Goal: Task Accomplishment & Management: Complete application form

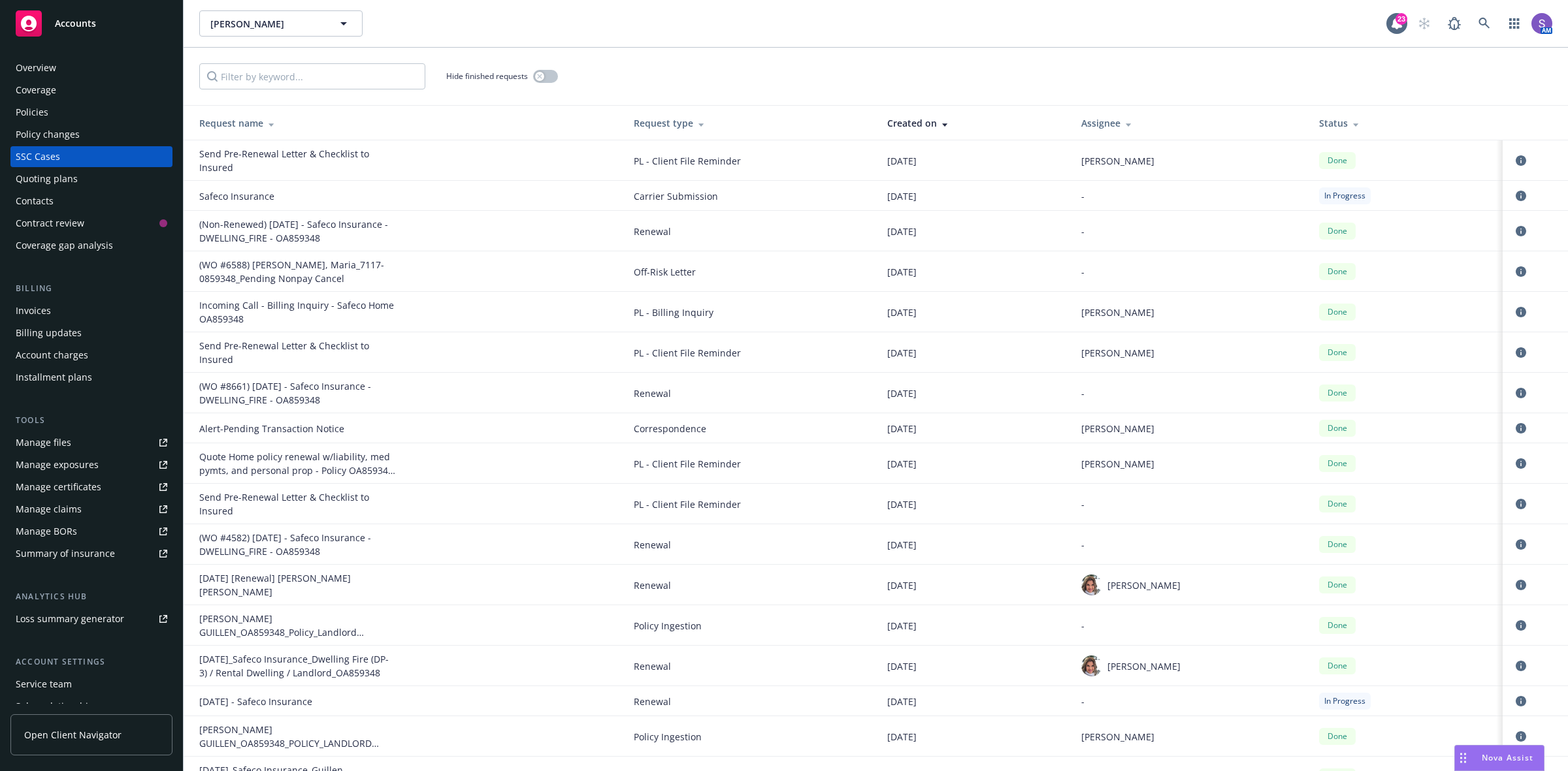
click at [20, 110] on div "Policies" at bounding box center [32, 112] width 32 height 21
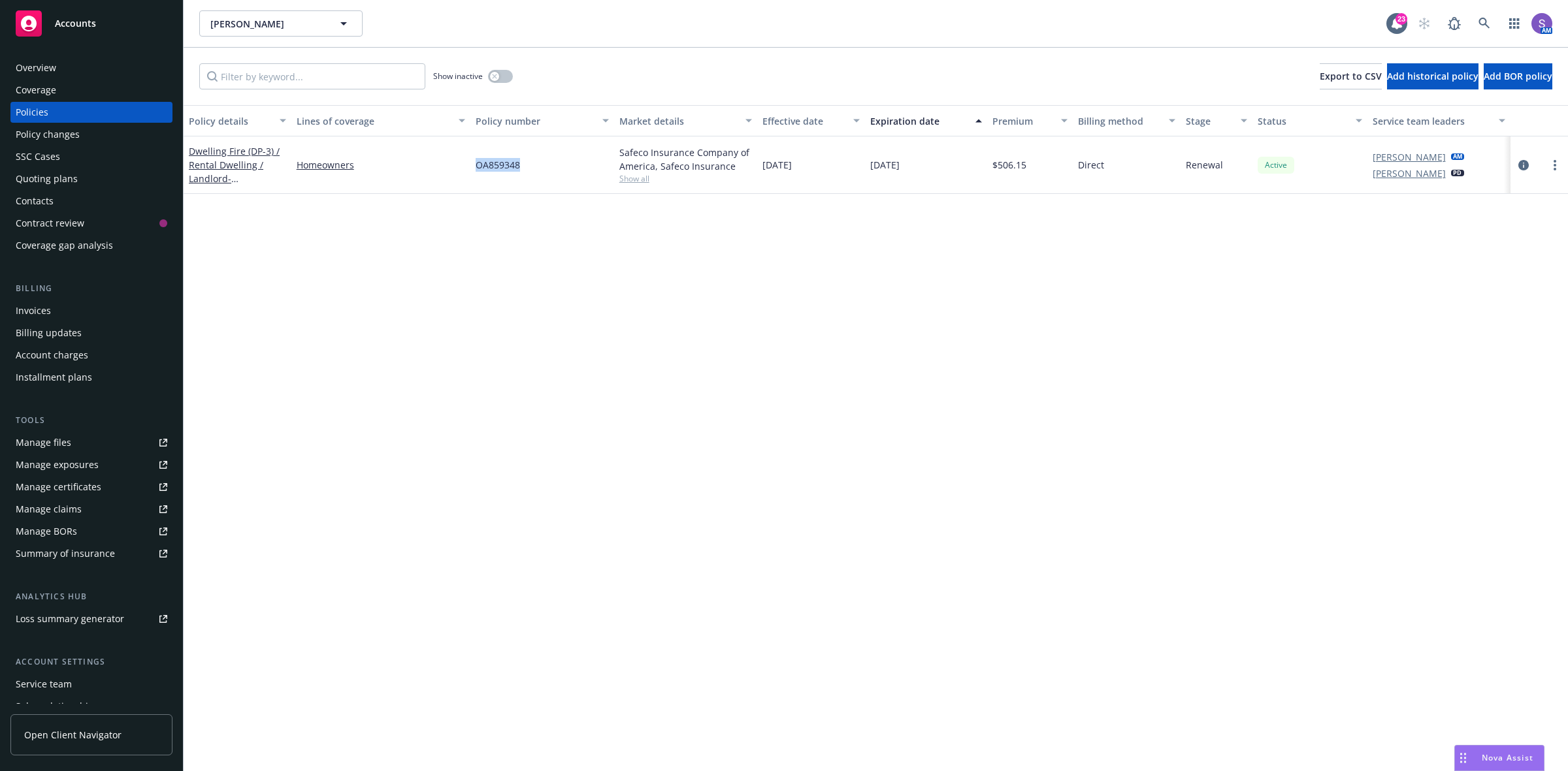
drag, startPoint x: 501, startPoint y: 171, endPoint x: 473, endPoint y: 171, distance: 28.0
click at [473, 171] on div "OA859348" at bounding box center [542, 165] width 144 height 57
copy span "OA859348"
click at [537, 171] on div "OA859348" at bounding box center [542, 165] width 144 height 57
drag, startPoint x: 537, startPoint y: 171, endPoint x: 481, endPoint y: 170, distance: 56.0
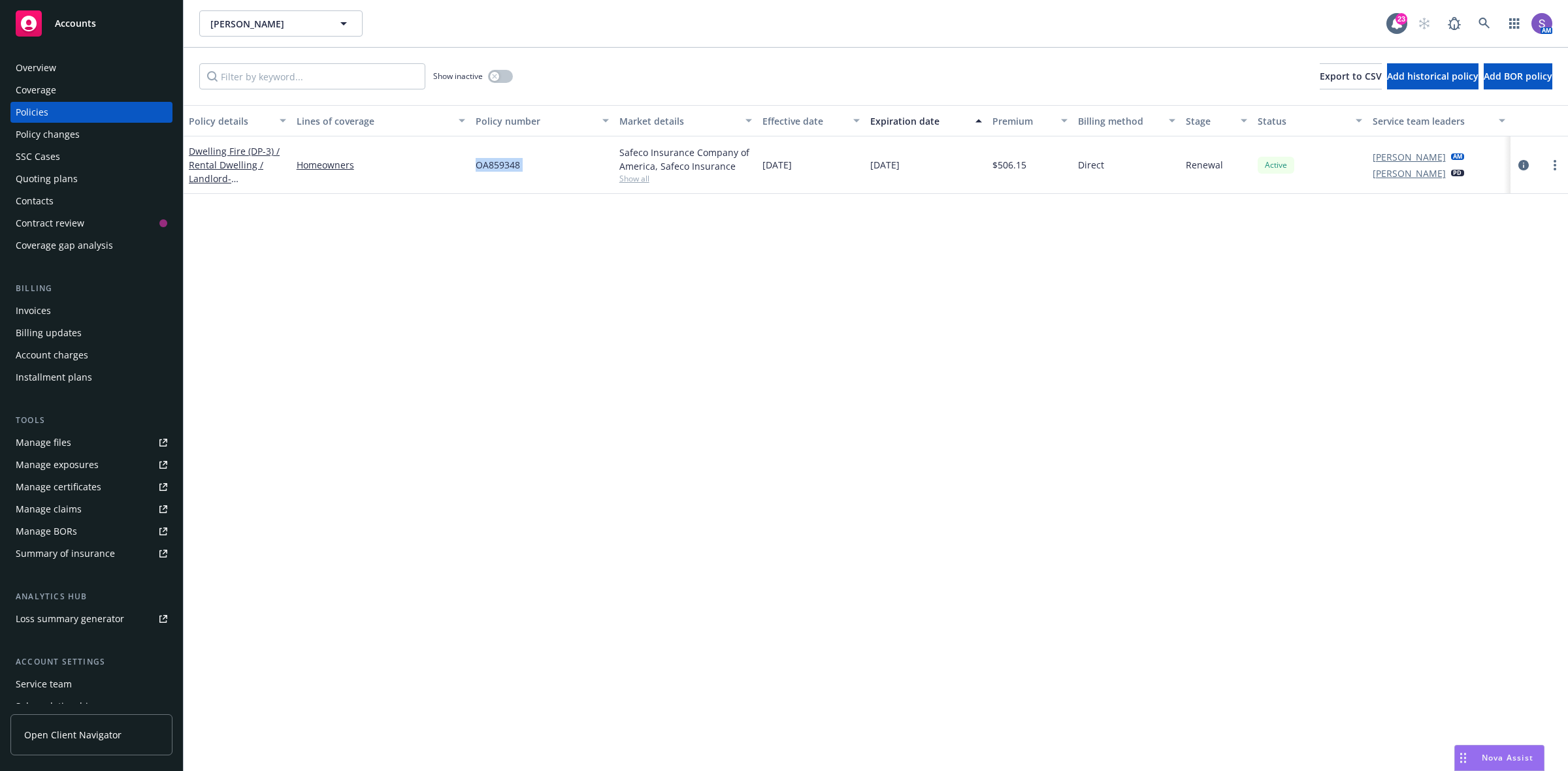
click at [481, 170] on div "OA859348" at bounding box center [542, 165] width 144 height 57
click at [27, 154] on div "SSC Cases" at bounding box center [38, 157] width 44 height 21
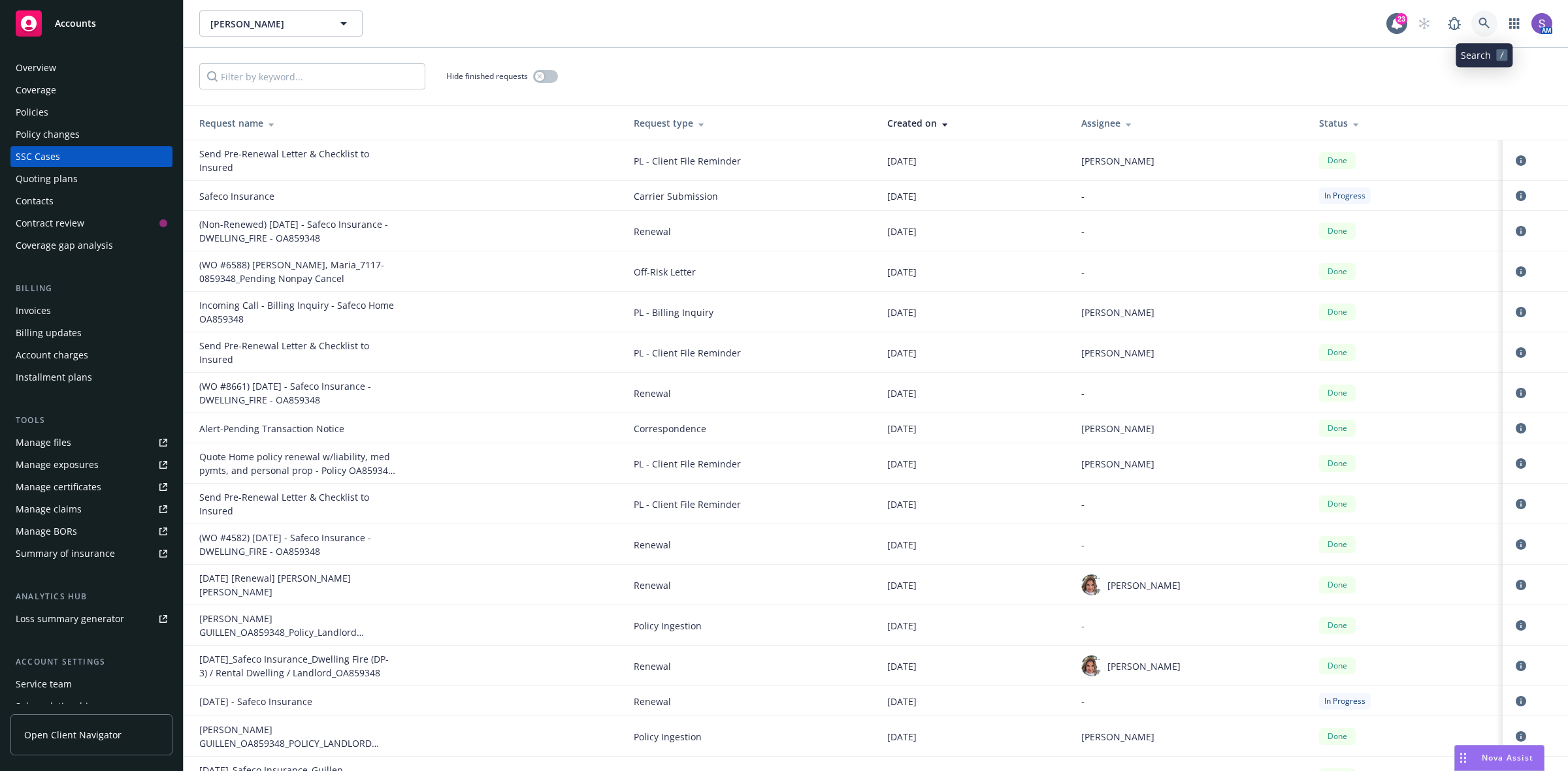
click at [1482, 24] on icon at bounding box center [1483, 23] width 11 height 11
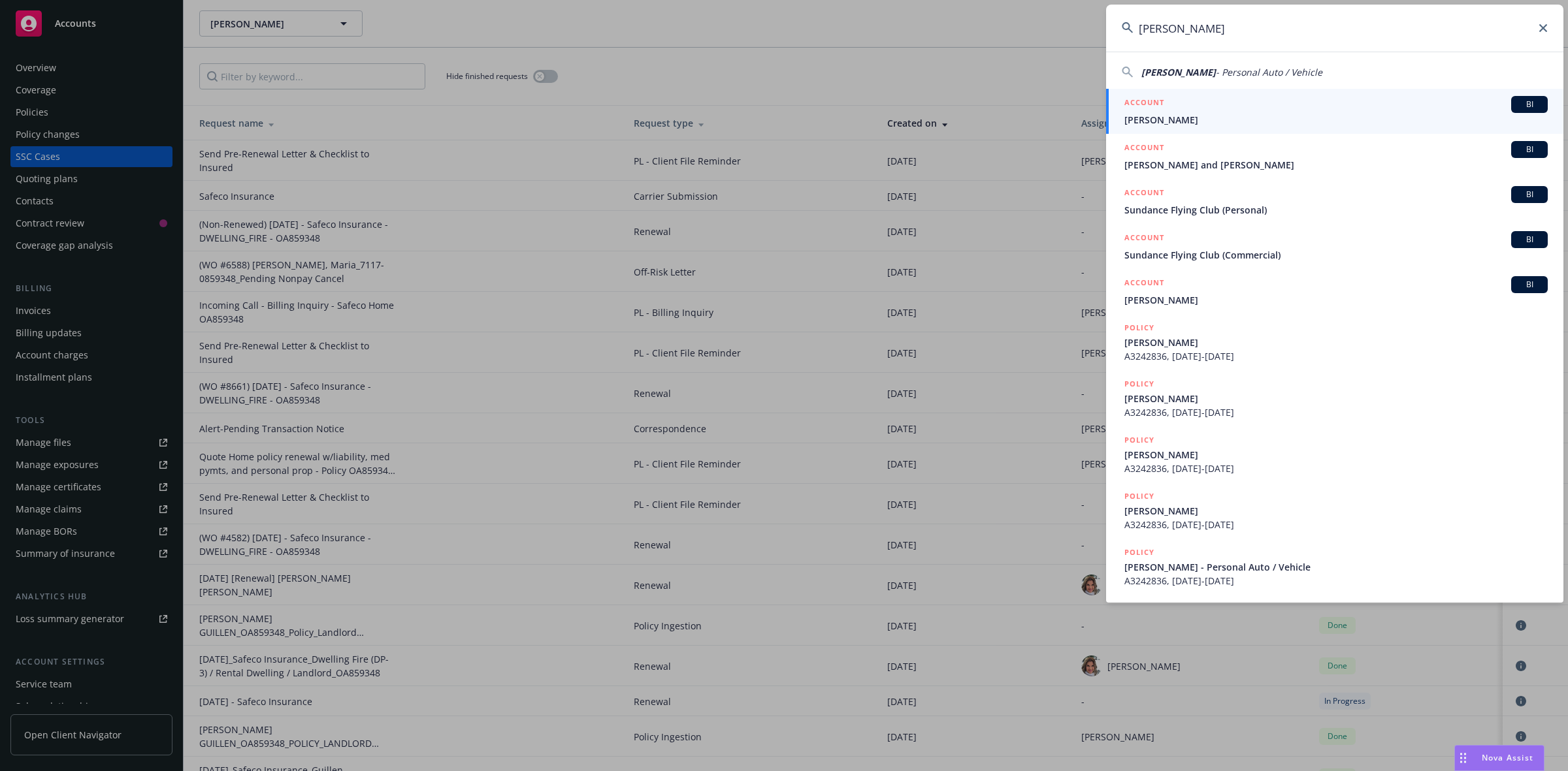
type input "Williams, Evan"
click at [1162, 112] on div "ACCOUNT BI" at bounding box center [1335, 104] width 423 height 17
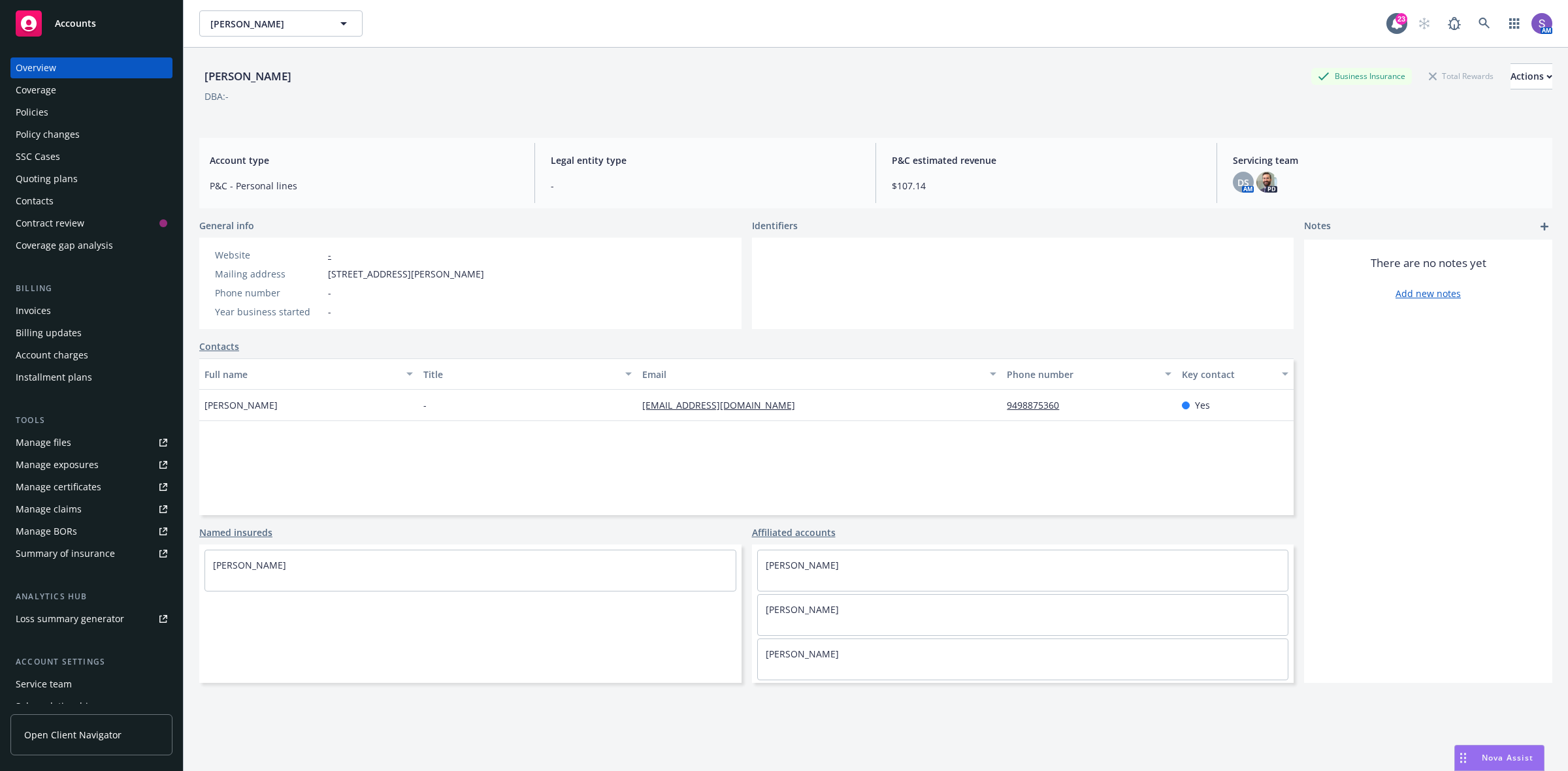
click at [32, 113] on div "Policies" at bounding box center [32, 112] width 32 height 21
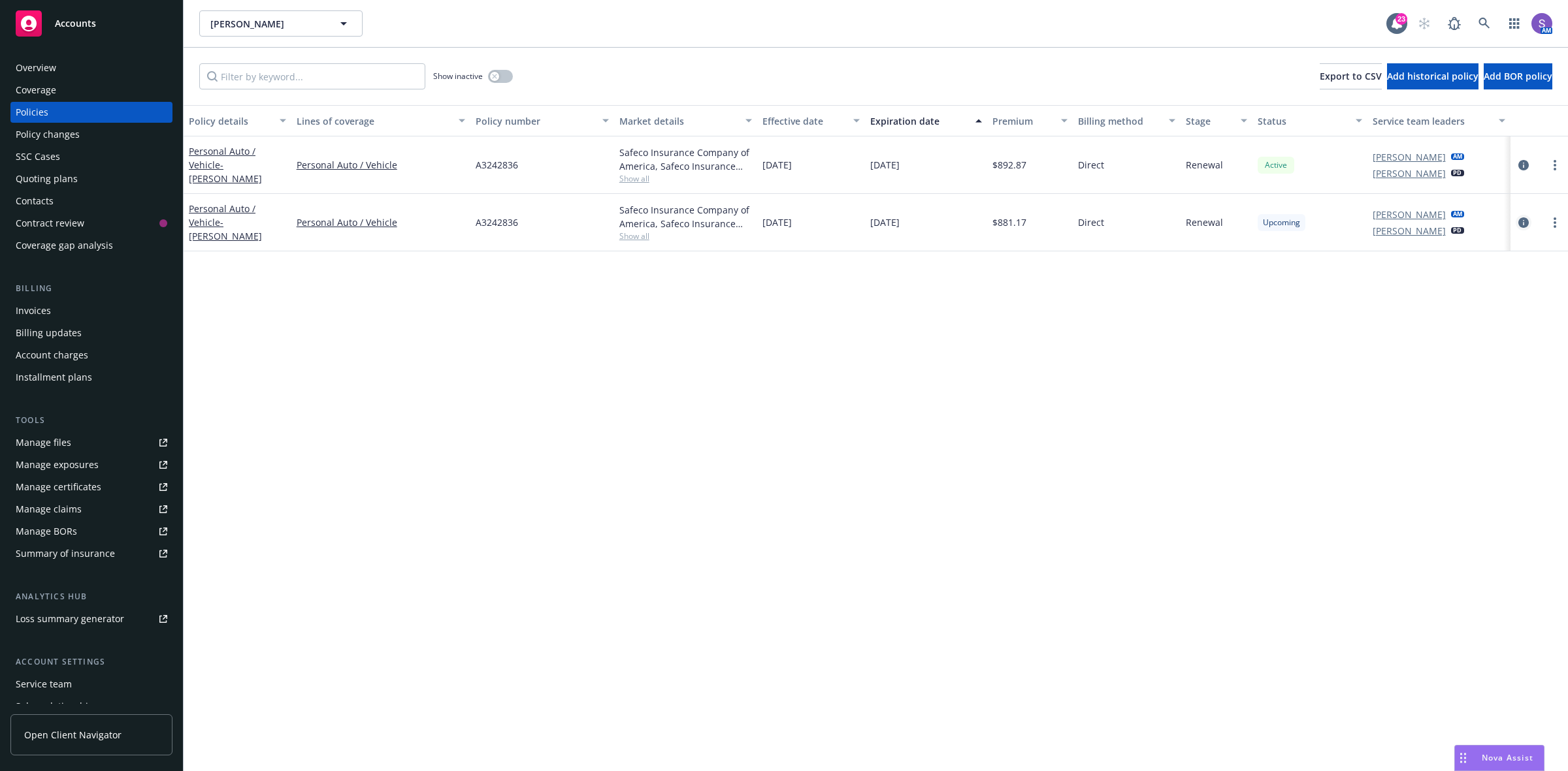
click at [1523, 224] on icon "circleInformation" at bounding box center [1524, 223] width 10 height 10
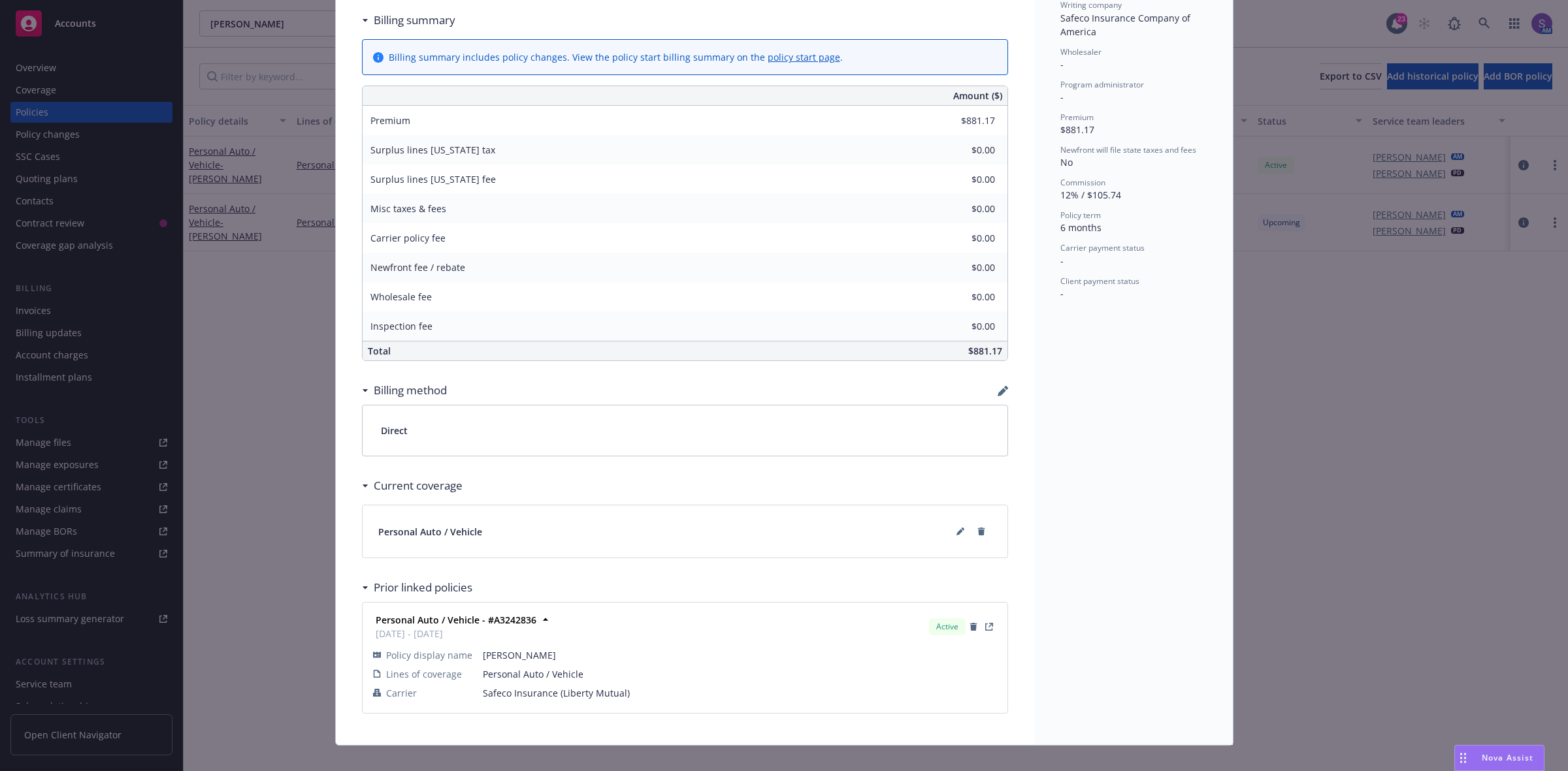
scroll to position [467, 0]
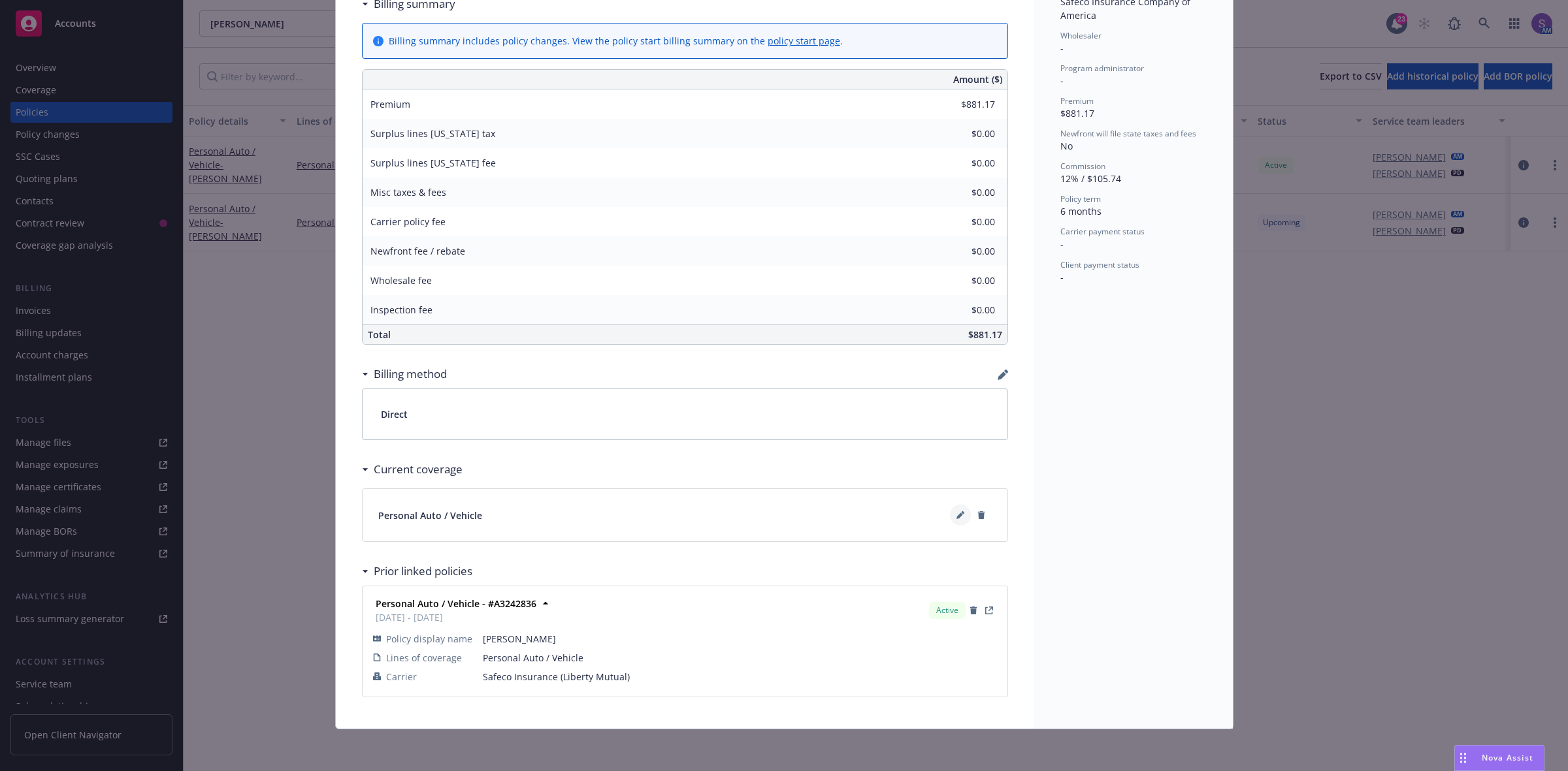
click at [956, 511] on icon at bounding box center [960, 515] width 8 height 8
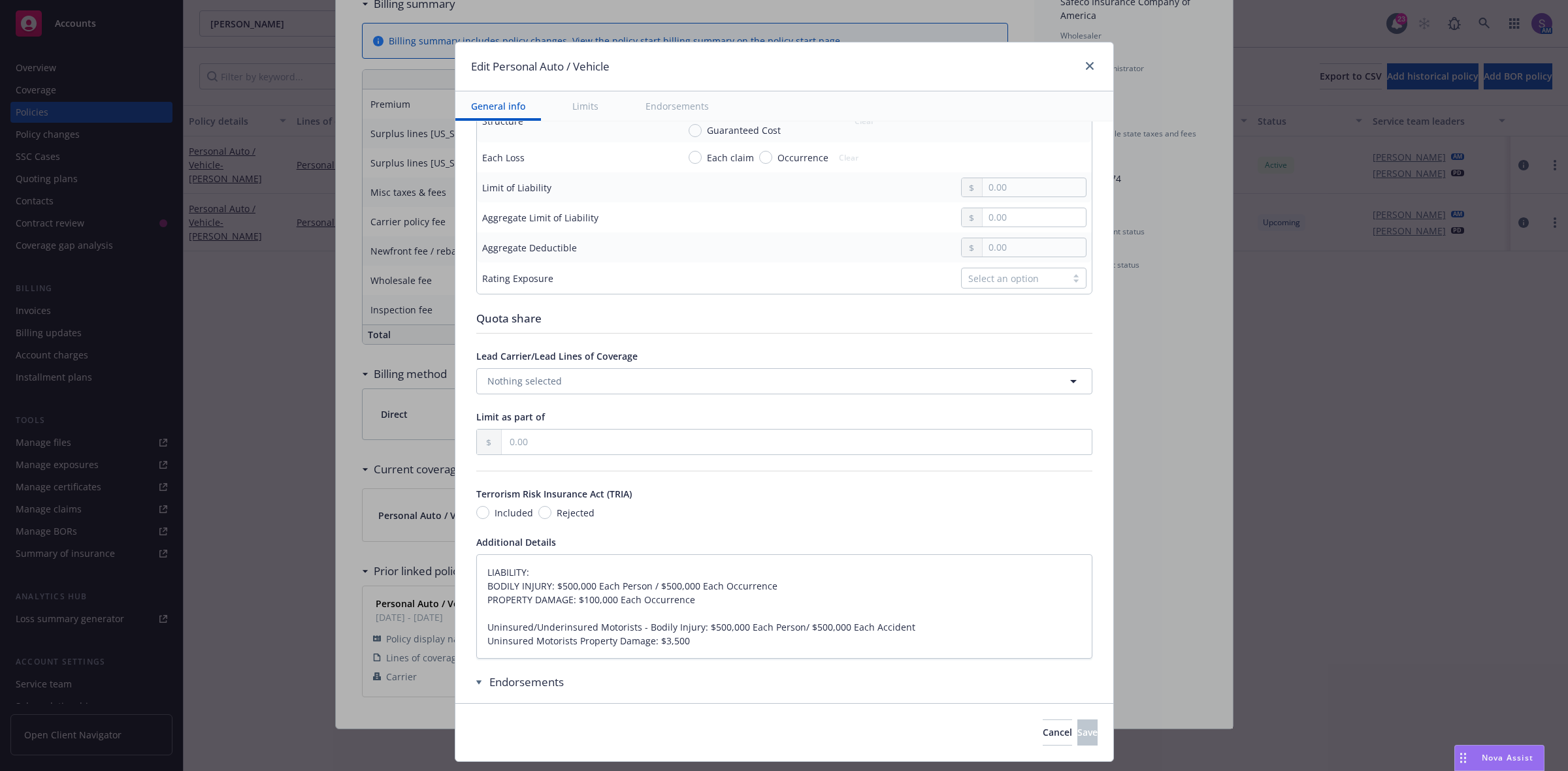
type textarea "x"
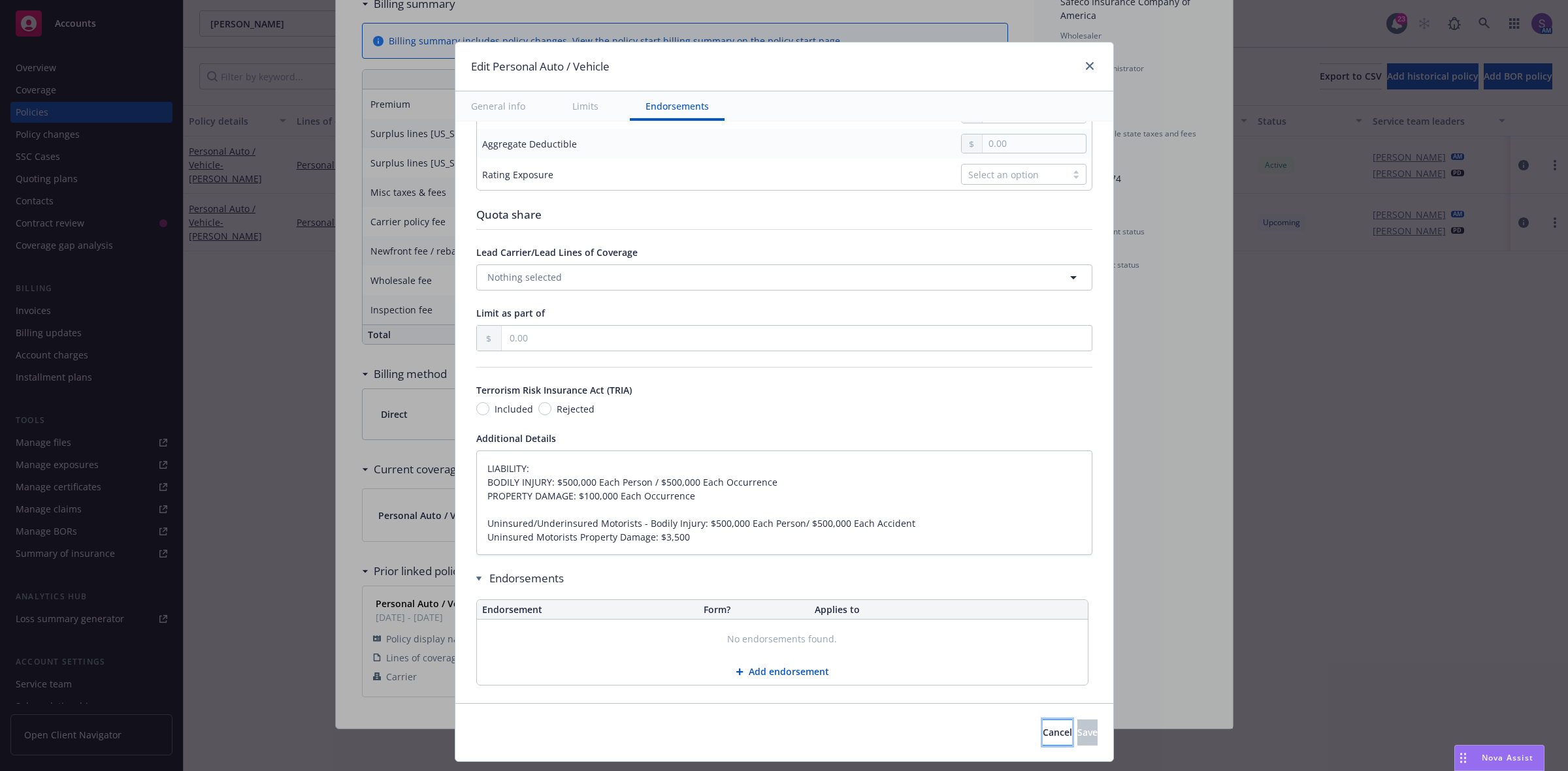
click at [1042, 742] on button "Cancel" at bounding box center [1057, 732] width 29 height 26
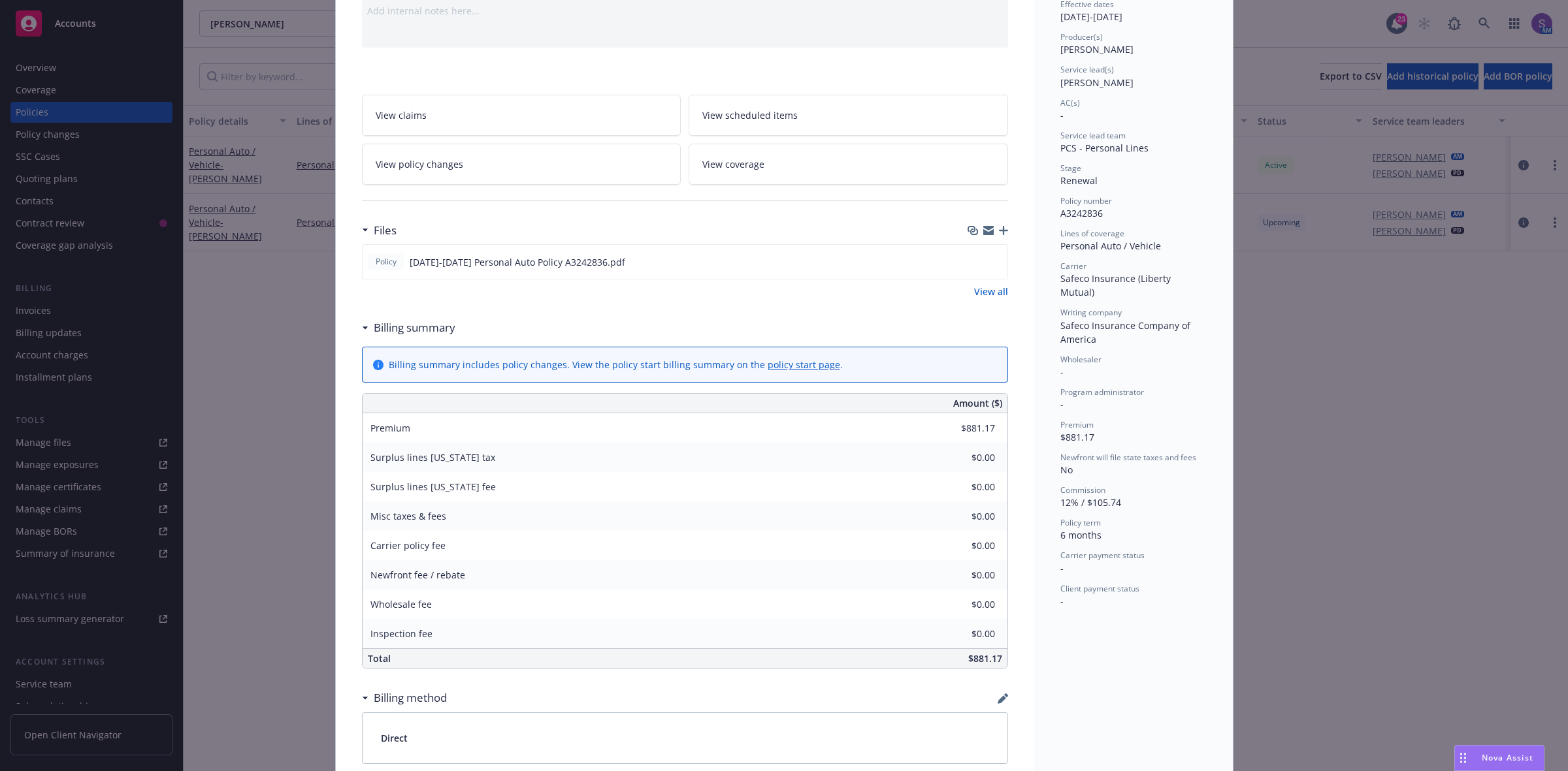
scroll to position [0, 0]
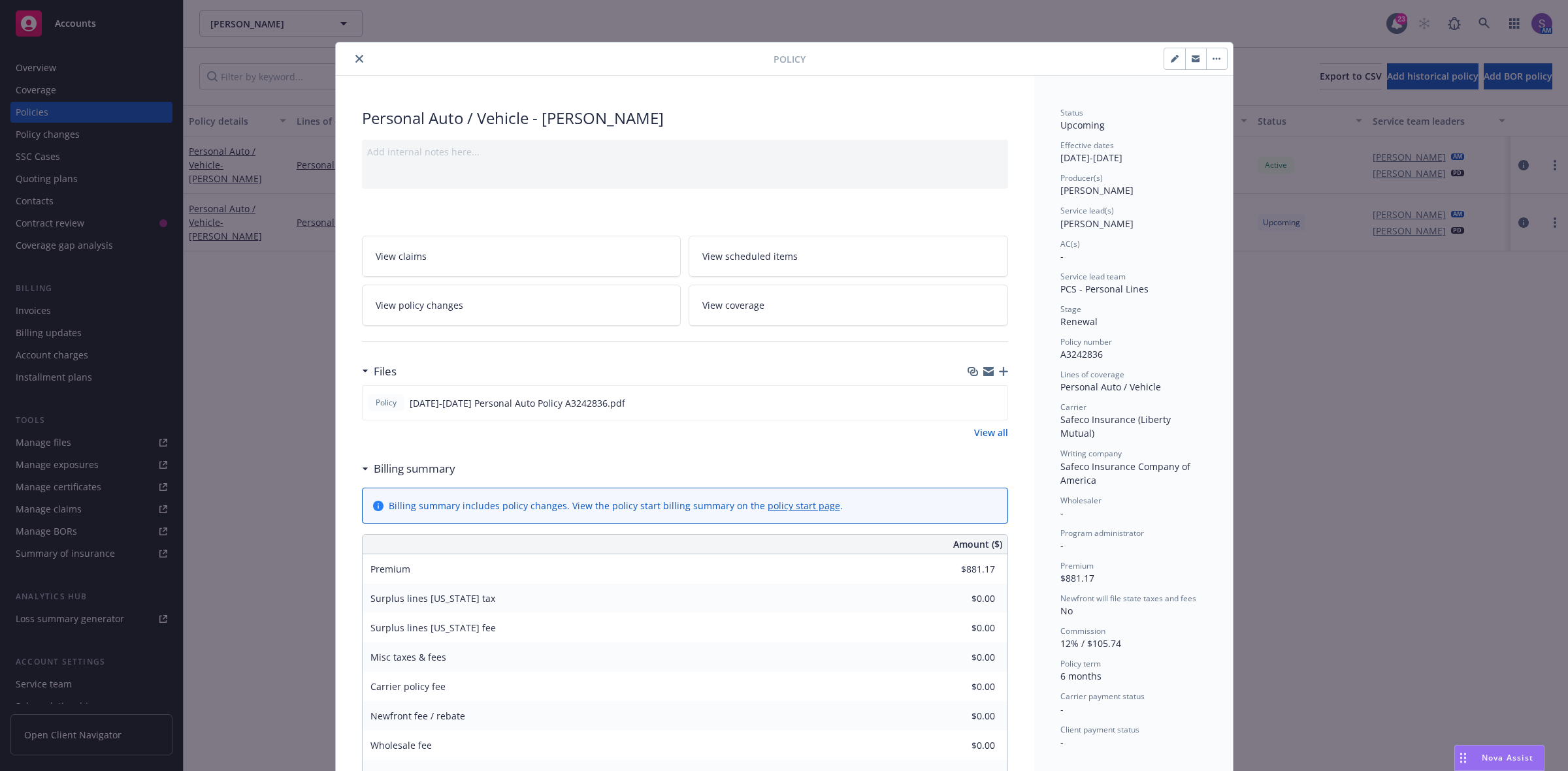
click at [746, 250] on span "View scheduled items" at bounding box center [750, 256] width 96 height 14
click at [356, 57] on icon "close" at bounding box center [359, 59] width 8 height 8
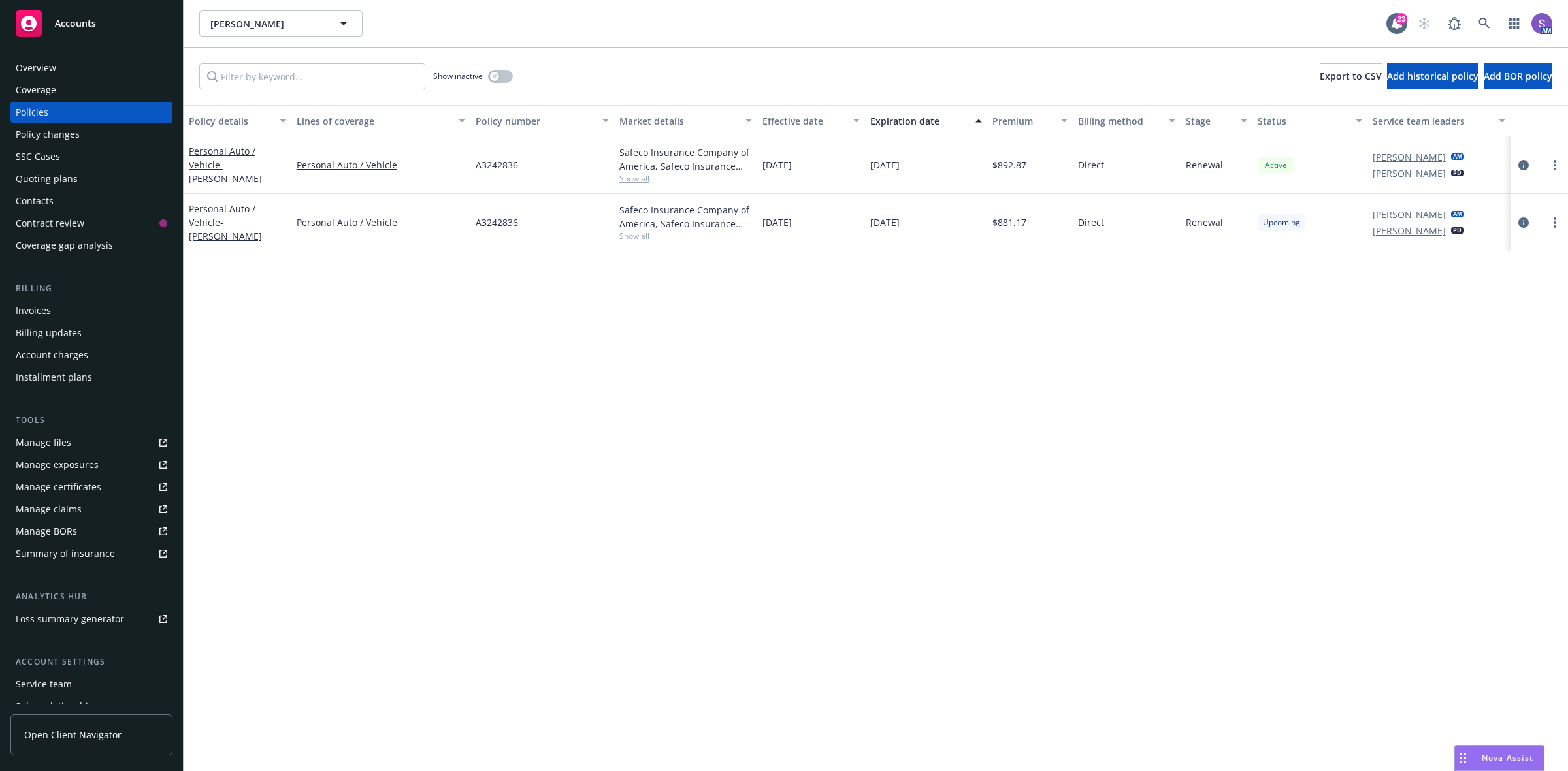
click at [44, 158] on div "SSC Cases" at bounding box center [38, 157] width 44 height 21
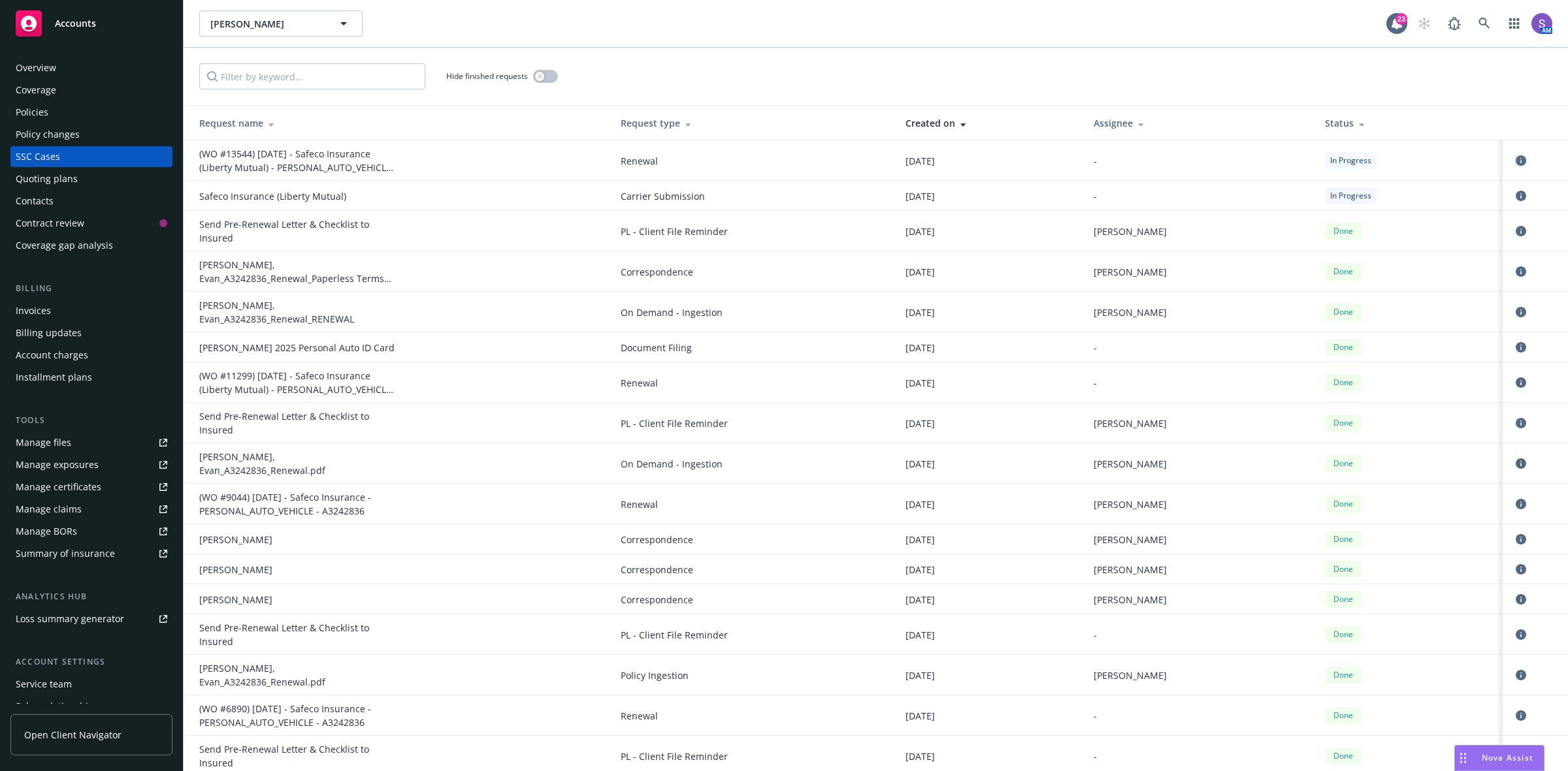
click at [1513, 160] on link "circleInformation" at bounding box center [1520, 160] width 15 height 15
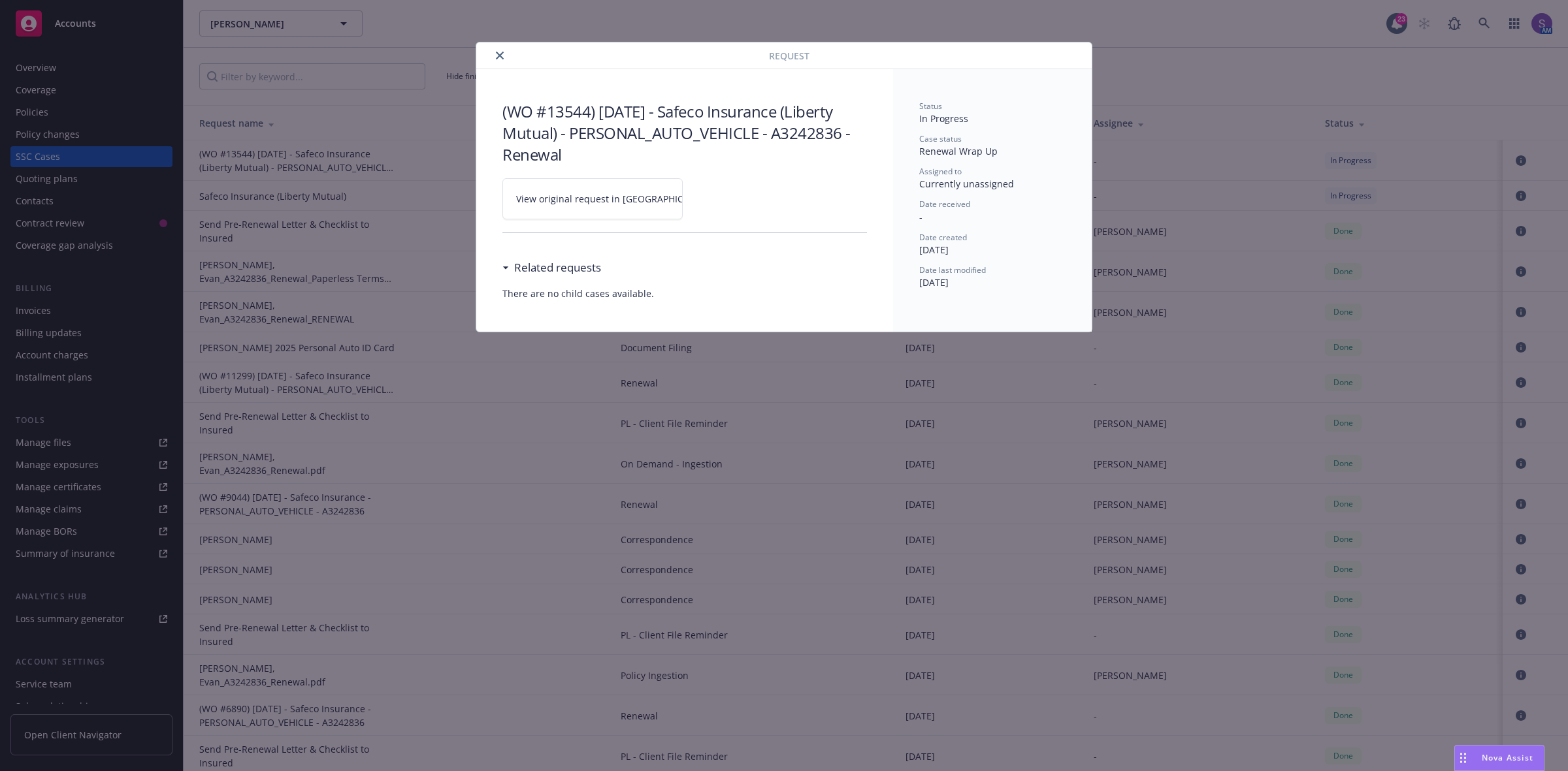
click at [586, 198] on span "View original request in SSC" at bounding box center [615, 199] width 198 height 14
click at [500, 55] on icon "close" at bounding box center [500, 55] width 8 height 8
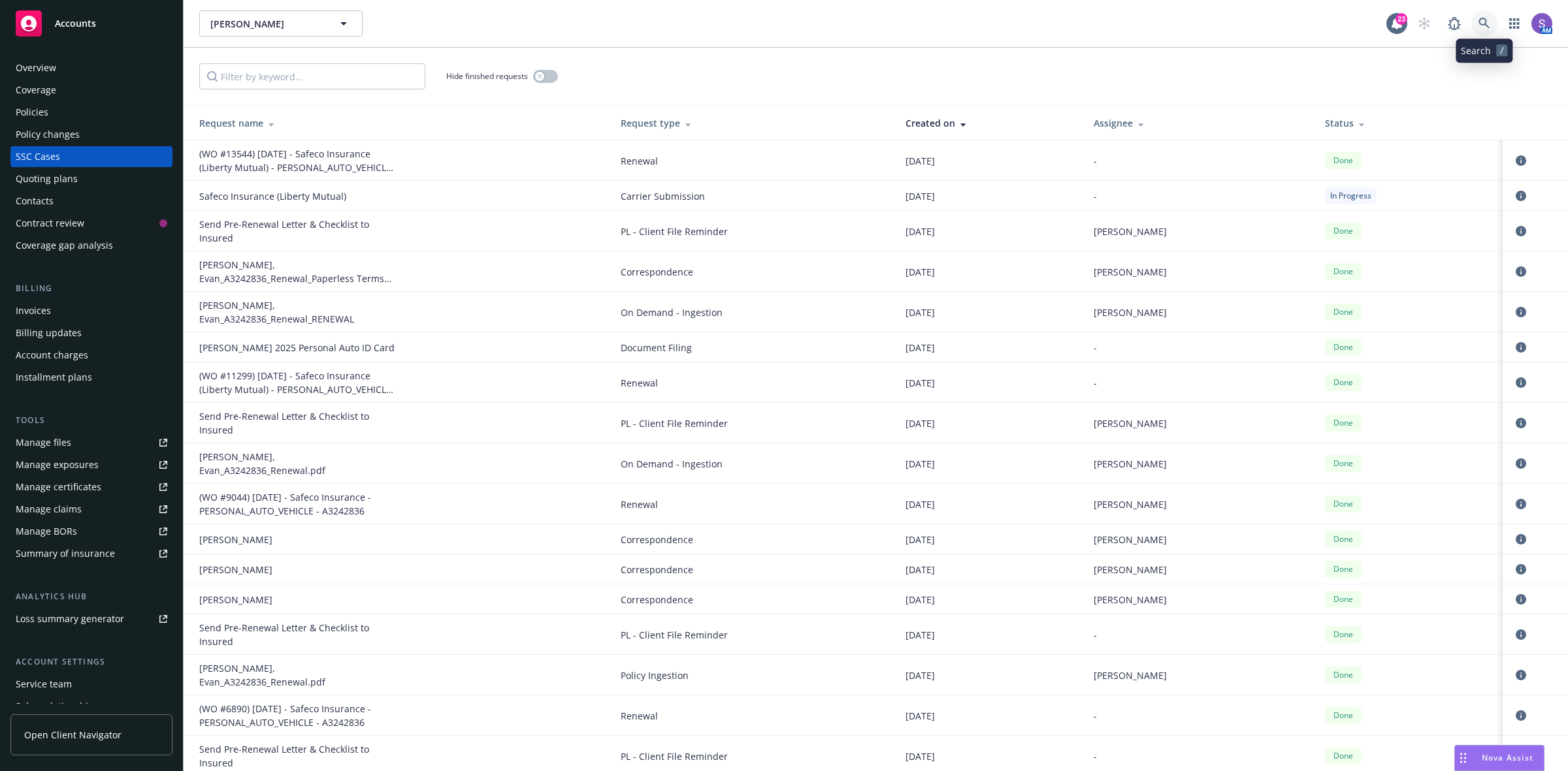
click at [1486, 21] on icon at bounding box center [1483, 23] width 11 height 11
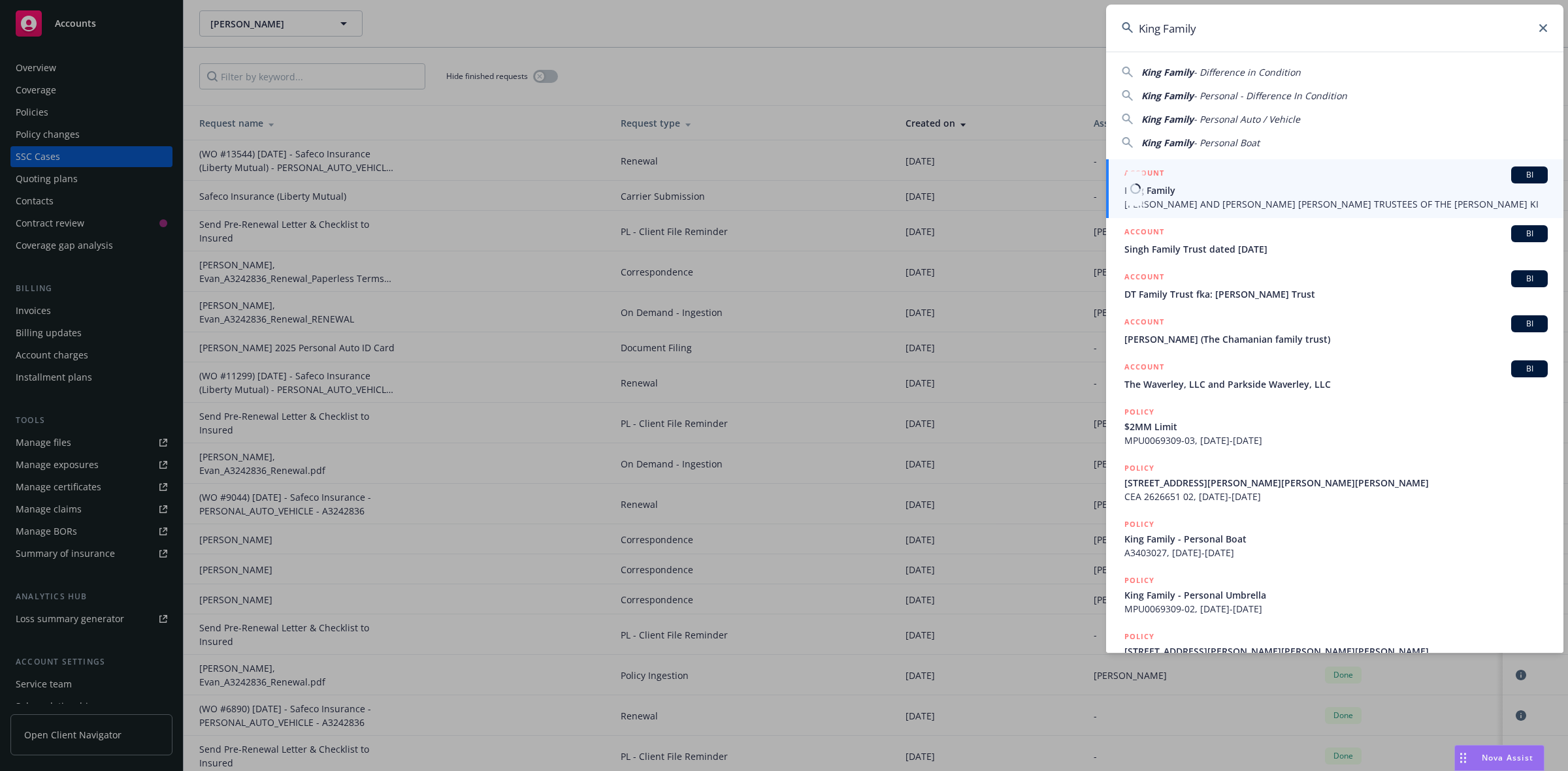
type input "King Family"
click at [1181, 188] on span "King Family" at bounding box center [1335, 190] width 423 height 14
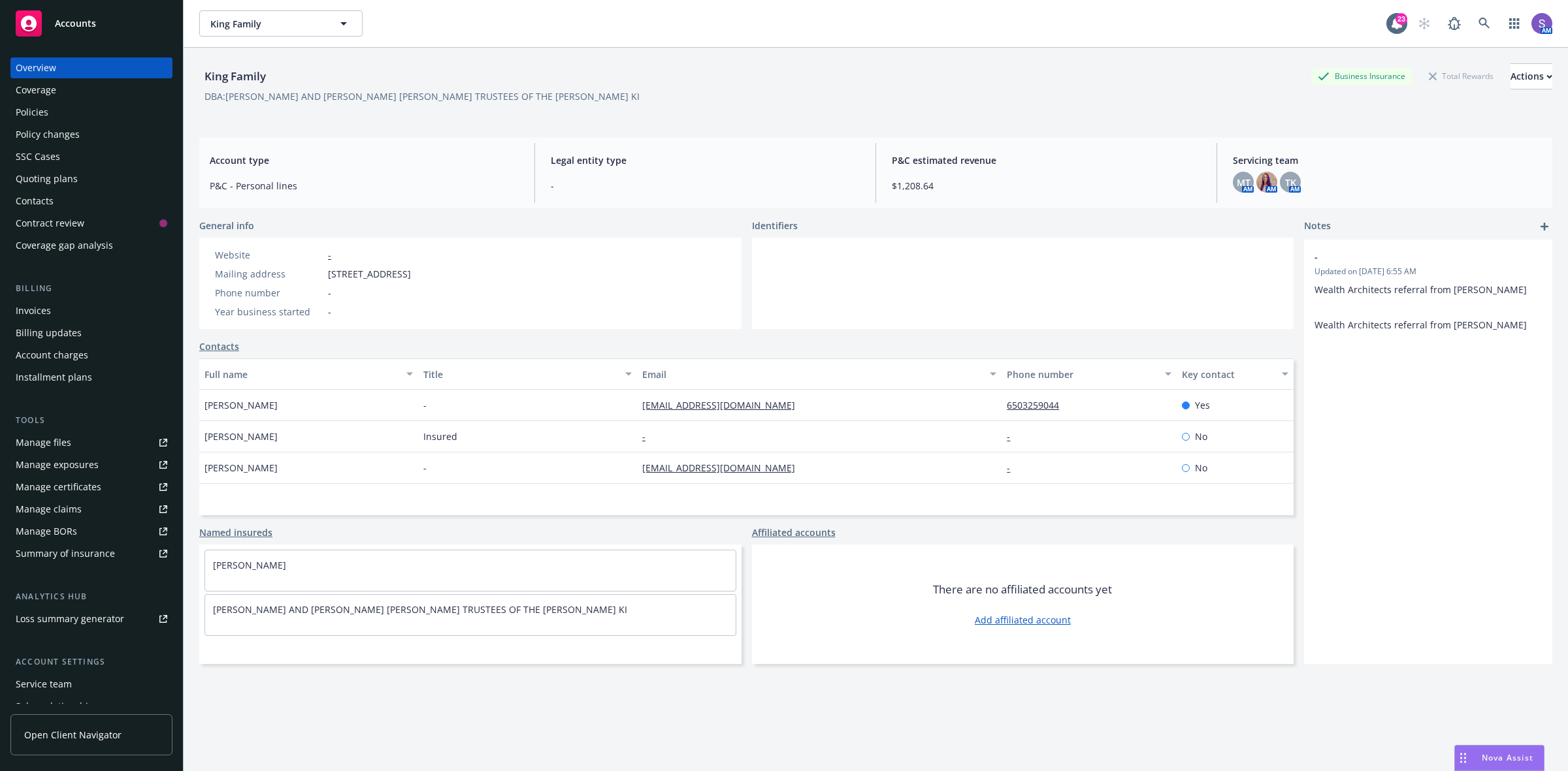
click at [745, 711] on div "King Family Business Insurance Total Rewards Actions DBA: MELISSA M. KING AND L…" at bounding box center [876, 425] width 1353 height 756
click at [1472, 15] on link at bounding box center [1484, 23] width 26 height 26
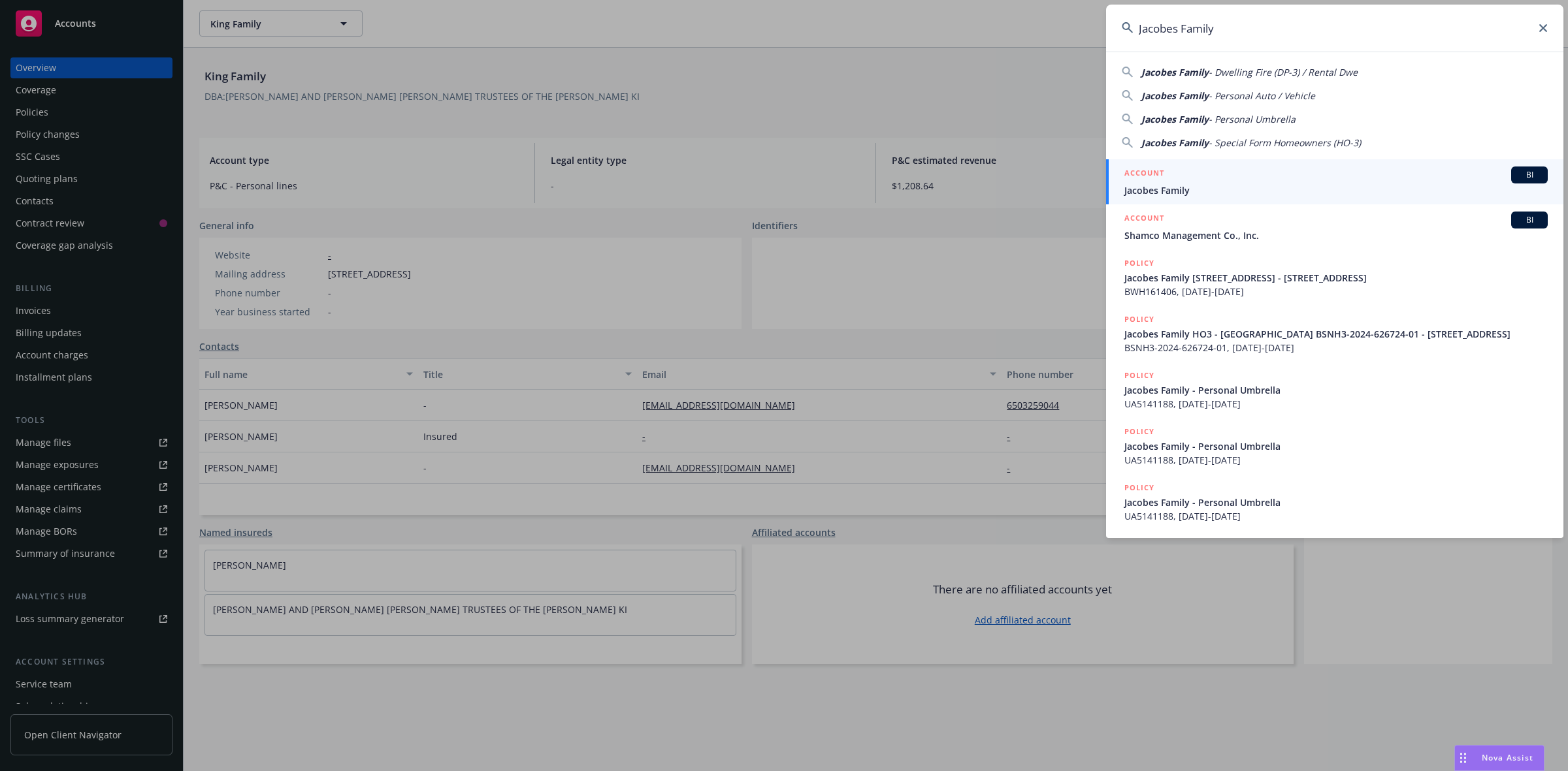
type input "Jacobes Family"
click at [1162, 188] on span "Jacobes Family" at bounding box center [1335, 190] width 423 height 14
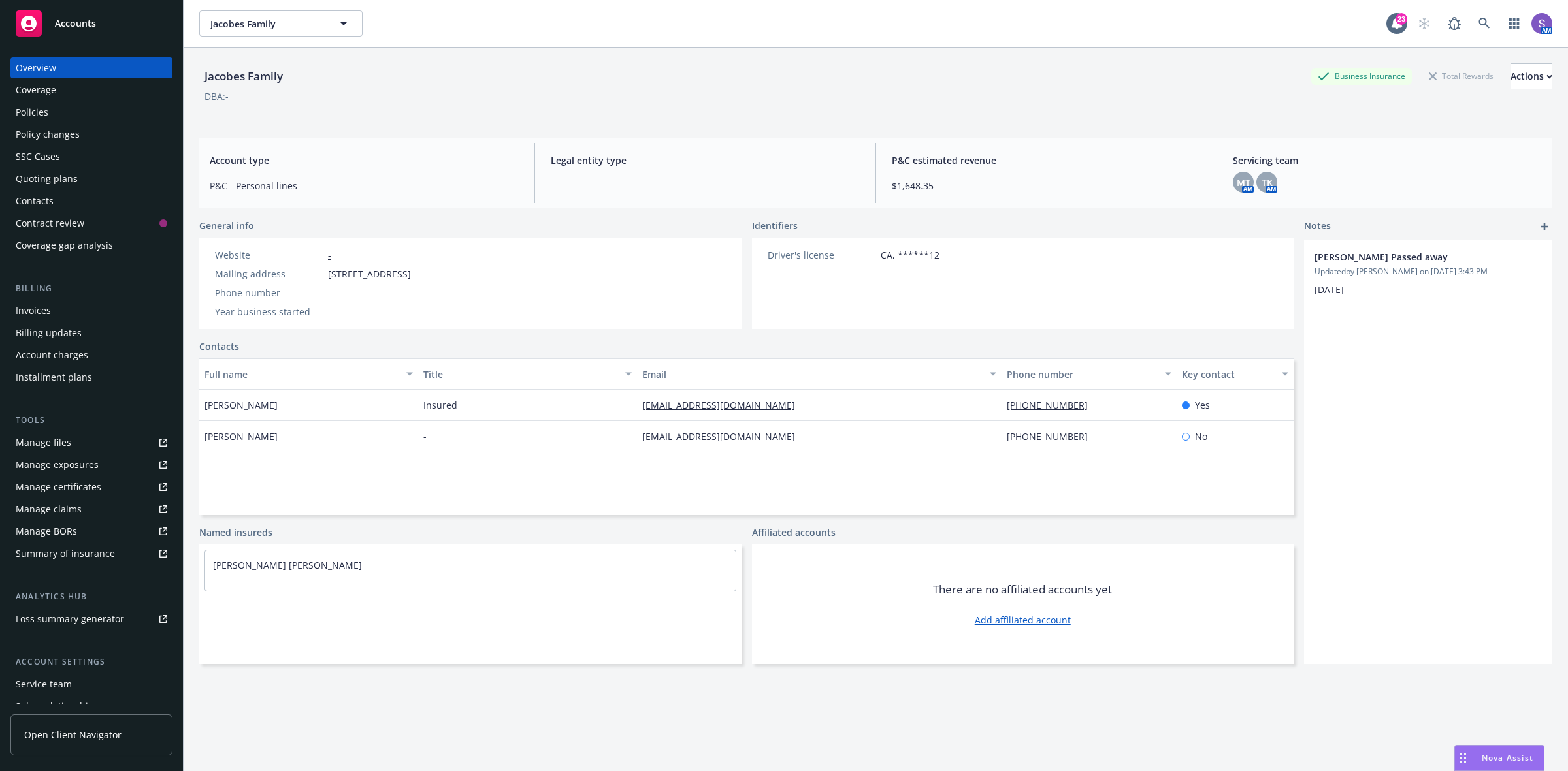
click at [28, 108] on div "Policies" at bounding box center [32, 112] width 32 height 21
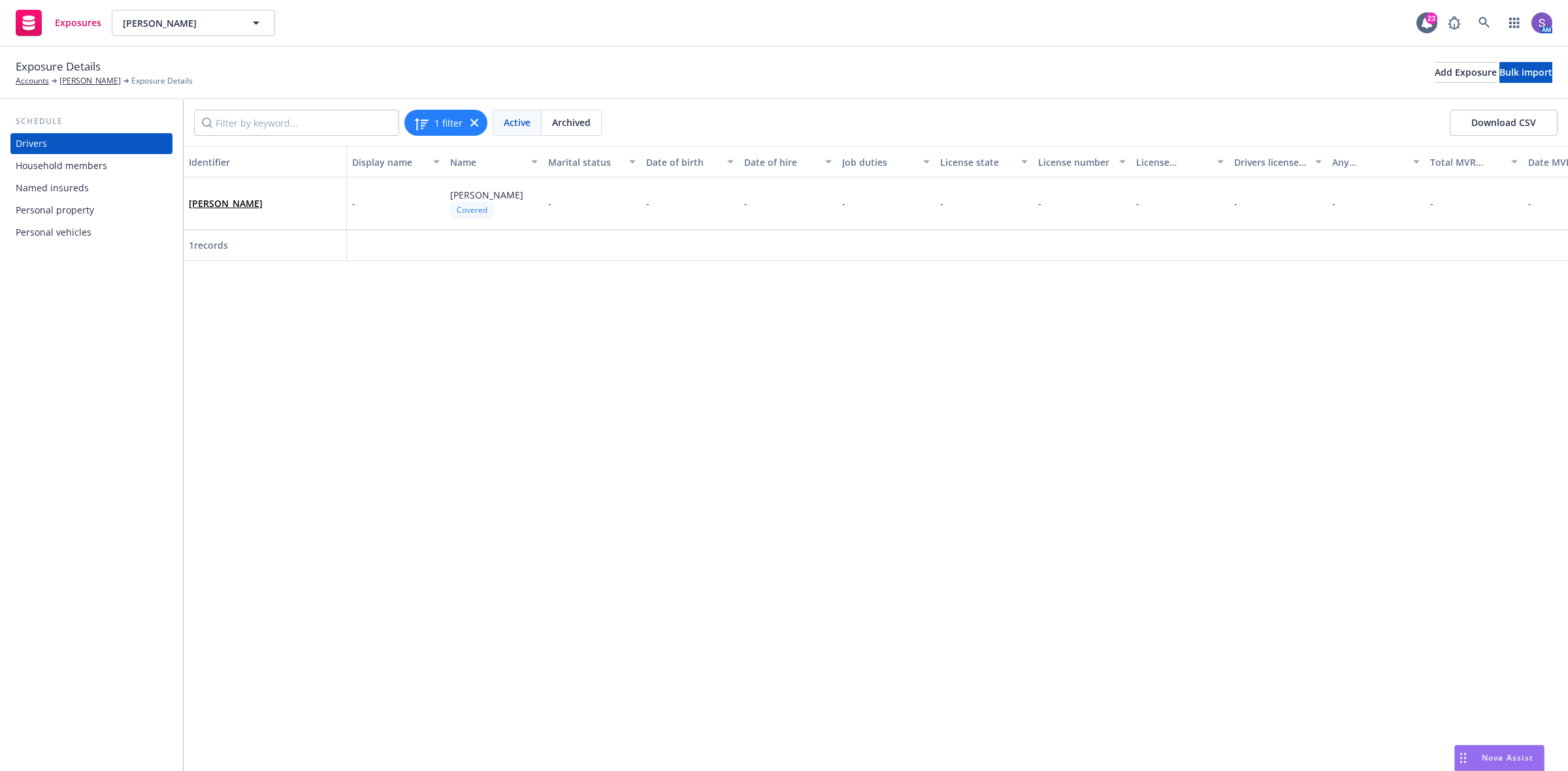
click at [73, 232] on div "Personal vehicles" at bounding box center [53, 232] width 76 height 21
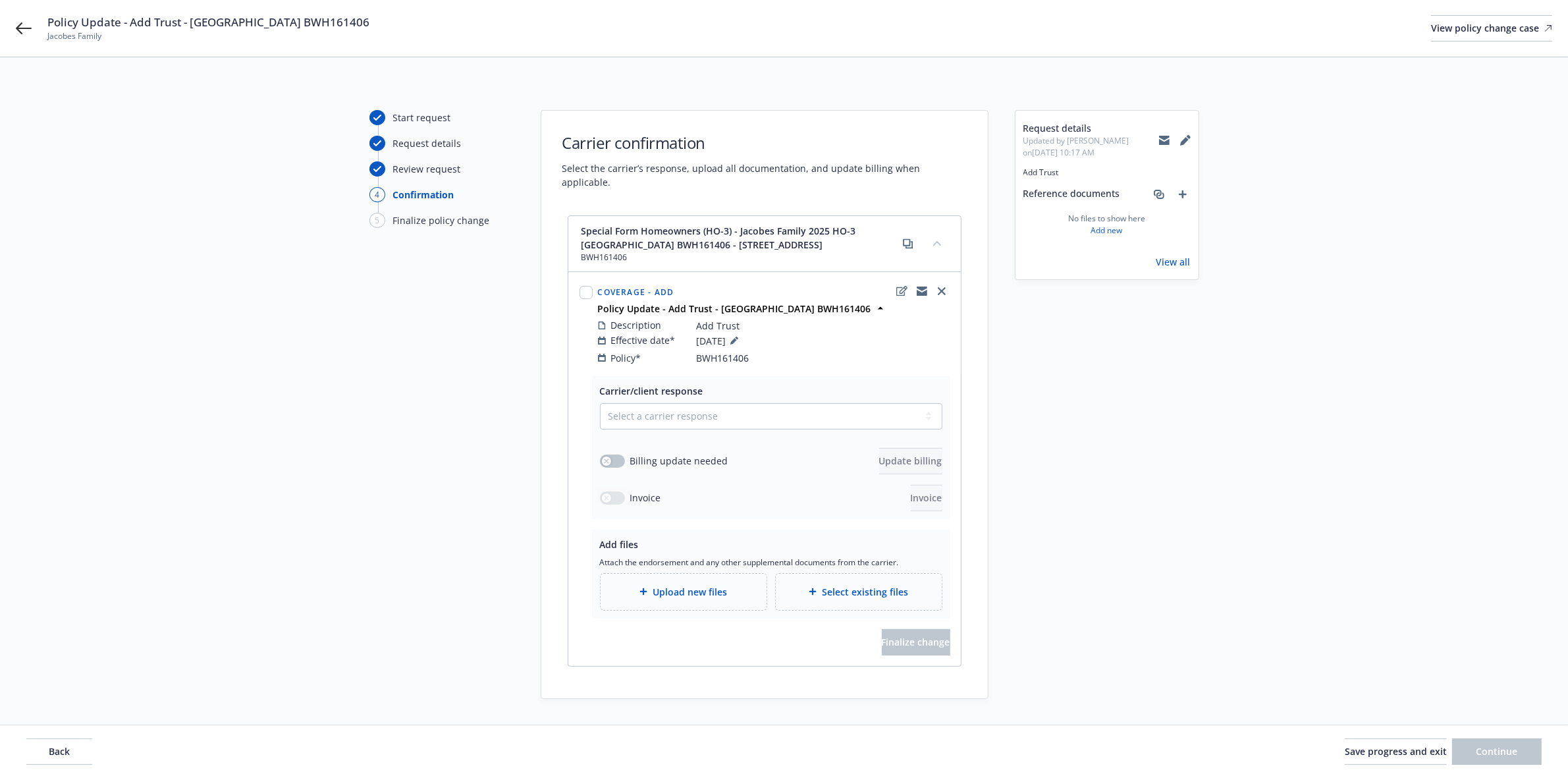
click at [726, 351] on span "BWH161406" at bounding box center [723, 358] width 53 height 14
copy span "BWH161406"
click at [639, 403] on select "Select a carrier response Accepted Accepted with revision No endorsement needed…" at bounding box center [771, 416] width 342 height 26
select select "ACCEPTED"
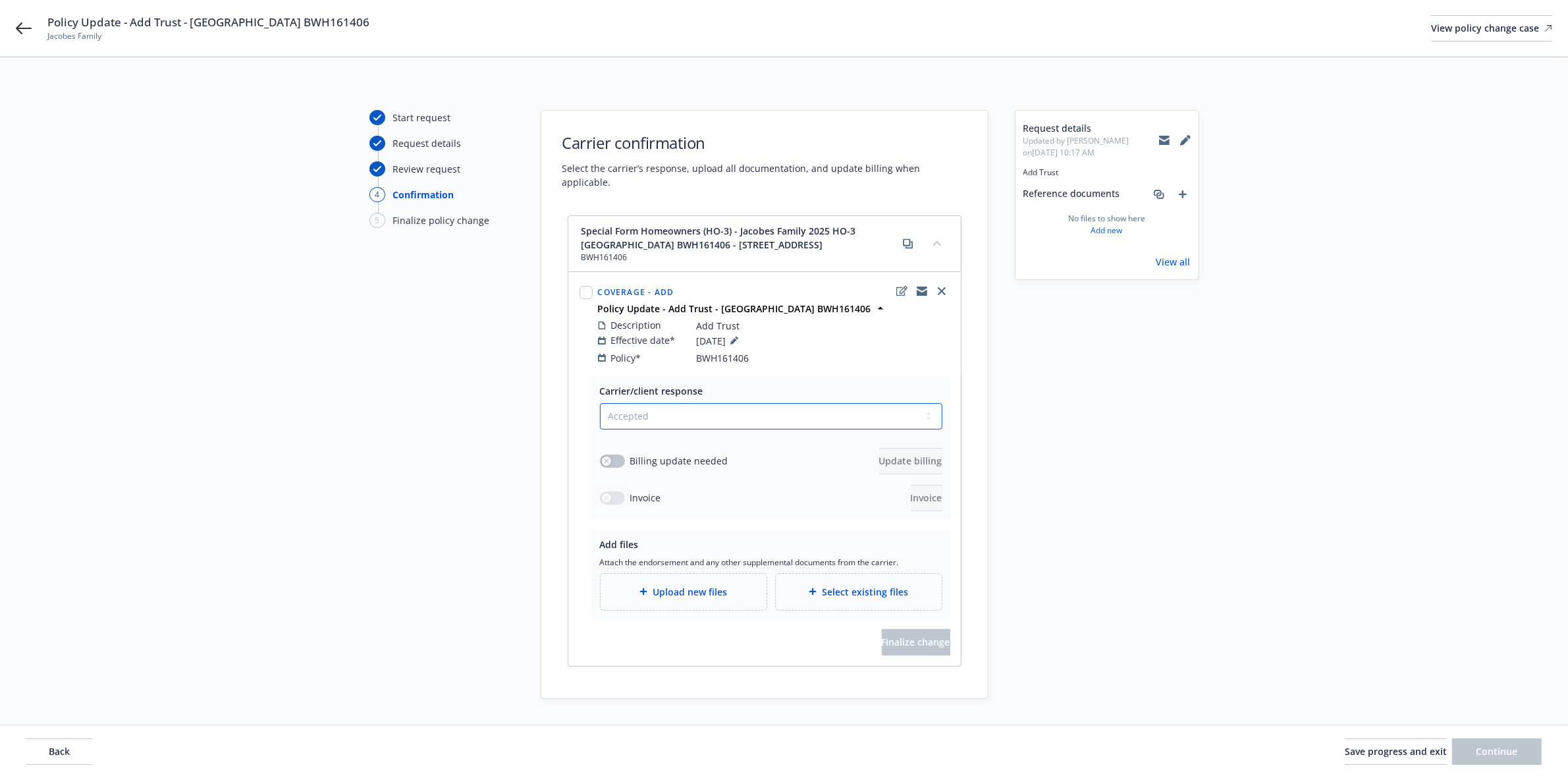
click at [600, 403] on select "Select a carrier response Accepted Accepted with revision No endorsement needed…" at bounding box center [771, 416] width 342 height 26
click at [623, 454] on button "button" at bounding box center [613, 461] width 25 height 13
click at [896, 454] on span "Update billing" at bounding box center [911, 460] width 63 height 13
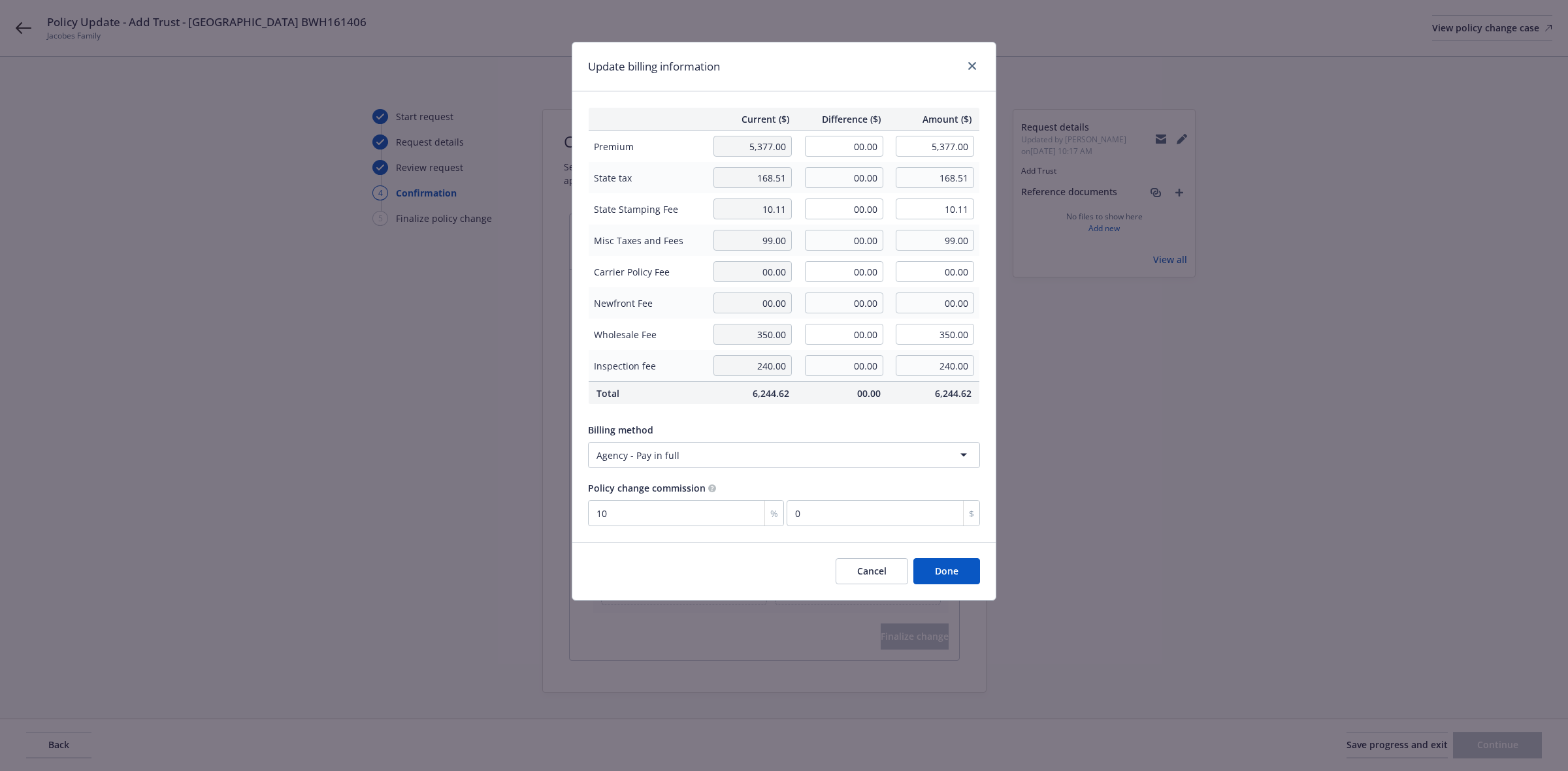
click at [954, 568] on button "Done" at bounding box center [947, 571] width 67 height 26
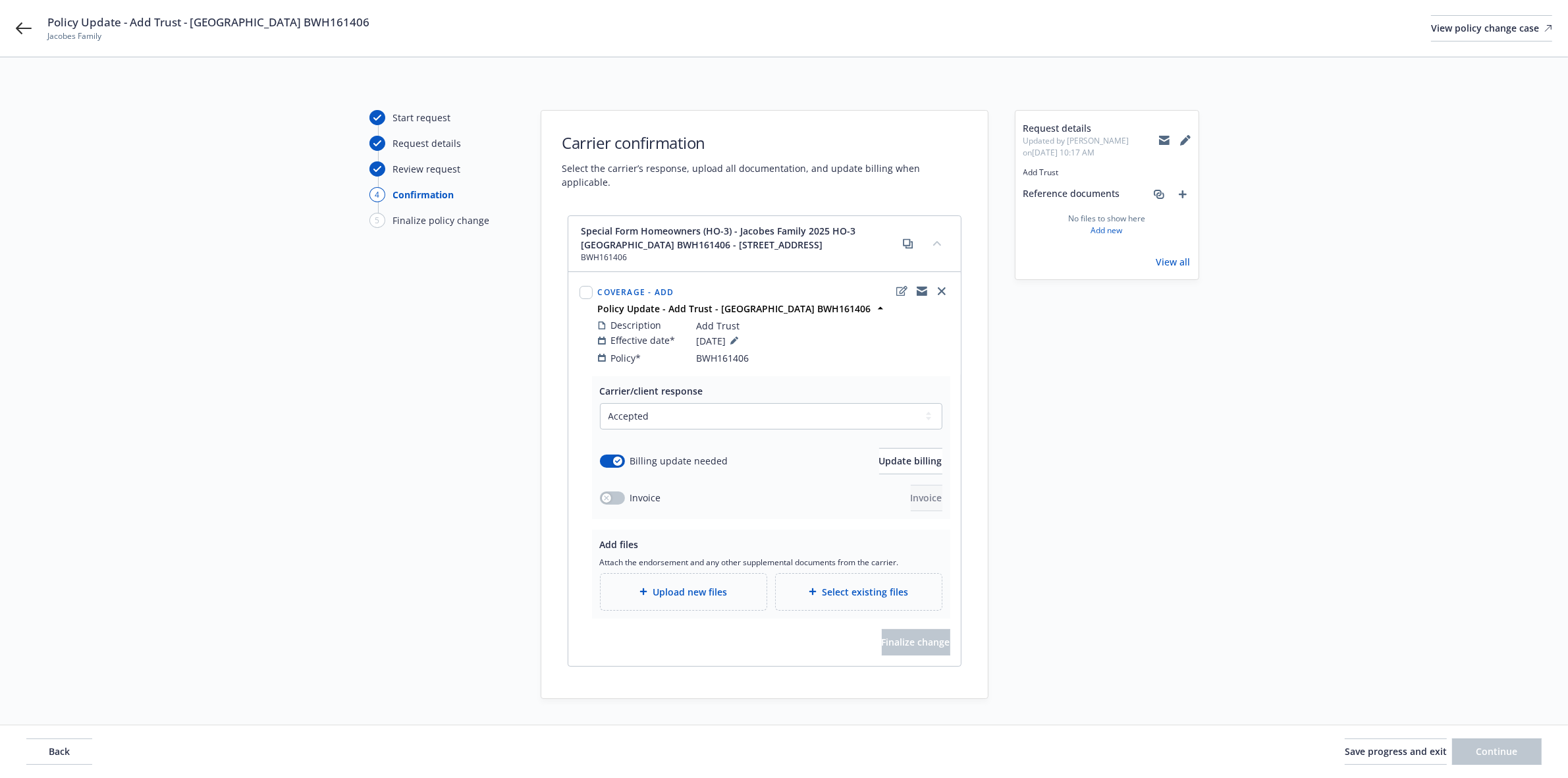
click at [706, 584] on div "Upload new files" at bounding box center [683, 592] width 145 height 15
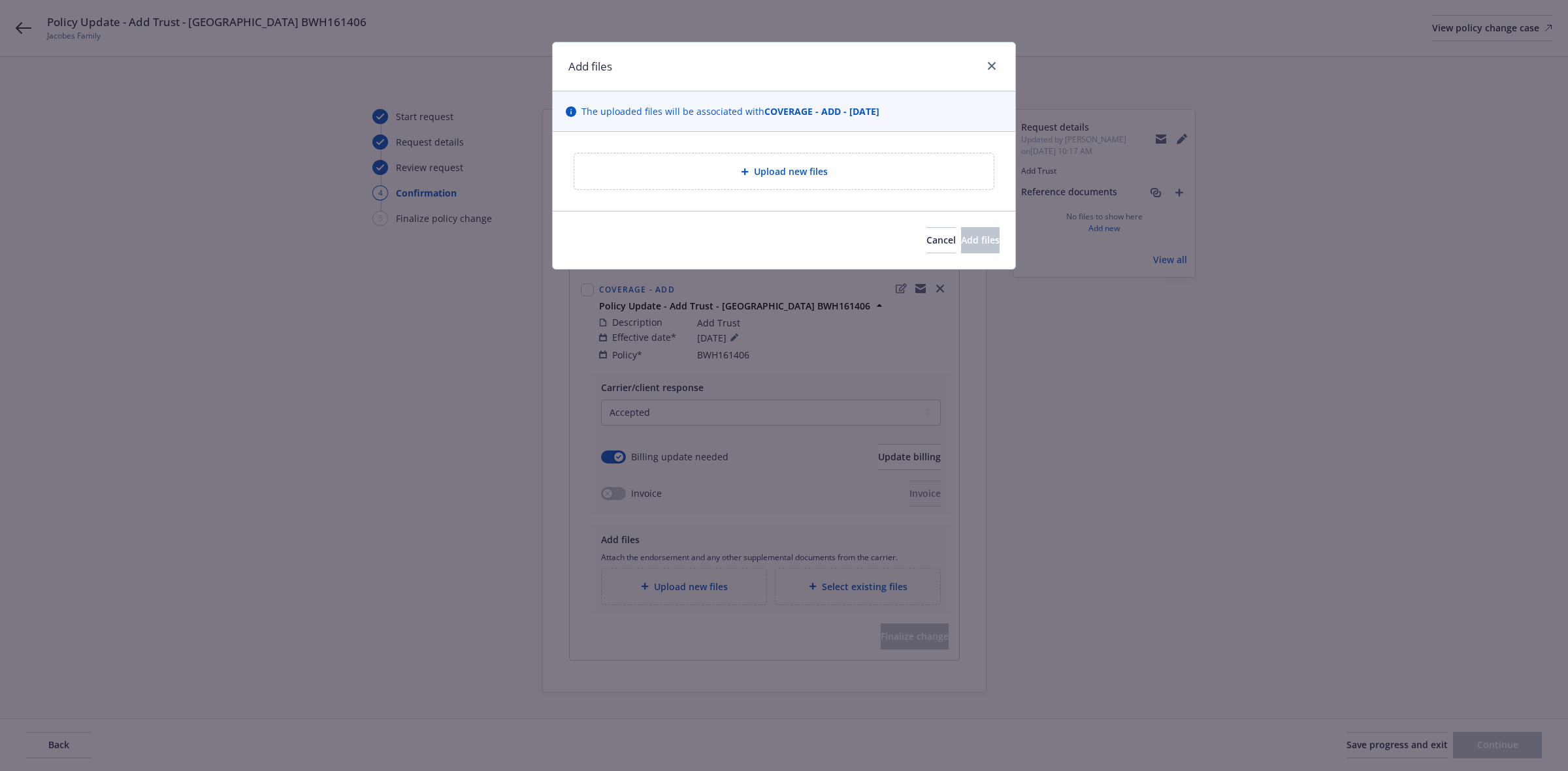
click at [710, 132] on div "Upload new files" at bounding box center [784, 171] width 462 height 79
click at [722, 175] on div "Upload new files" at bounding box center [783, 171] width 398 height 15
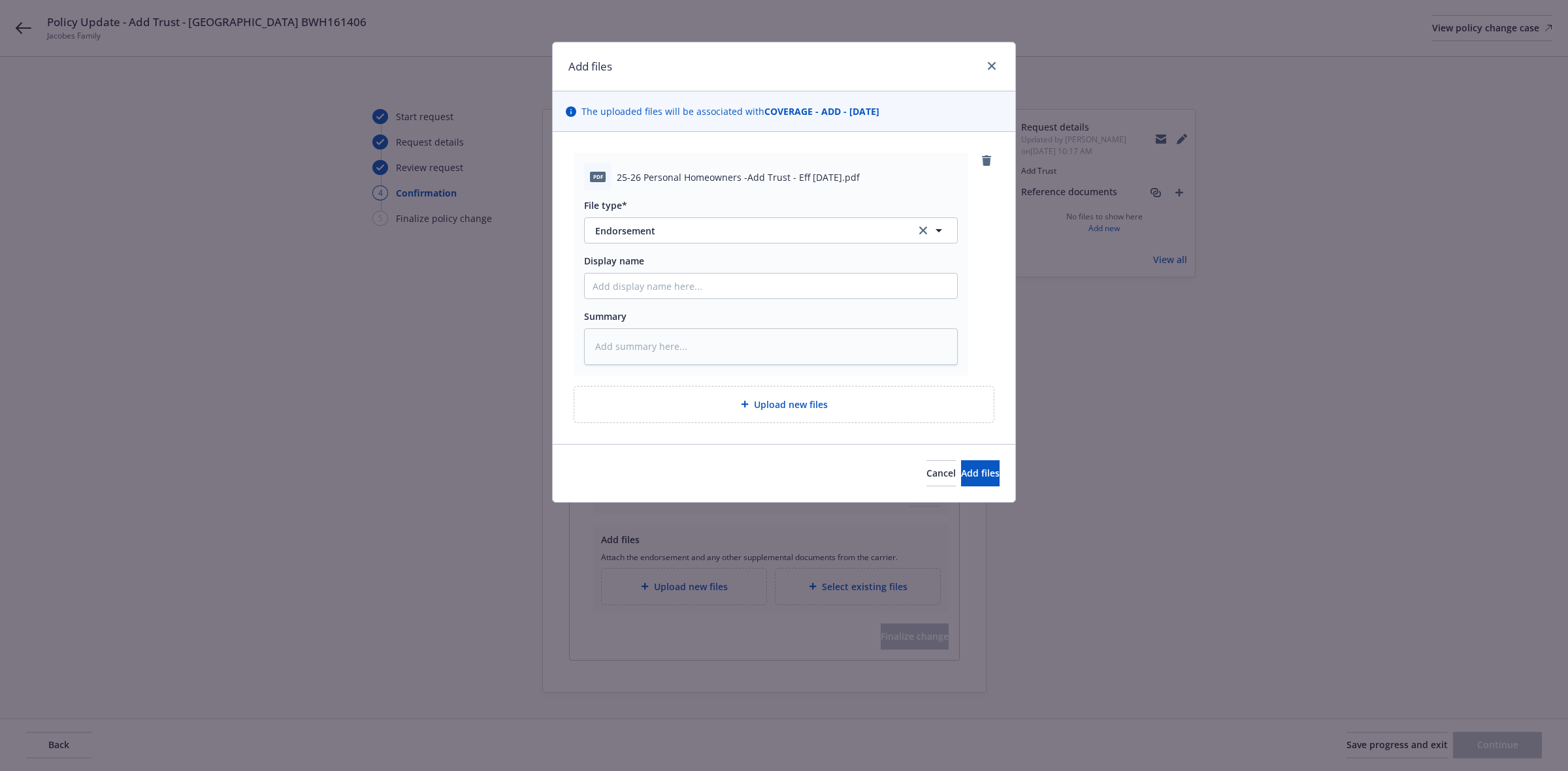
click at [665, 174] on span "25-26 Personal Homeowners -Add Trust - Eff [DATE].pdf" at bounding box center [738, 177] width 243 height 14
copy span "25-26 Personal Homeowners -Add Trust - Eff [DATE].pdf"
click at [640, 281] on input "Display name" at bounding box center [771, 286] width 372 height 25
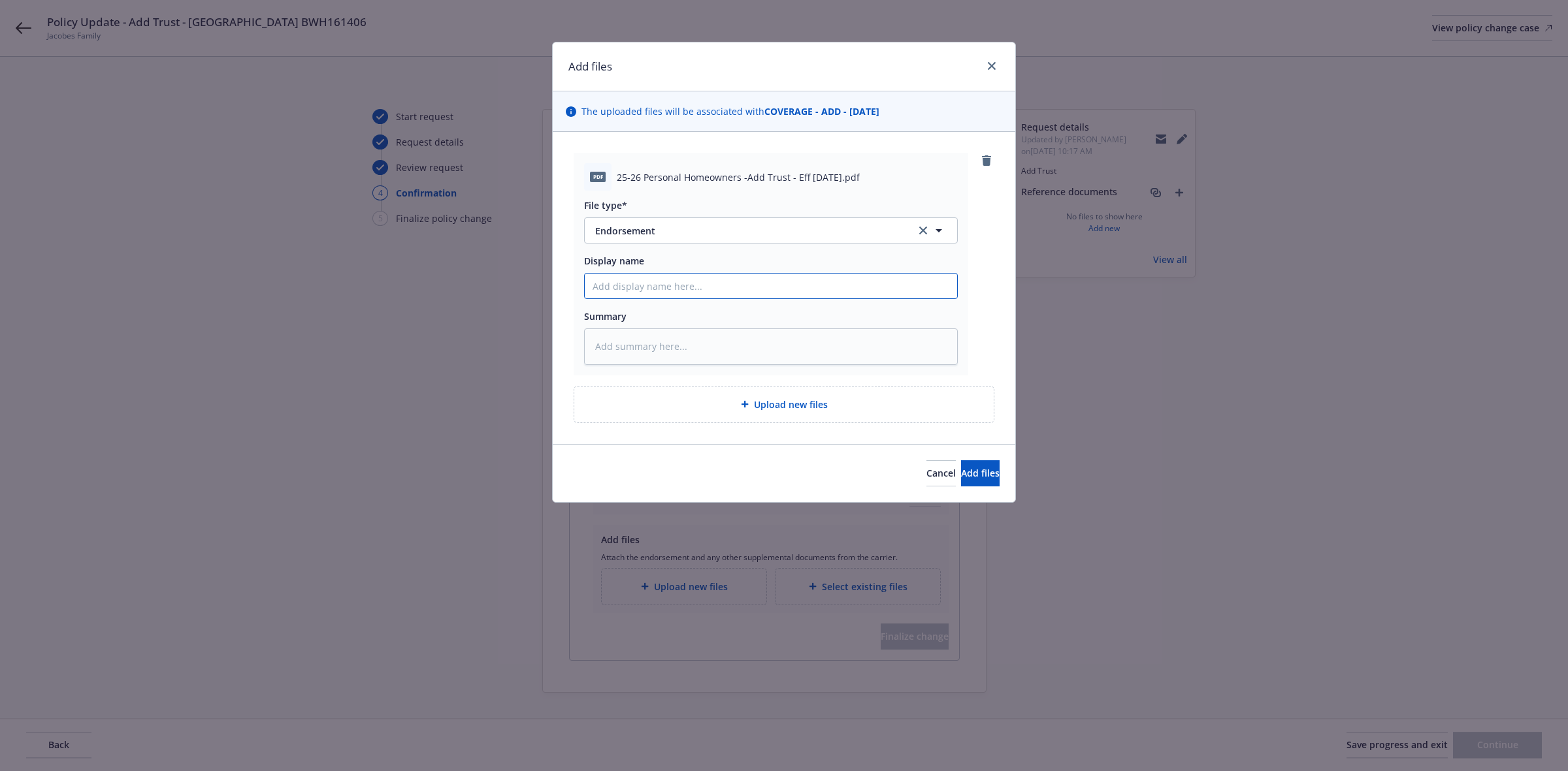
paste input "25-26 Personal Homeowners -Add Trust - Eff [DATE].pdf"
type textarea "x"
type input "25-26 Personal Homeowners -Add Trust - Eff [DATE].pdf"
type textarea "x"
type input "25-26 Personal Homeowners -Add Trust - Eff [DATE].pd"
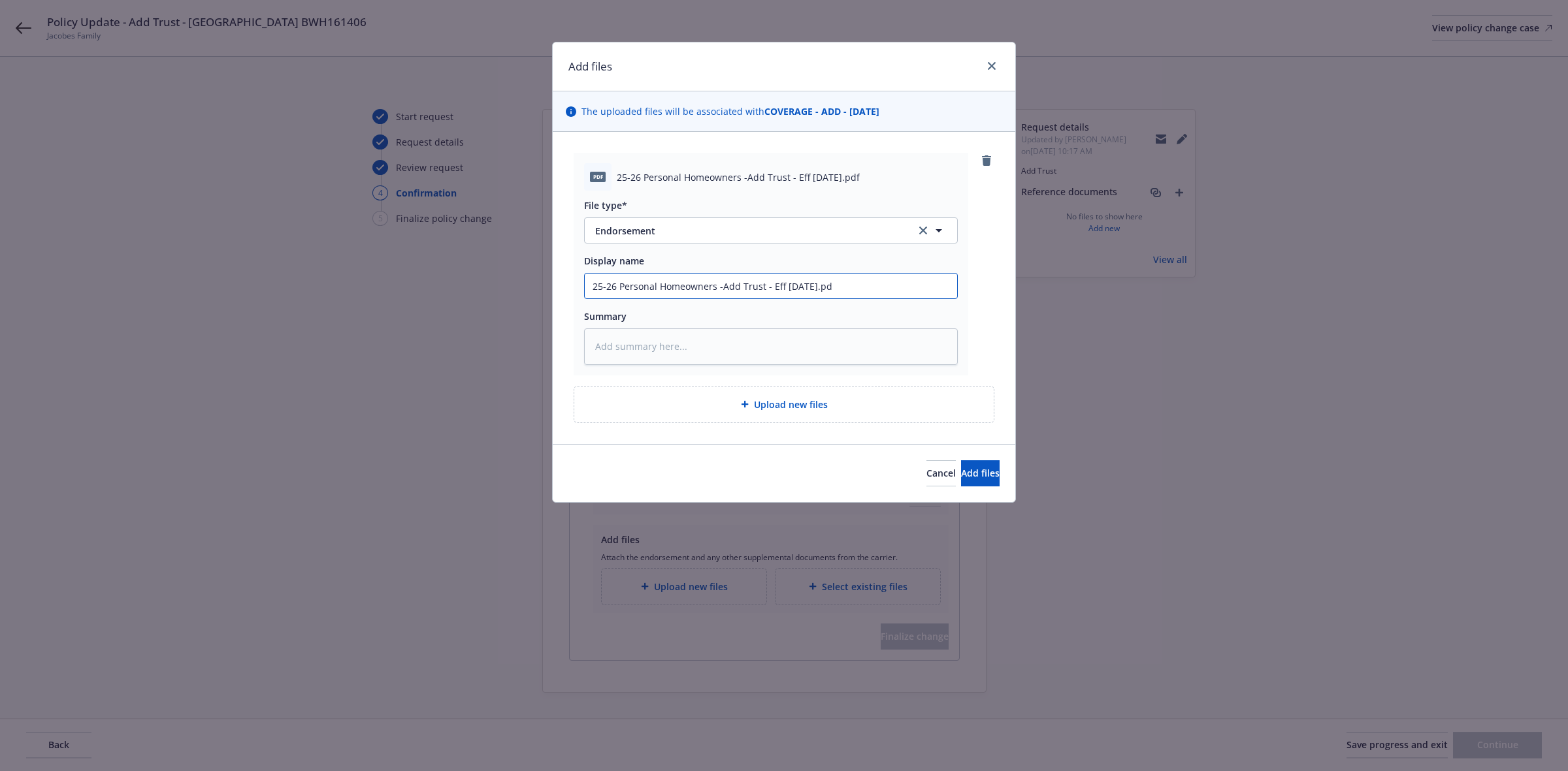
type textarea "x"
type input "25-26 Personal Homeowners -Add Trust - Eff [DATE].p"
type textarea "x"
type input "25-26 Personal Homeowners -Add Trust - Eff [DATE]."
type textarea "x"
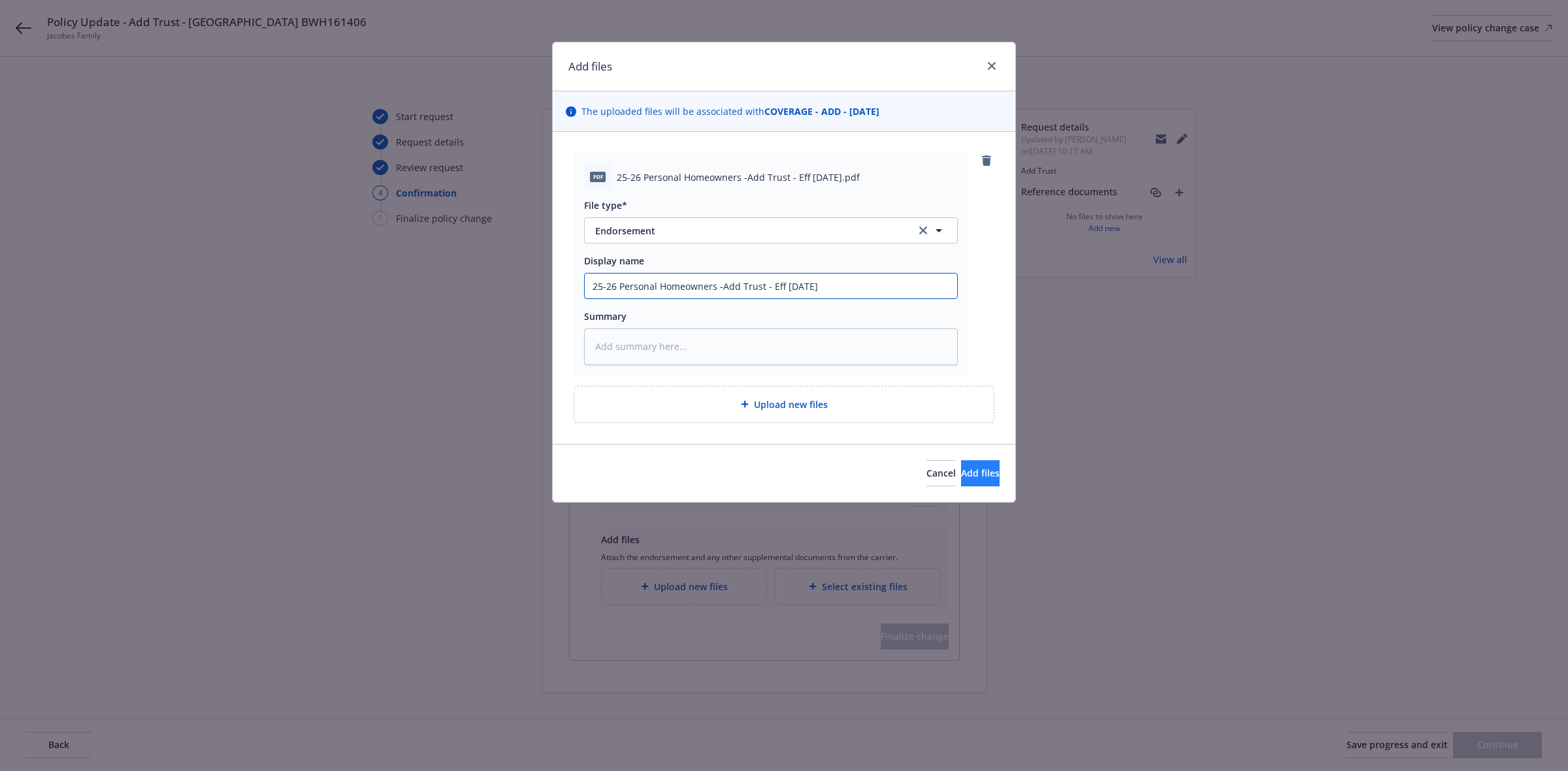
type input "25-26 Personal Homeowners -Add Trust - Eff [DATE]"
click at [961, 470] on span "Add files" at bounding box center [980, 473] width 38 height 13
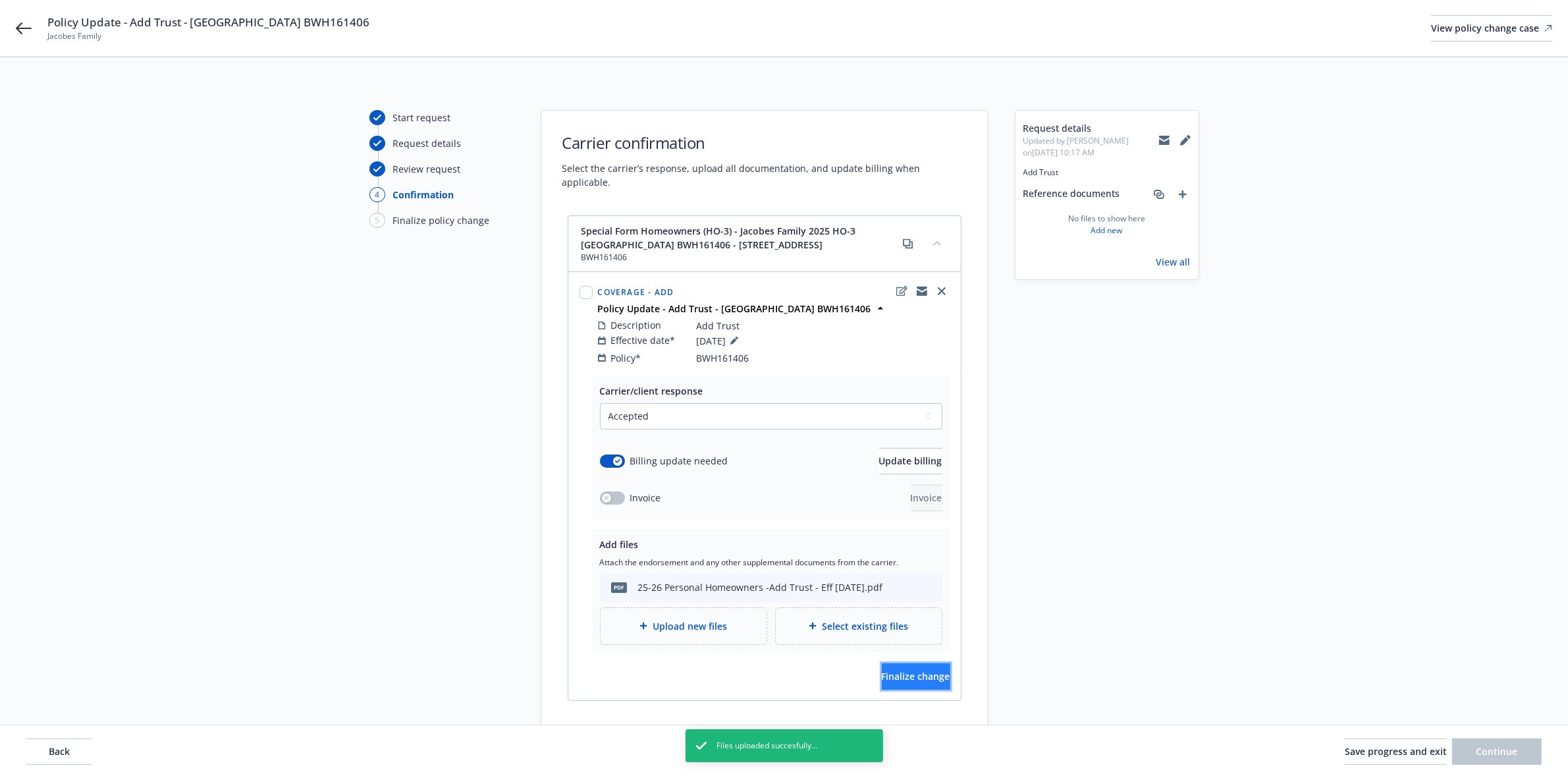
click at [882, 670] on span "Finalize change" at bounding box center [916, 676] width 68 height 13
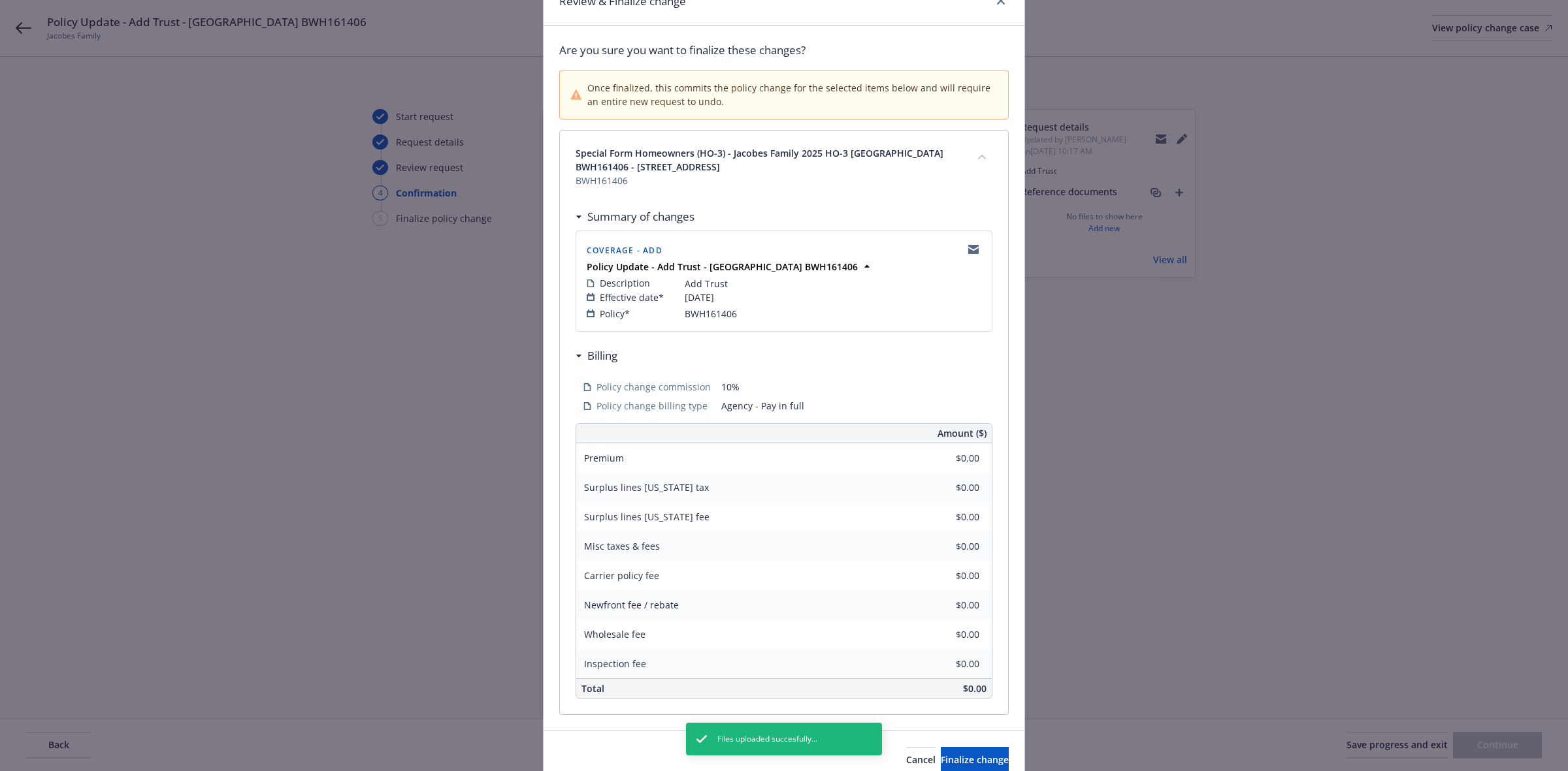
scroll to position [128, 0]
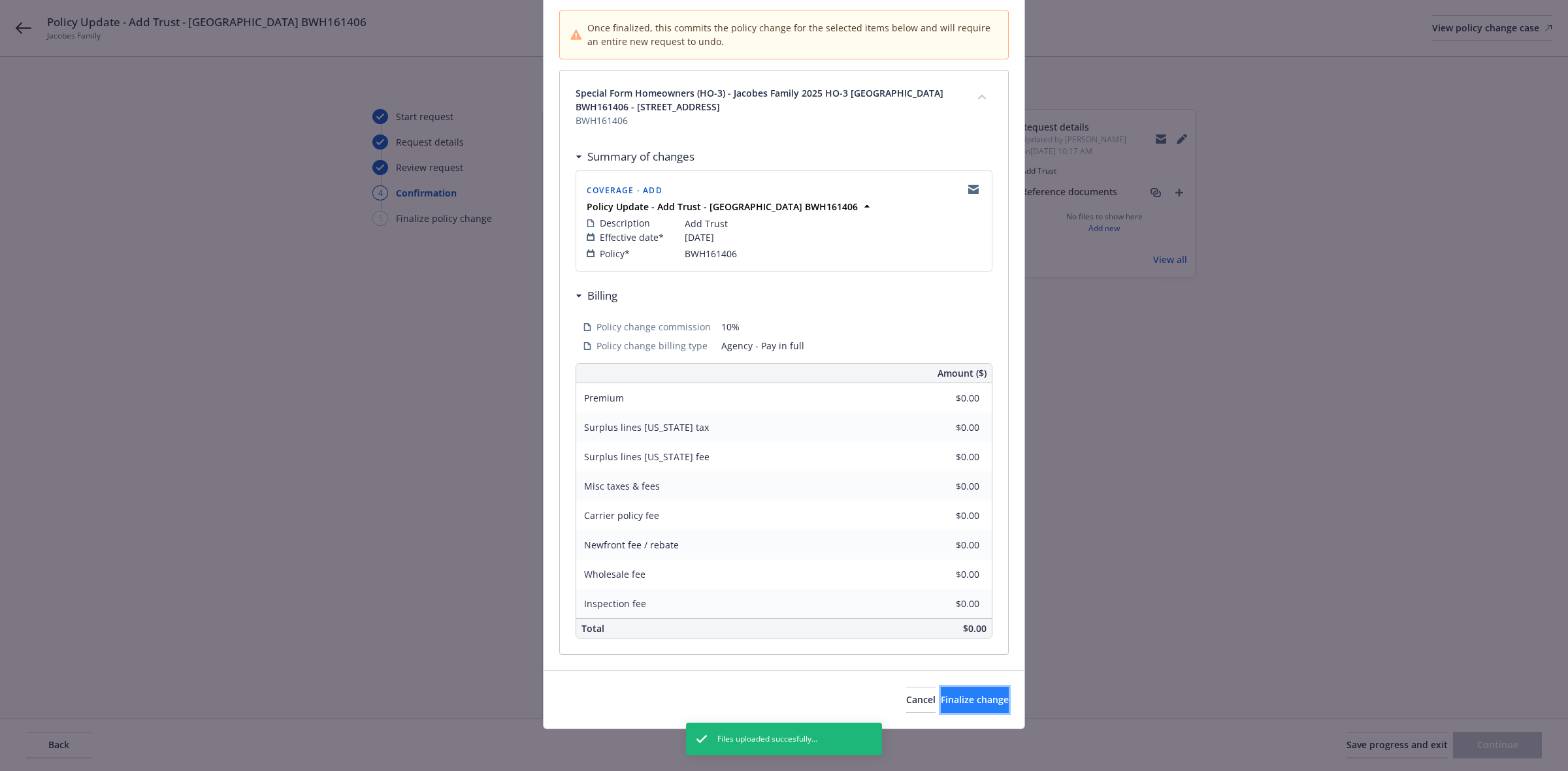
click at [959, 702] on span "Finalize change" at bounding box center [975, 700] width 68 height 13
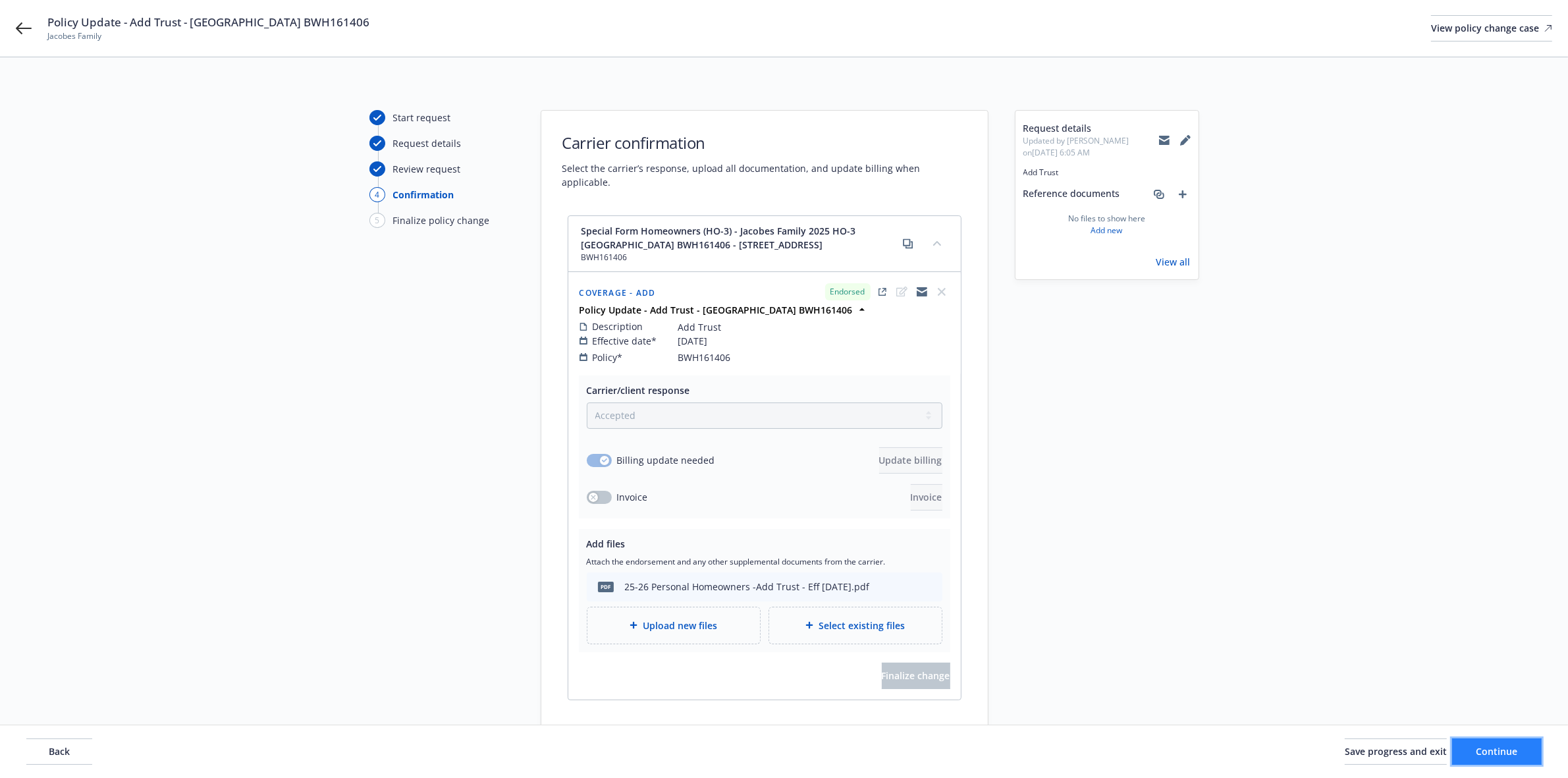
click at [1486, 743] on button "Continue" at bounding box center [1497, 751] width 90 height 26
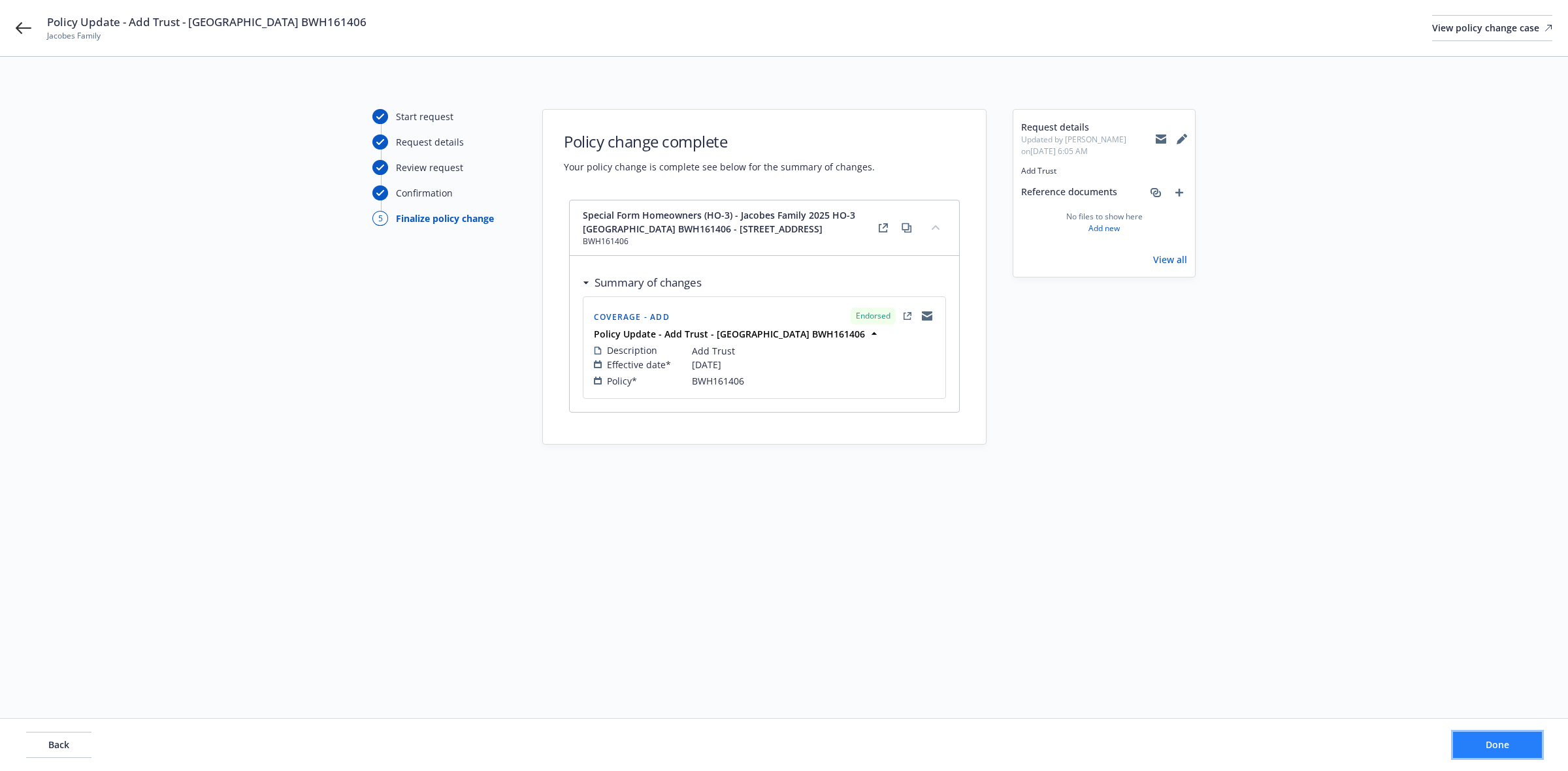
click at [1504, 746] on span "Done" at bounding box center [1497, 745] width 24 height 13
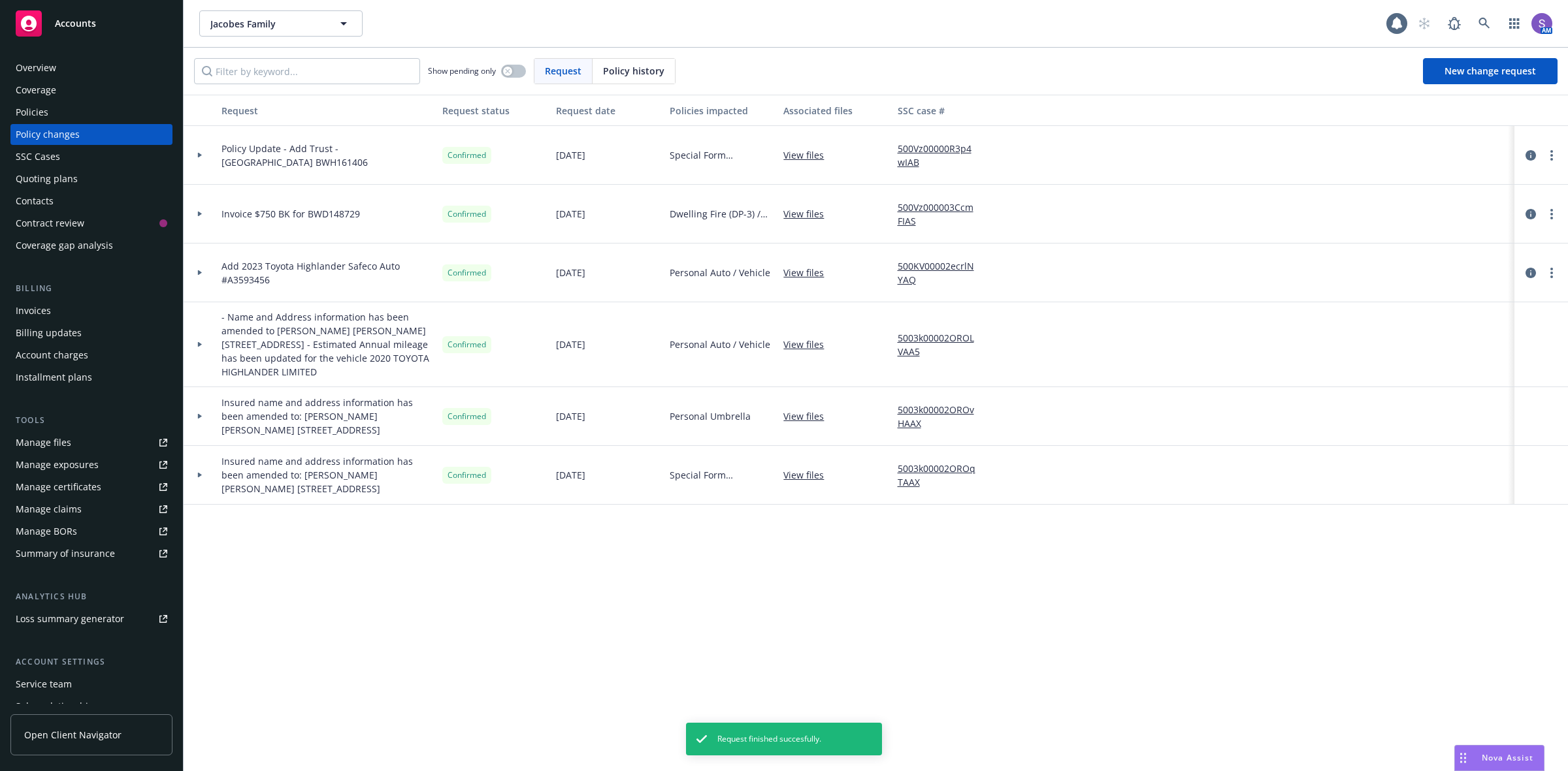
click at [26, 108] on div "Policies" at bounding box center [32, 112] width 32 height 21
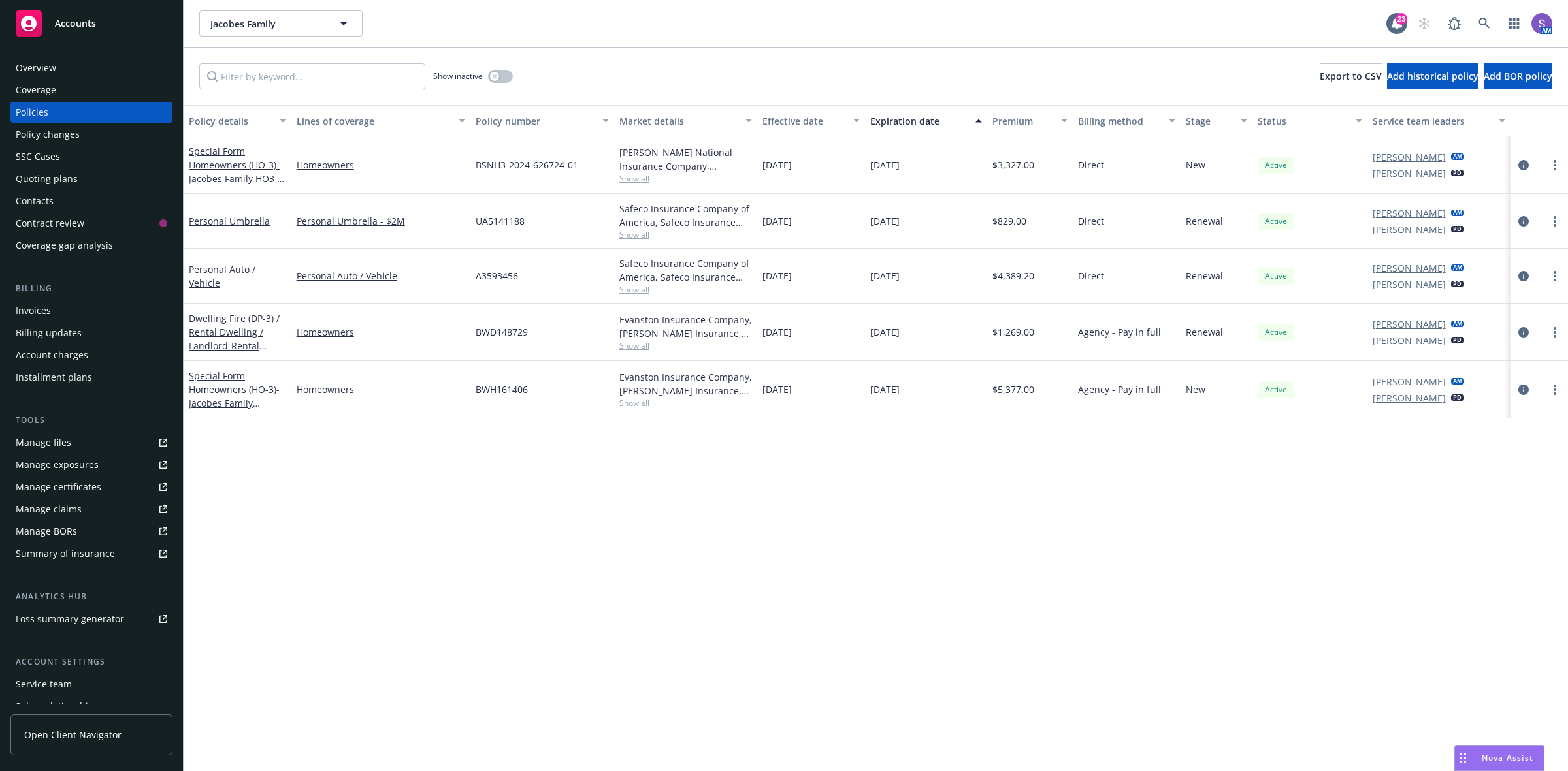
click at [43, 311] on div "Invoices" at bounding box center [33, 310] width 35 height 21
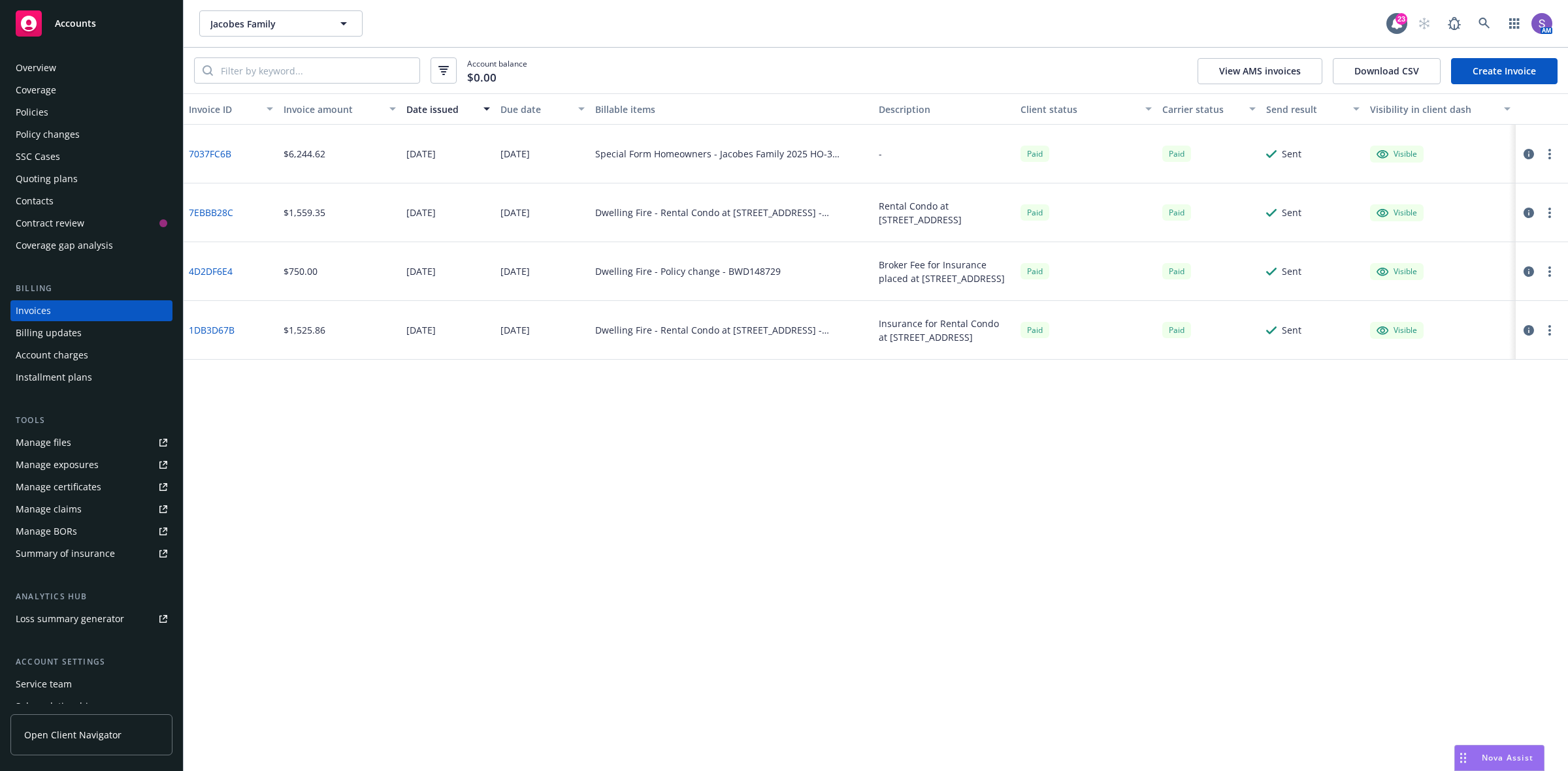
click at [682, 475] on div "Invoice ID Invoice amount Date issued Due date Billable items Description Clien…" at bounding box center [875, 432] width 1385 height 678
click at [29, 118] on div "Policies" at bounding box center [32, 112] width 32 height 21
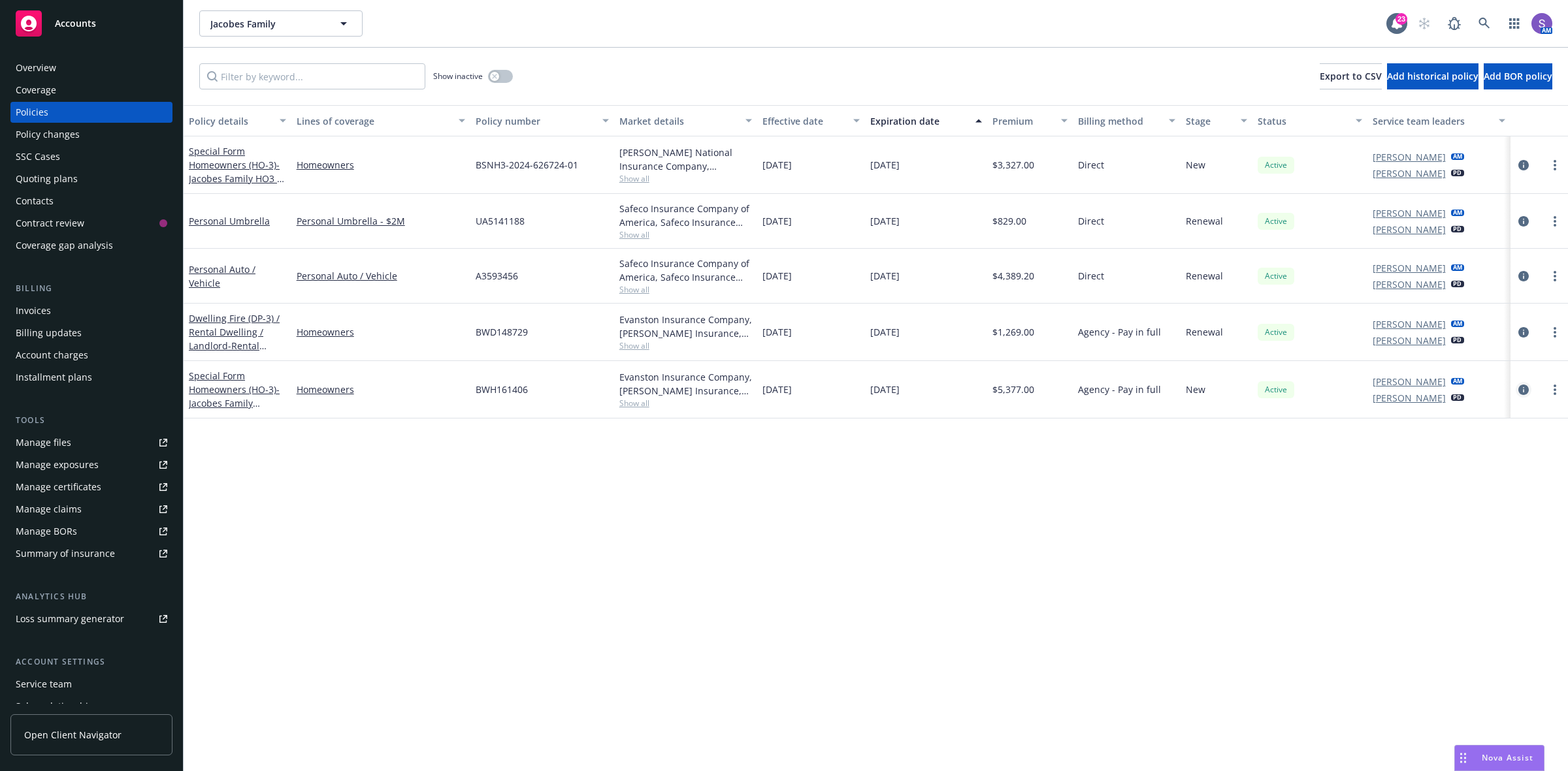
click at [1519, 390] on icon "circleInformation" at bounding box center [1524, 390] width 10 height 10
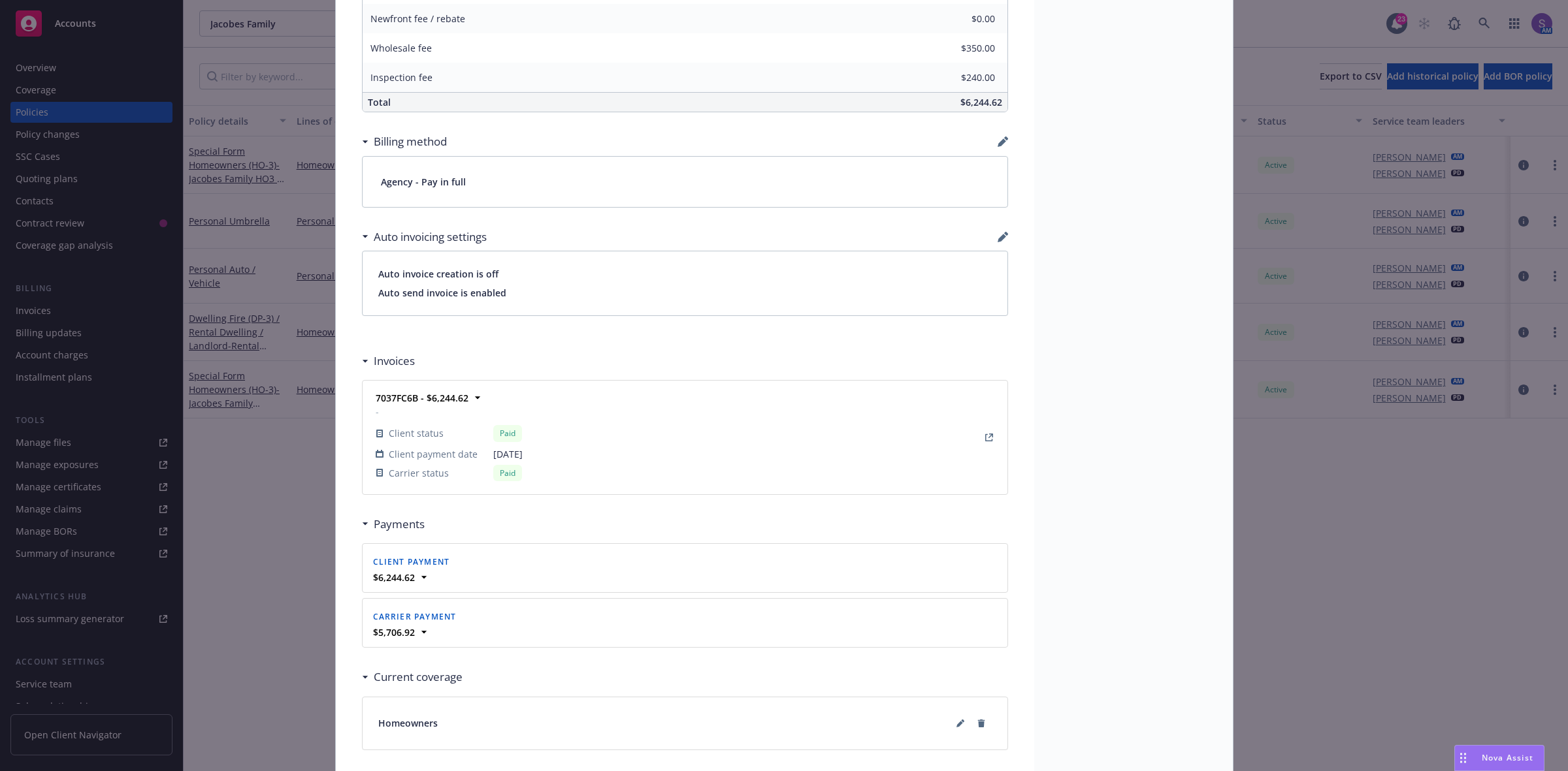
scroll to position [927, 0]
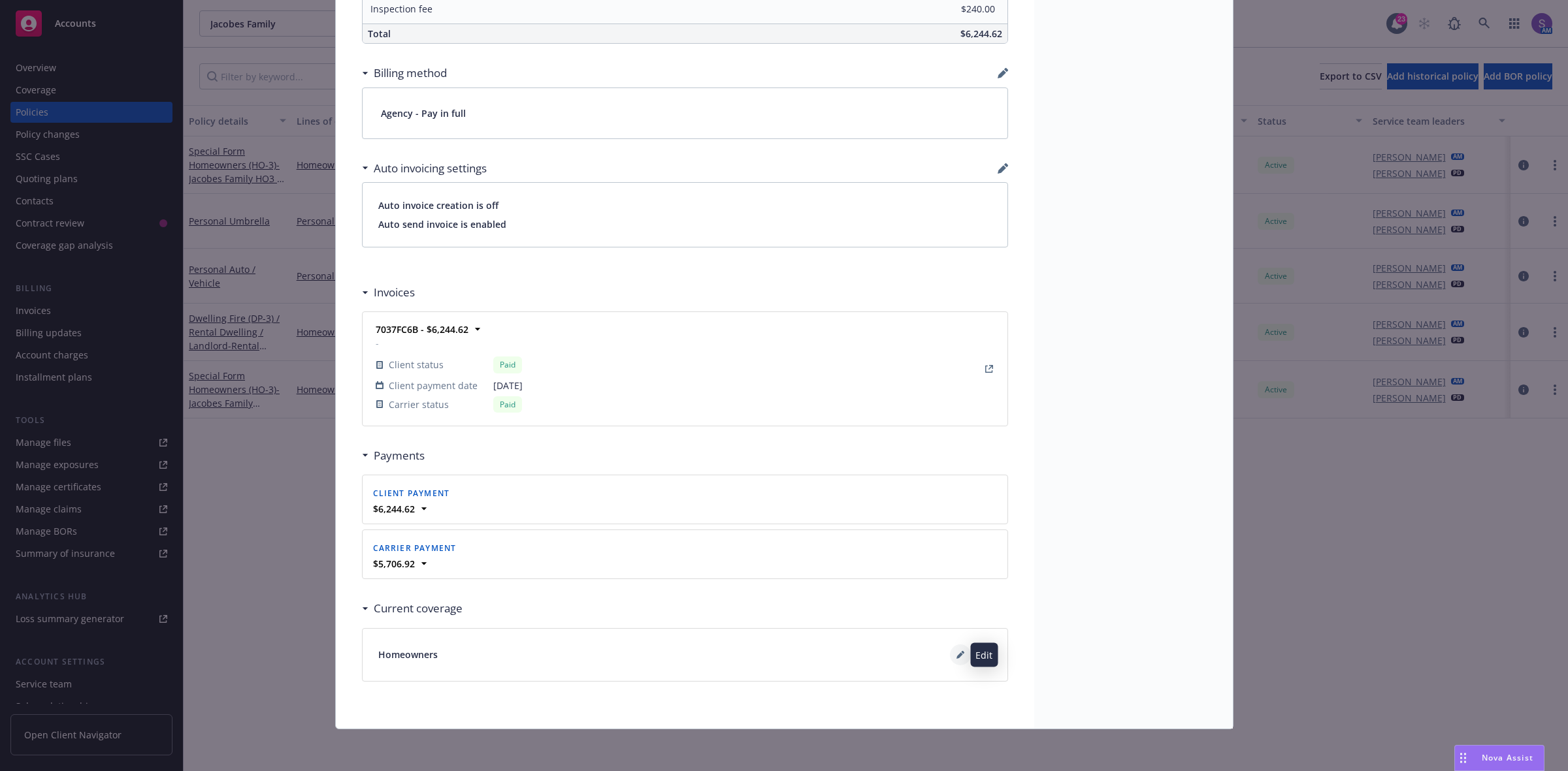
click at [952, 659] on button at bounding box center [960, 655] width 21 height 21
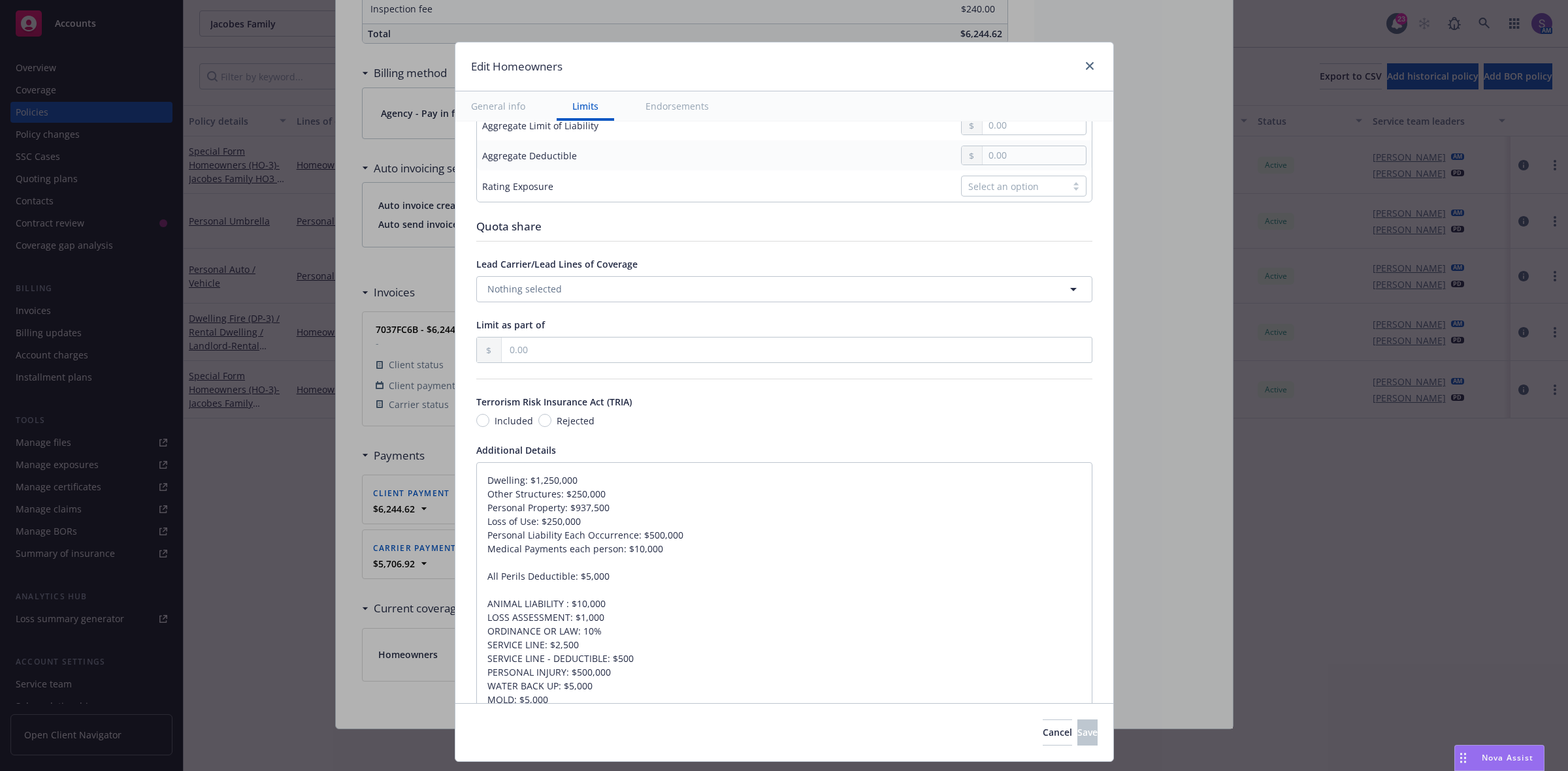
scroll to position [728, 0]
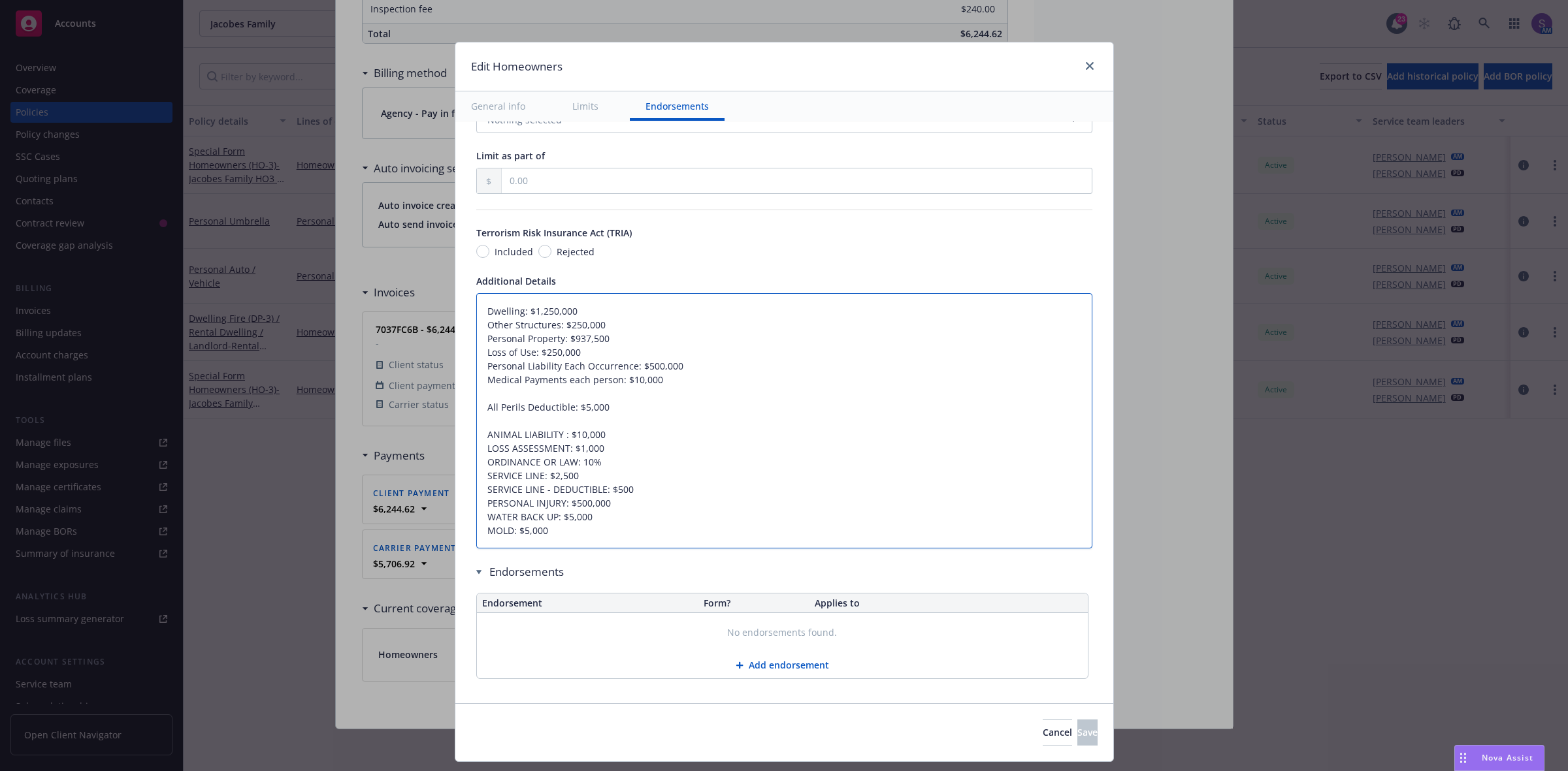
click at [579, 540] on textarea "Dwelling: $1,250,000 Other Structures: $250,000 Personal Property: $937,500 Los…" at bounding box center [784, 421] width 616 height 256
type textarea "x"
type textarea "Dwelling: $1,250,000 Other Structures: $250,000 Personal Property: $937,500 Los…"
type textarea "x"
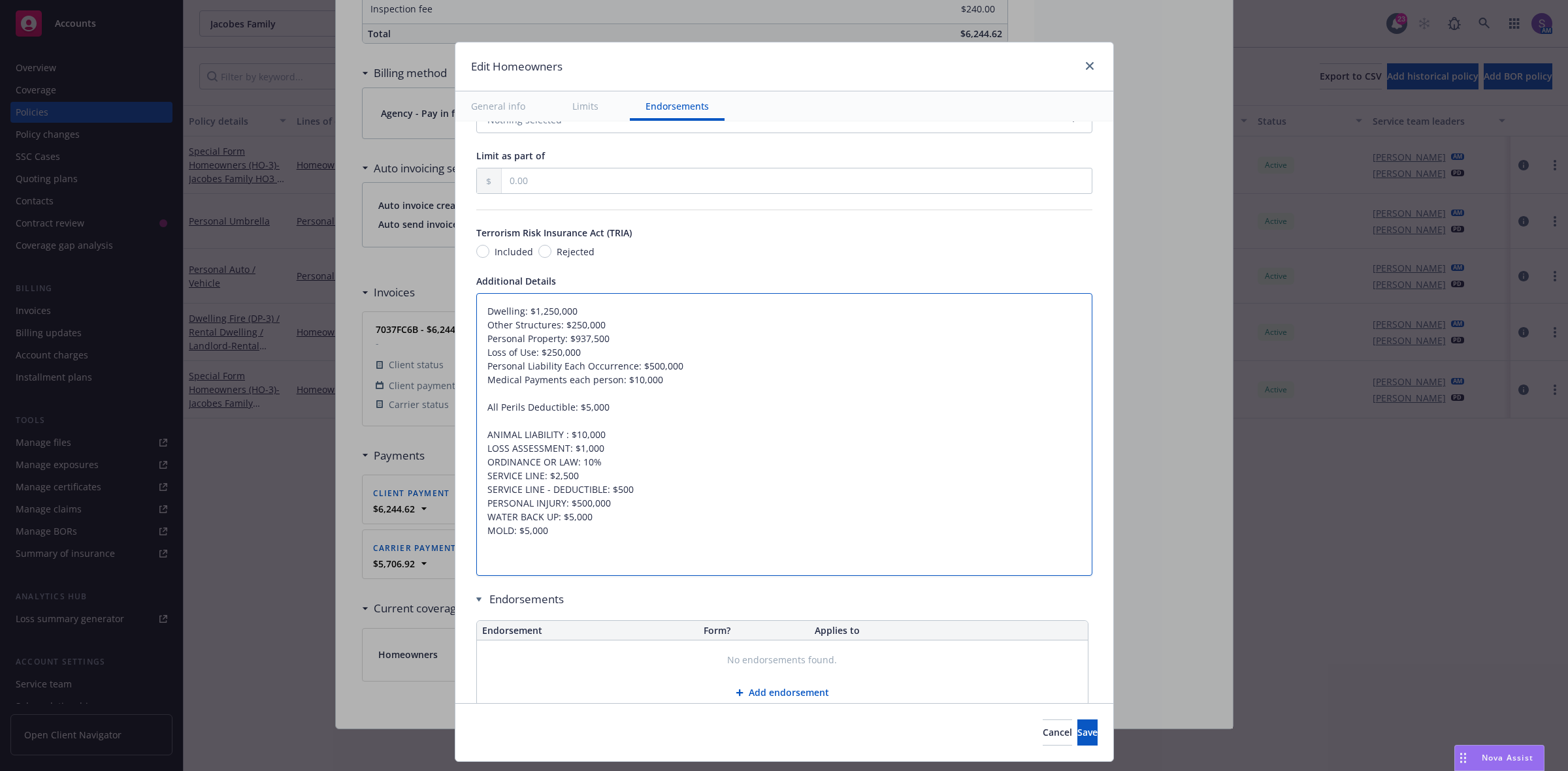
drag, startPoint x: 540, startPoint y: 565, endPoint x: 533, endPoint y: 564, distance: 7.1
click at [540, 565] on textarea "Dwelling: $1,250,000 Other Structures: $250,000 Personal Property: $937,500 Los…" at bounding box center [784, 434] width 616 height 283
type textarea "Dwelling: $1,250,000 Other Structures: $250,000 Personal Property: $937,500 Los…"
type textarea "x"
type textarea "Dwelling: $1,250,000 Other Structures: $250,000 Personal Property: $937,500 Los…"
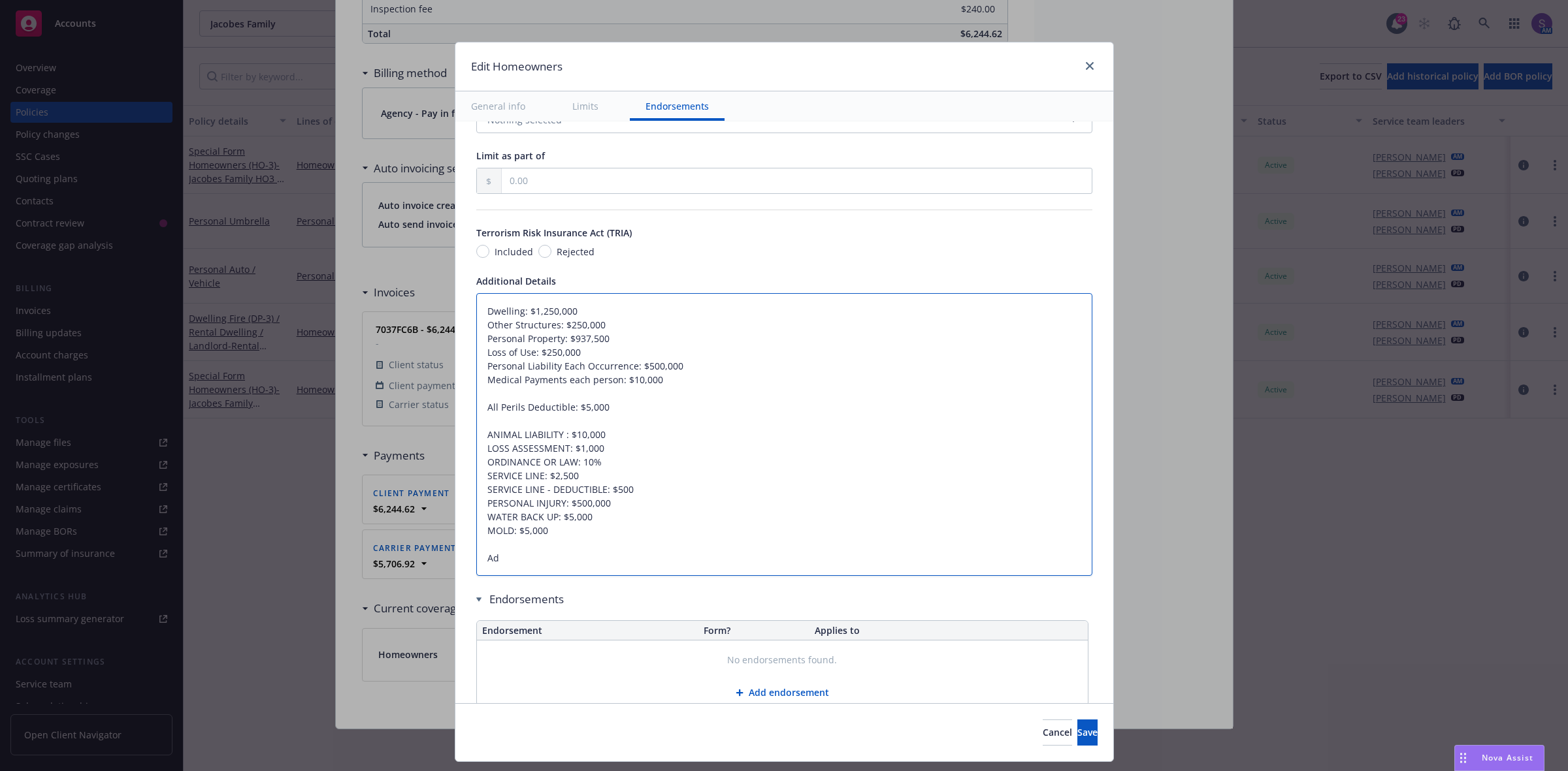
type textarea "x"
type textarea "Dwelling: $1,250,000 Other Structures: $250,000 Personal Property: $937,500 Los…"
type textarea "x"
type textarea "Dwelling: $1,250,000 Other Structures: $250,000 Personal Property: $937,500 Los…"
type textarea "x"
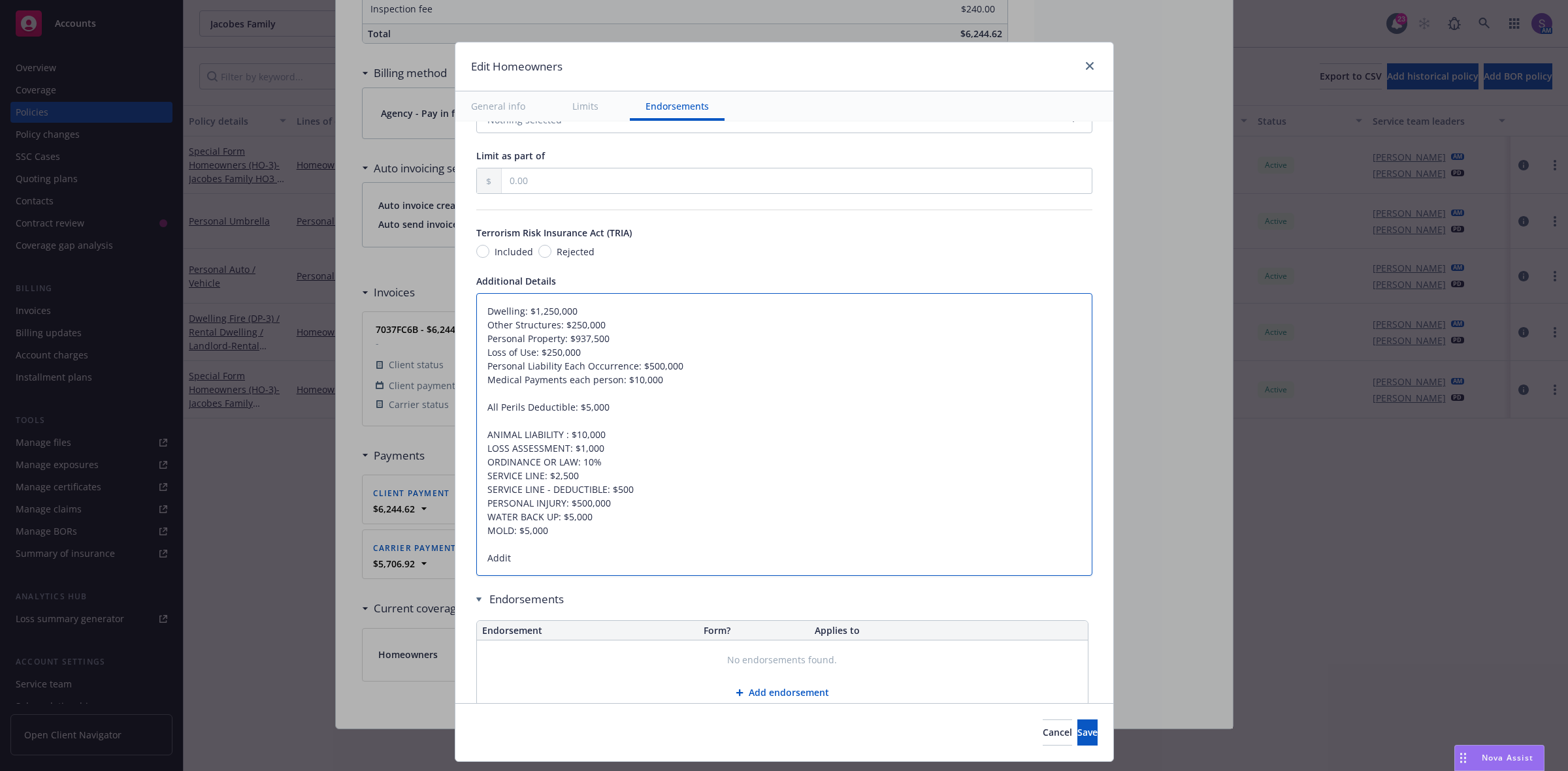
type textarea "Dwelling: $1,250,000 Other Structures: $250,000 Personal Property: $937,500 Los…"
type textarea "x"
type textarea "Dwelling: $1,250,000 Other Structures: $250,000 Personal Property: $937,500 Los…"
type textarea "x"
type textarea "Dwelling: $1,250,000 Other Structures: $250,000 Personal Property: $937,500 Los…"
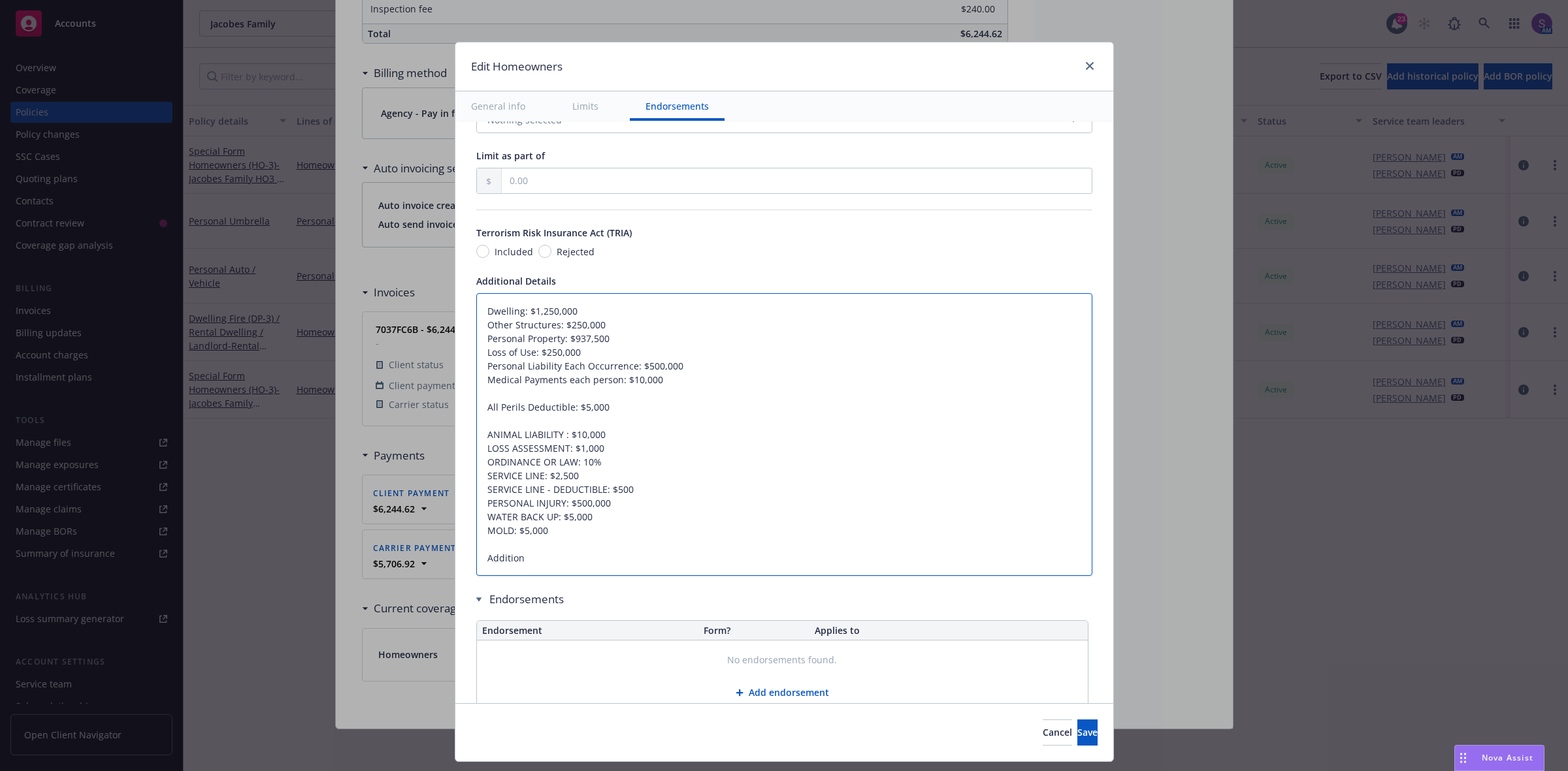
type textarea "x"
type textarea "Dwelling: $1,250,000 Other Structures: $250,000 Personal Property: $937,500 Los…"
type textarea "x"
type textarea "Dwelling: $1,250,000 Other Structures: $250,000 Personal Property: $937,500 Los…"
type textarea "x"
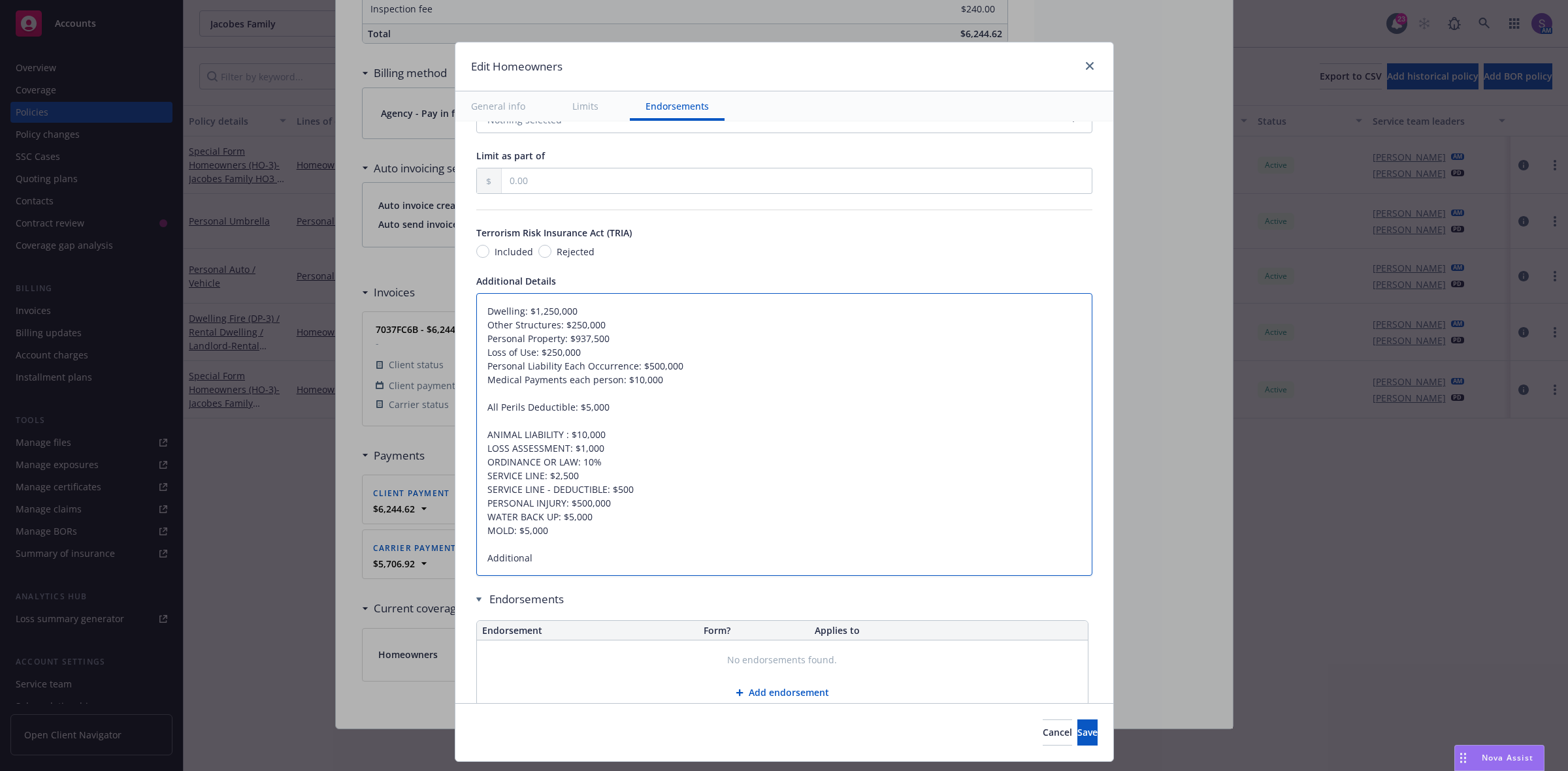
type textarea "Dwelling: $1,250,000 Other Structures: $250,000 Personal Property: $937,500 Los…"
type textarea "x"
type textarea "Dwelling: $1,250,000 Other Structures: $250,000 Personal Property: $937,500 Los…"
type textarea "x"
type textarea "Dwelling: $1,250,000 Other Structures: $250,000 Personal Property: $937,500 Los…"
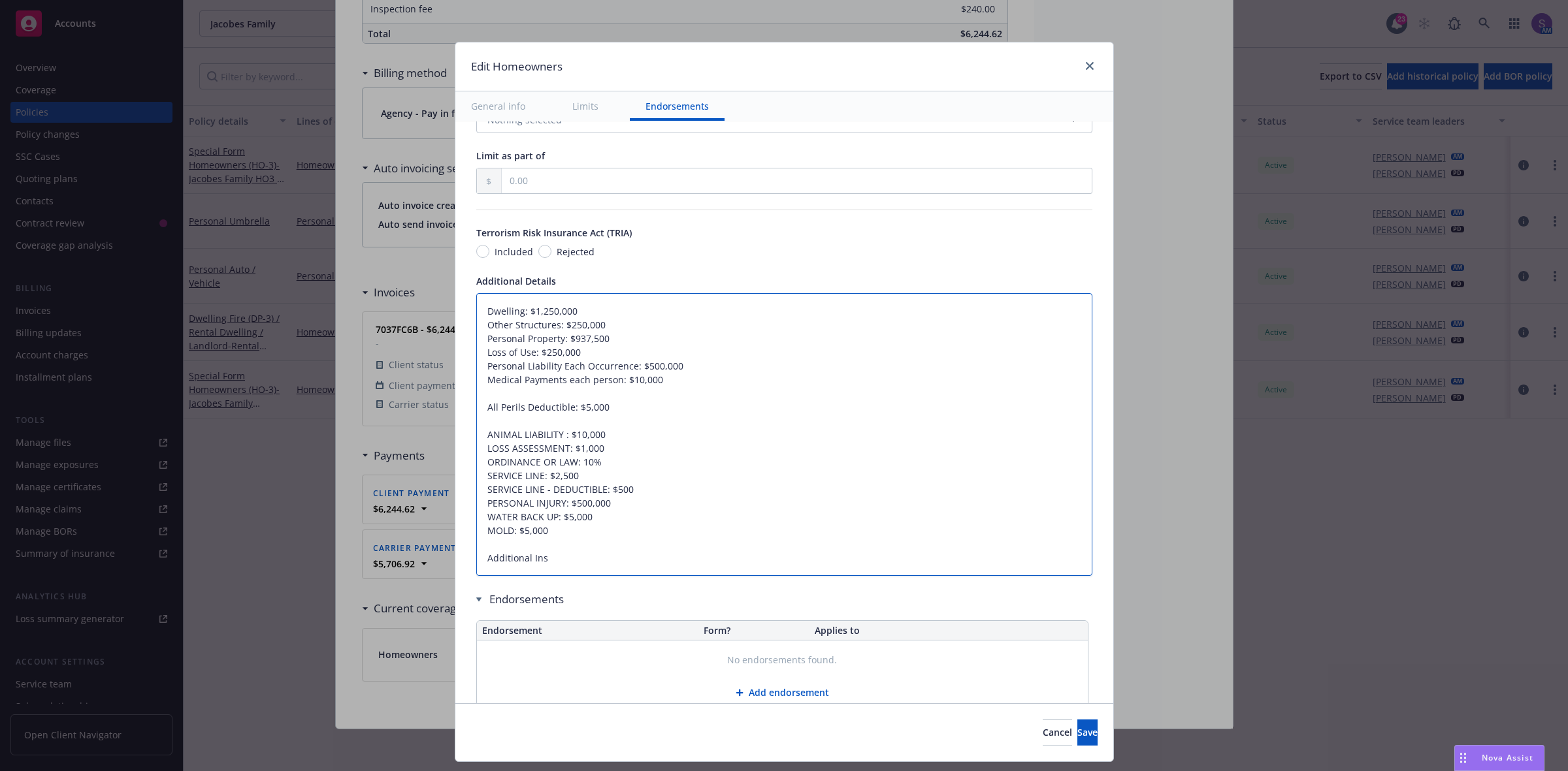
type textarea "x"
type textarea "Dwelling: $1,250,000 Other Structures: $250,000 Personal Property: $937,500 Los…"
type textarea "x"
type textarea "Dwelling: $1,250,000 Other Structures: $250,000 Personal Property: $937,500 Los…"
type textarea "x"
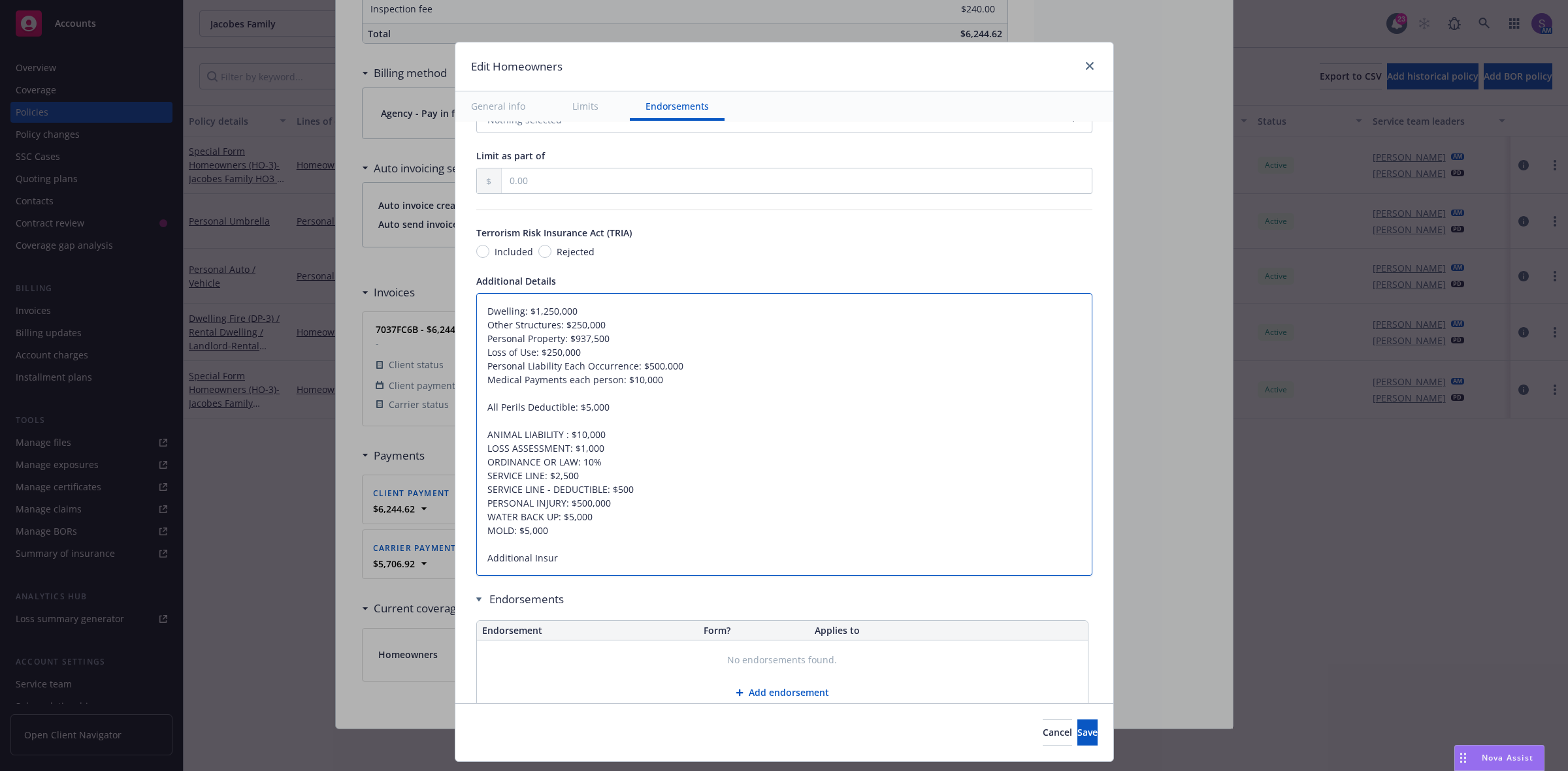
type textarea "Dwelling: $1,250,000 Other Structures: $250,000 Personal Property: $937,500 Los…"
type textarea "x"
type textarea "Dwelling: $1,250,000 Other Structures: $250,000 Personal Property: $937,500 Los…"
type textarea "x"
type textarea "Dwelling: $1,250,000 Other Structures: $250,000 Personal Property: $937,500 Los…"
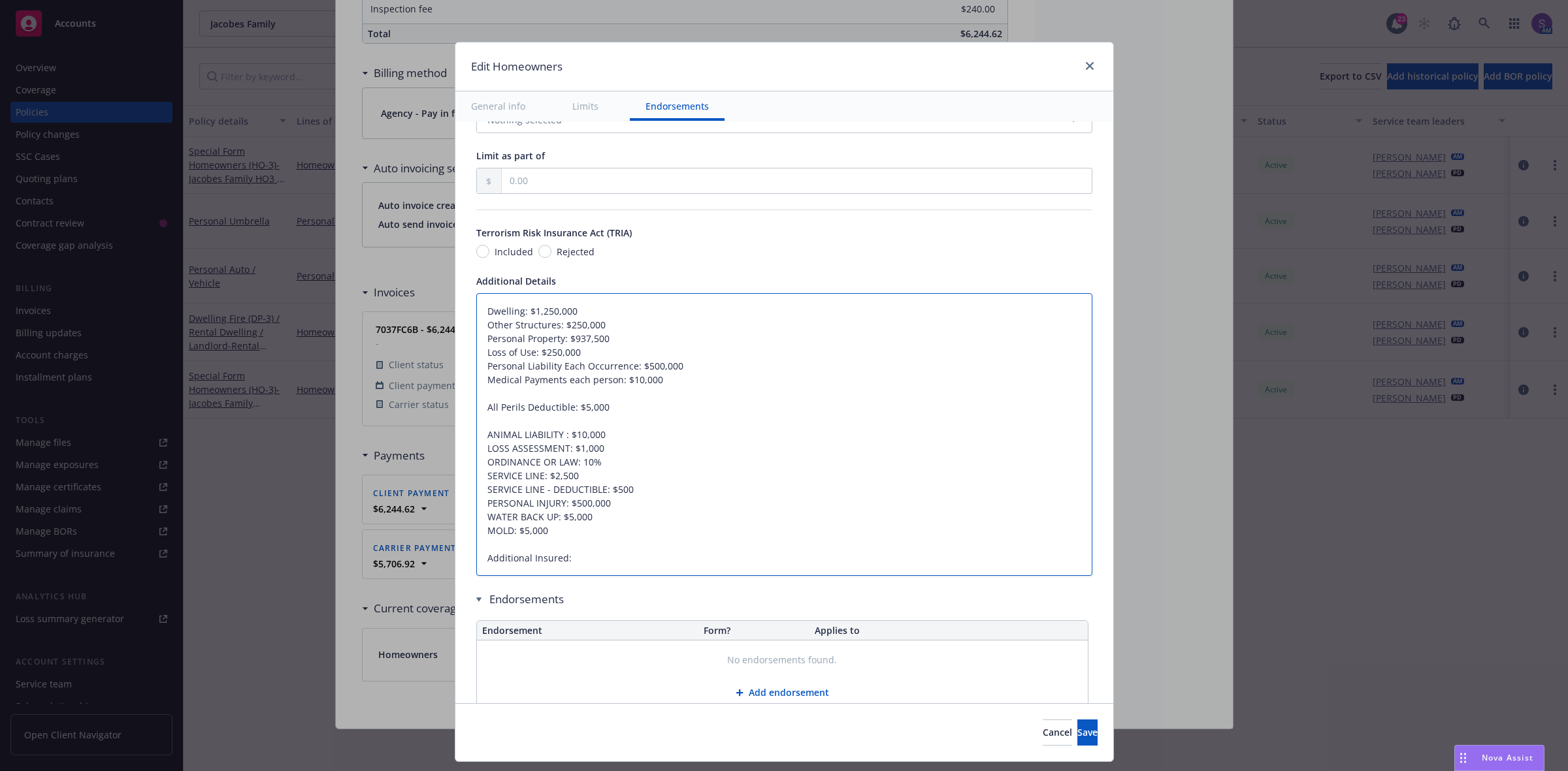
type textarea "x"
type textarea "Dwelling: $1,250,000 Other Structures: $250,000 Personal Property: $937,500 Los…"
type textarea "x"
type textarea "Dwelling: $1,250,000 Other Structures: $250,000 Personal Property: $937,500 Los…"
type textarea "x"
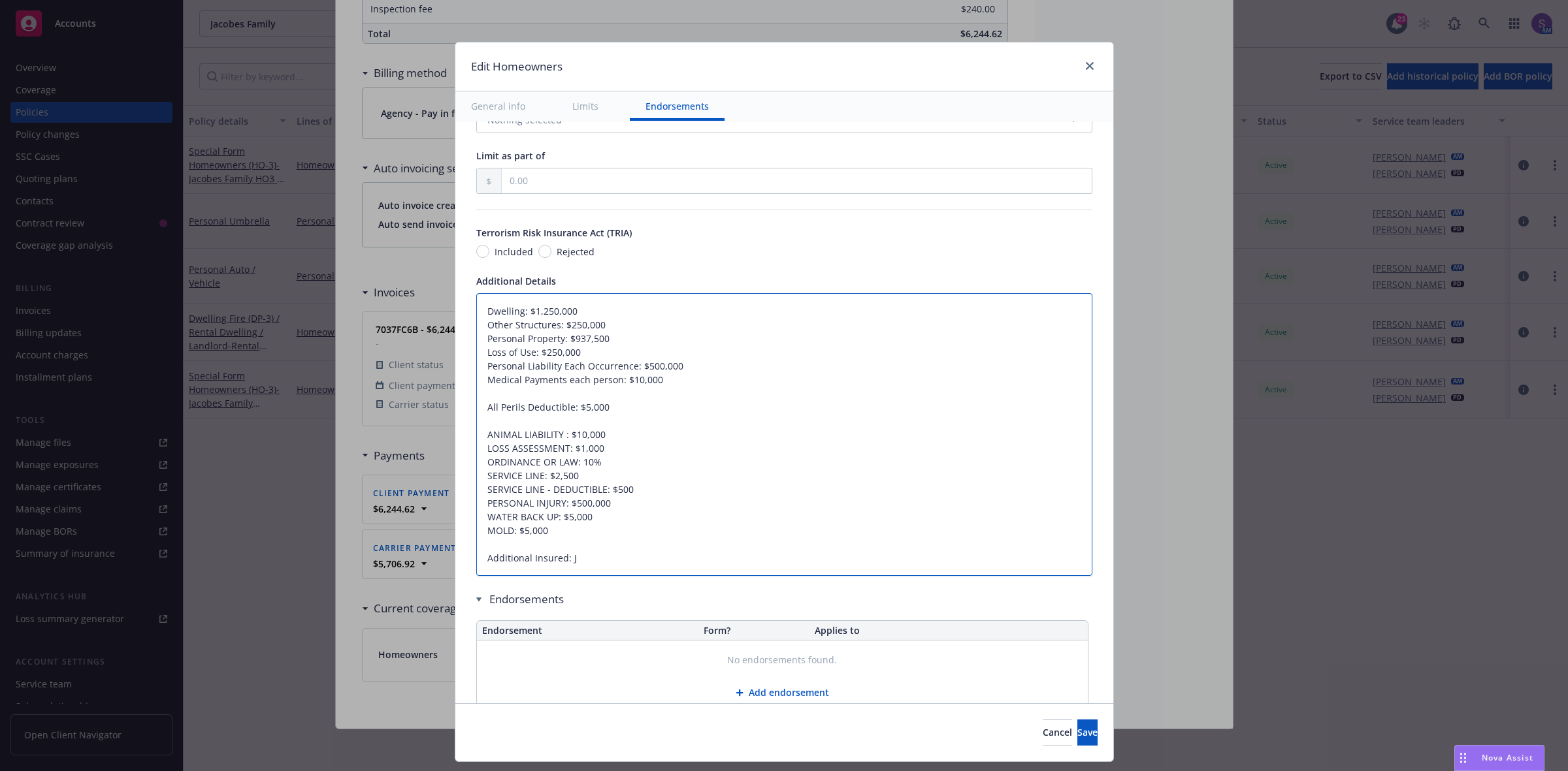
type textarea "Dwelling: $1,250,000 Other Structures: $250,000 Personal Property: $937,500 Los…"
type textarea "x"
type textarea "Dwelling: $1,250,000 Other Structures: $250,000 Personal Property: $937,500 Los…"
type textarea "x"
type textarea "Dwelling: $1,250,000 Other Structures: $250,000 Personal Property: $937,500 Los…"
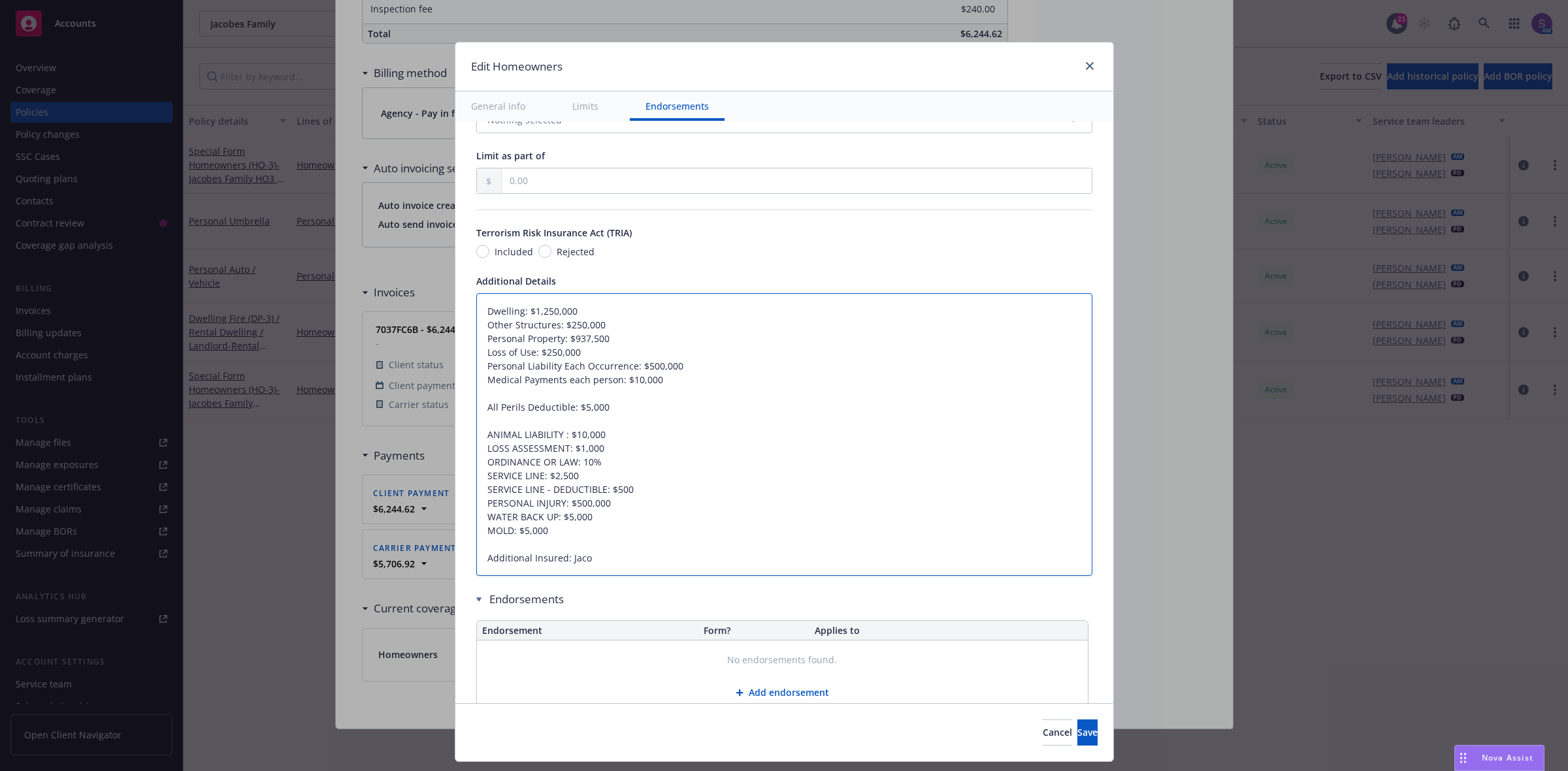
type textarea "x"
type textarea "Dwelling: $1,250,000 Other Structures: $250,000 Personal Property: $937,500 Los…"
type textarea "x"
type textarea "Dwelling: $1,250,000 Other Structures: $250,000 Personal Property: $937,500 Los…"
type textarea "x"
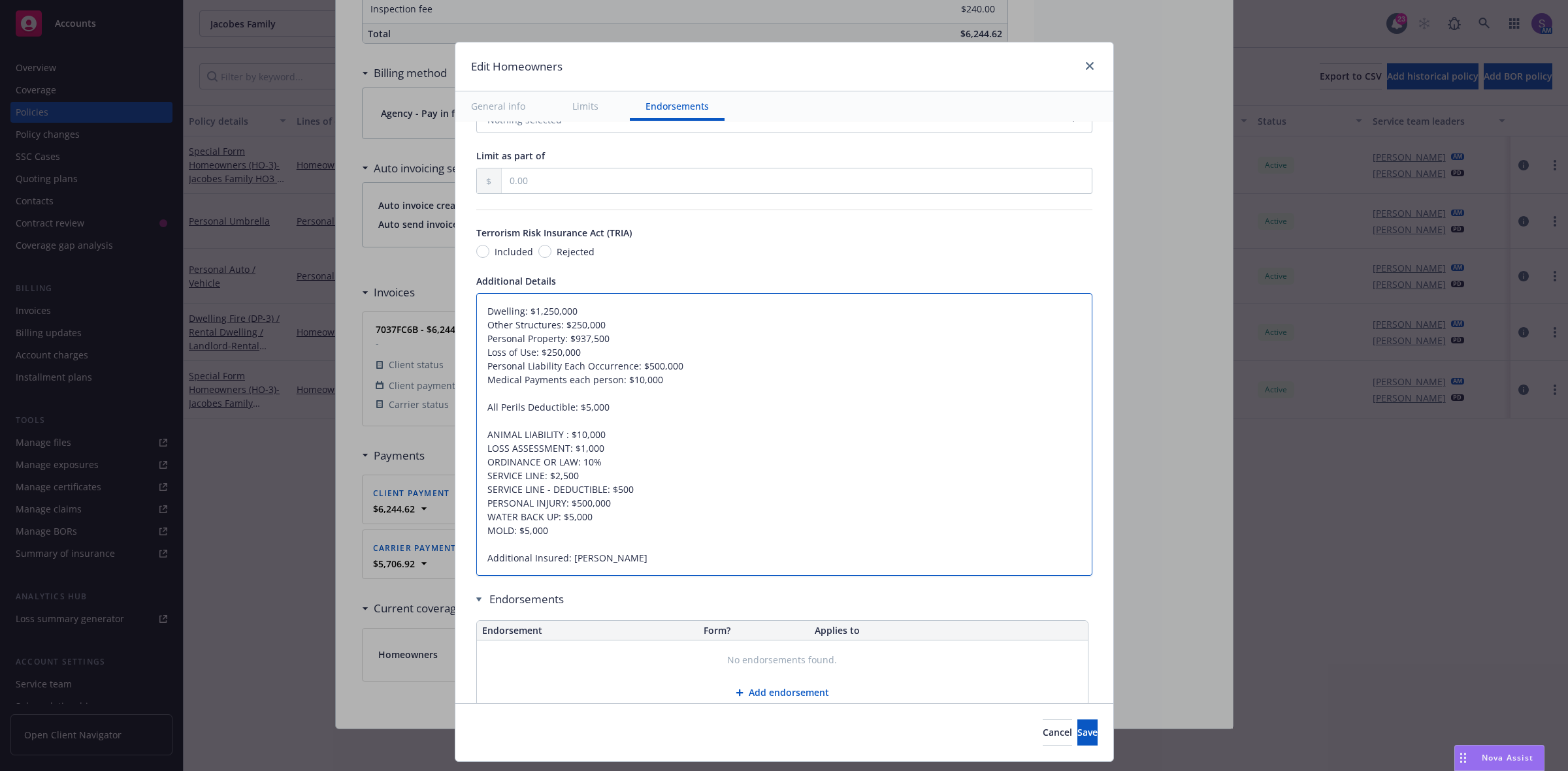
type textarea "Dwelling: $1,250,000 Other Structures: $250,000 Personal Property: $937,500 Los…"
type textarea "x"
type textarea "Dwelling: $1,250,000 Other Structures: $250,000 Personal Property: $937,500 Los…"
type textarea "x"
type textarea "Dwelling: $1,250,000 Other Structures: $250,000 Personal Property: $937,500 Los…"
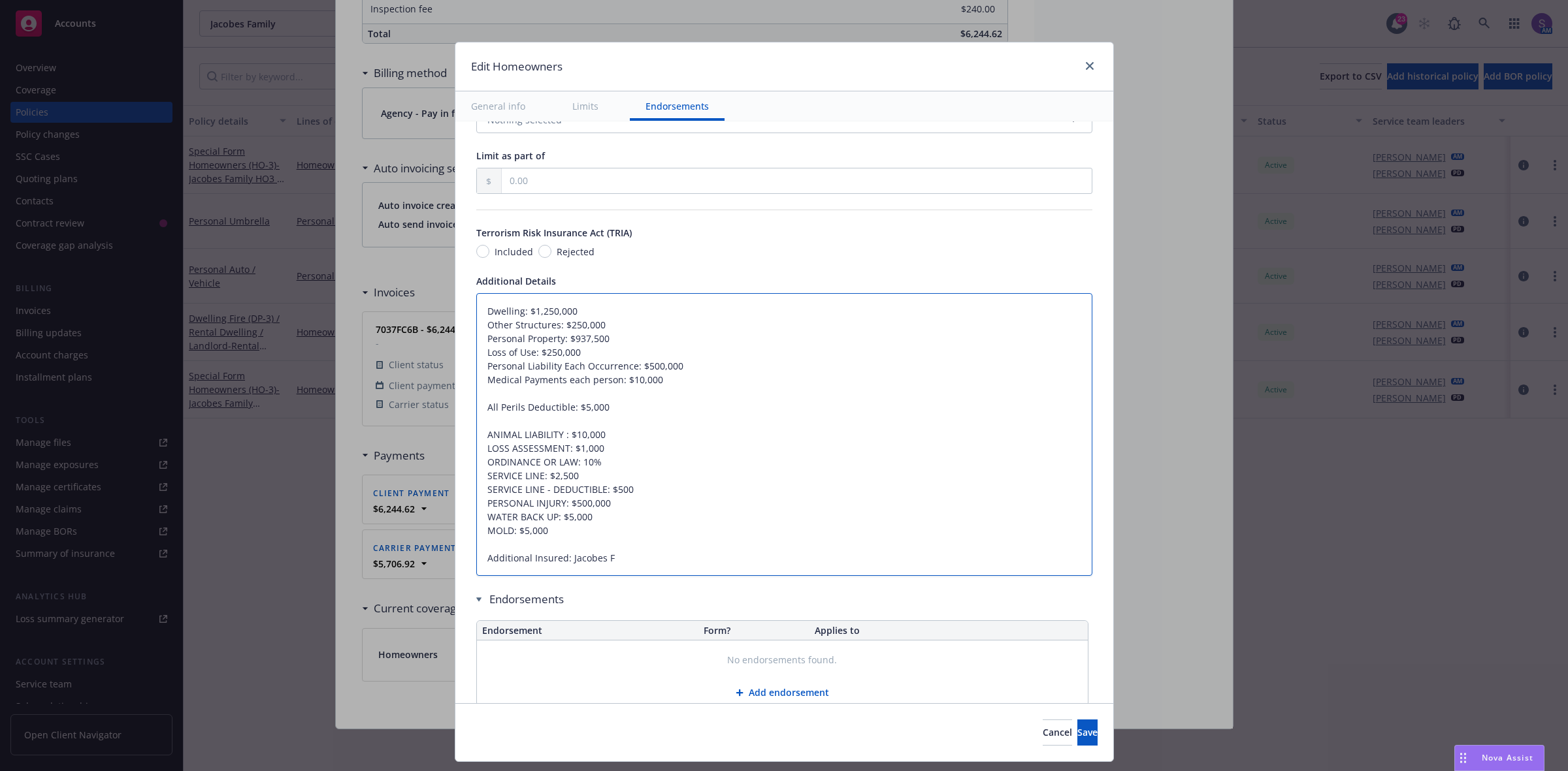
type textarea "x"
type textarea "Dwelling: $1,250,000 Other Structures: $250,000 Personal Property: $937,500 Los…"
type textarea "x"
type textarea "Dwelling: $1,250,000 Other Structures: $250,000 Personal Property: $937,500 Los…"
type textarea "x"
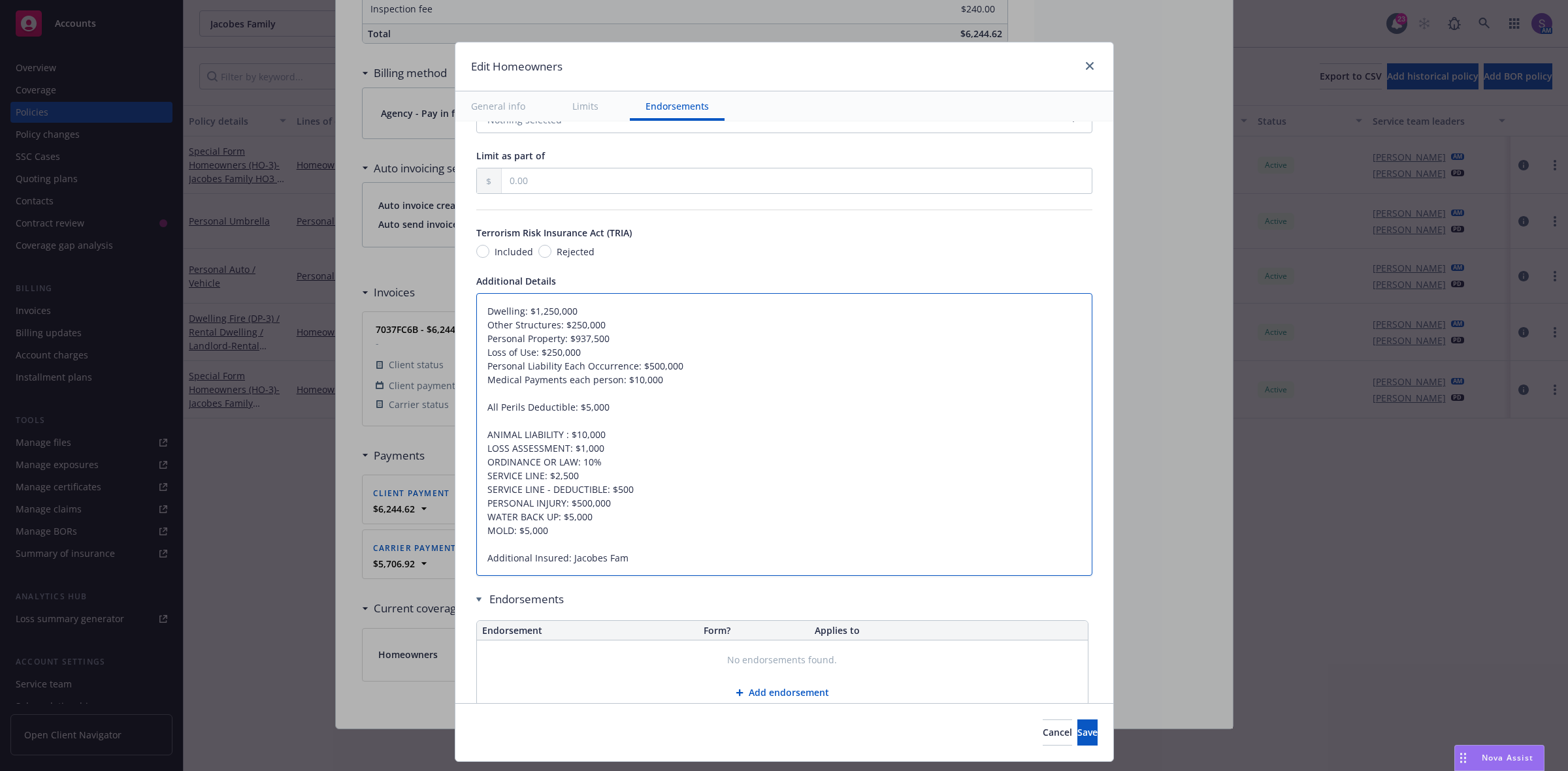
type textarea "Dwelling: $1,250,000 Other Structures: $250,000 Personal Property: $937,500 Los…"
type textarea "x"
type textarea "Dwelling: $1,250,000 Other Structures: $250,000 Personal Property: $937,500 Los…"
type textarea "x"
type textarea "Dwelling: $1,250,000 Other Structures: $250,000 Personal Property: $937,500 Los…"
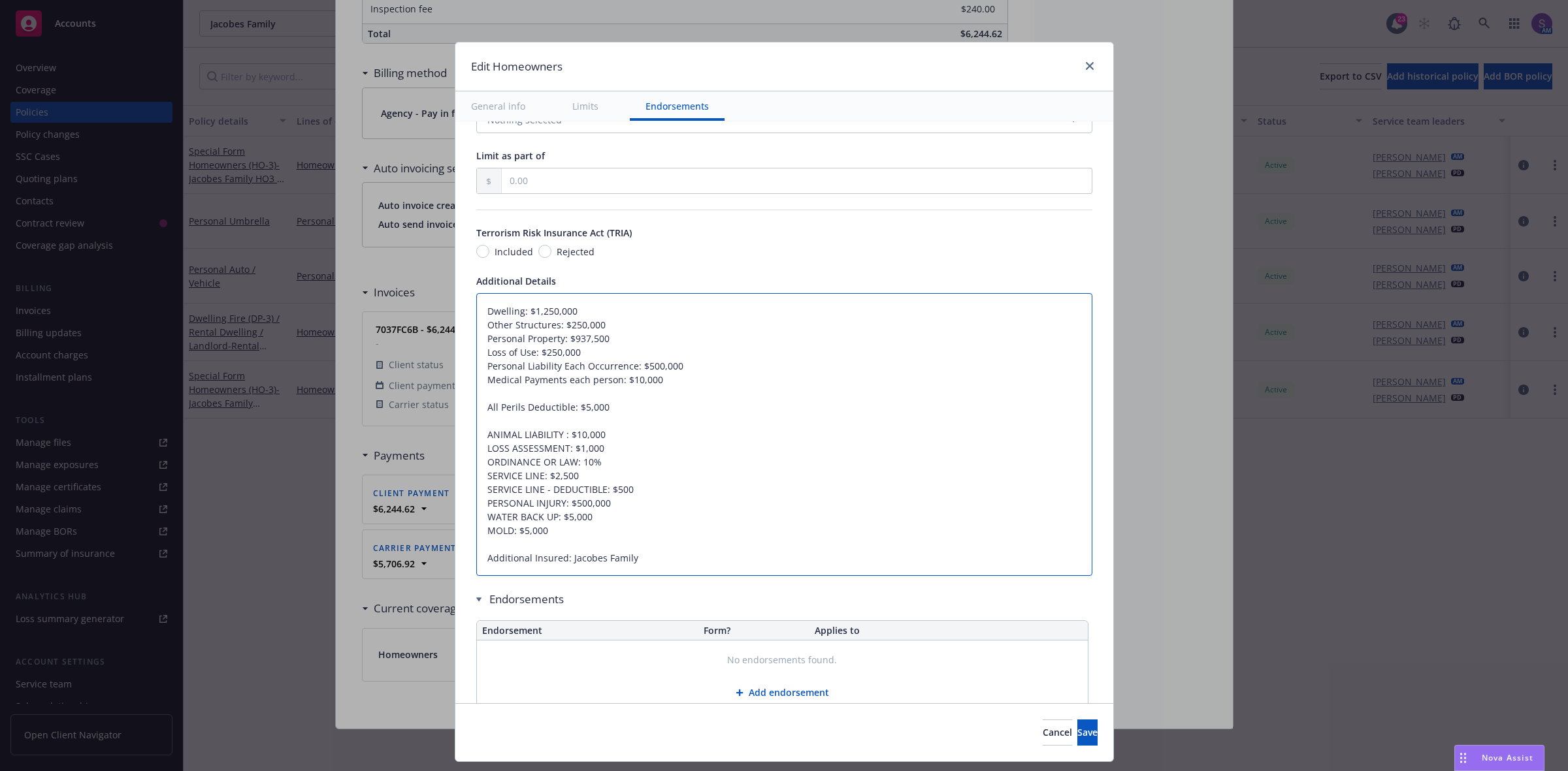
type textarea "x"
type textarea "Dwelling: $1,250,000 Other Structures: $250,000 Personal Property: $937,500 Los…"
type textarea "x"
type textarea "Dwelling: $1,250,000 Other Structures: $250,000 Personal Property: $937,500 Los…"
type textarea "x"
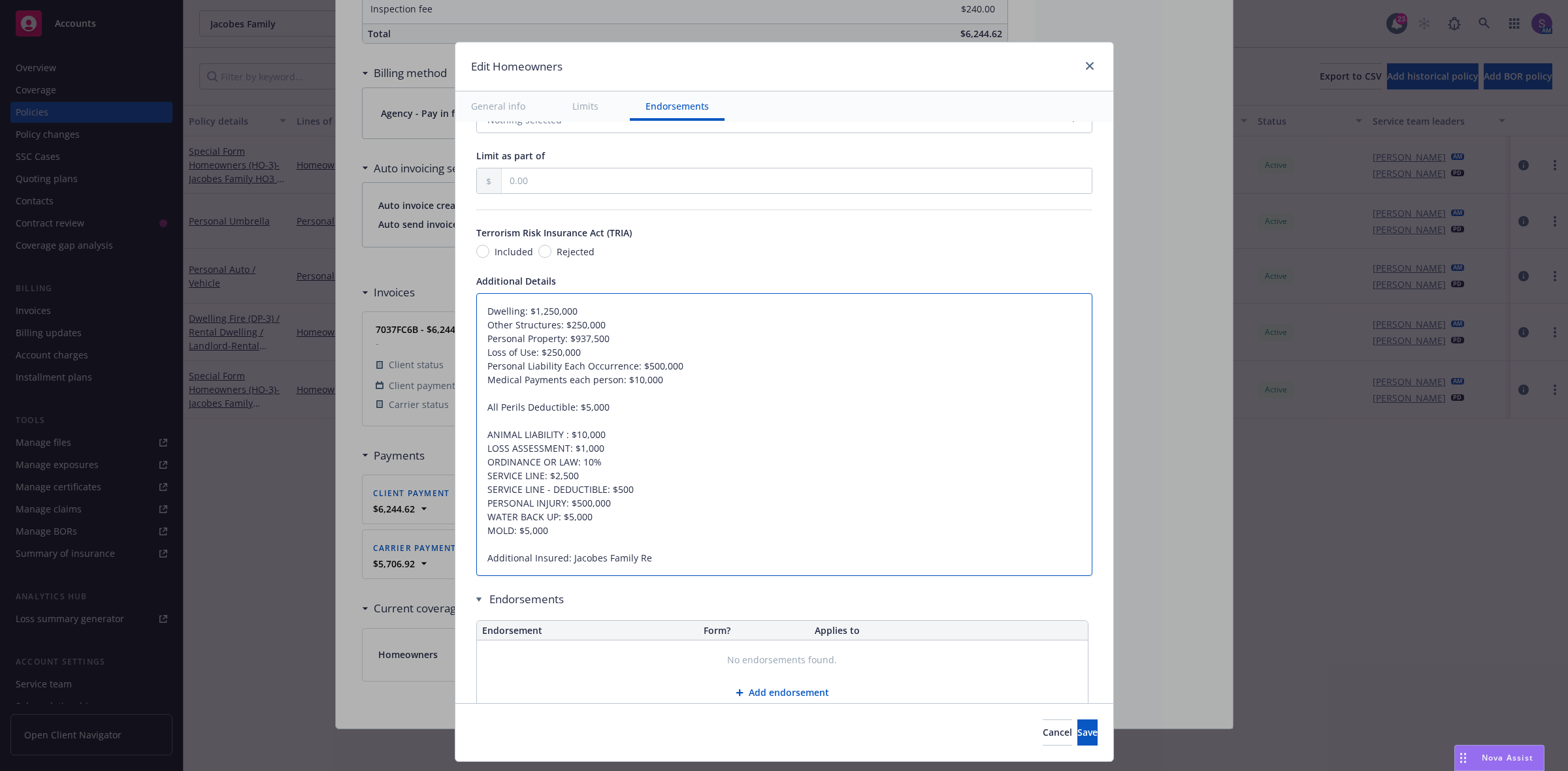
type textarea "Dwelling: $1,250,000 Other Structures: $250,000 Personal Property: $937,500 Los…"
type textarea "x"
type textarea "Dwelling: $1,250,000 Other Structures: $250,000 Personal Property: $937,500 Los…"
type textarea "x"
type textarea "Dwelling: $1,250,000 Other Structures: $250,000 Personal Property: $937,500 Los…"
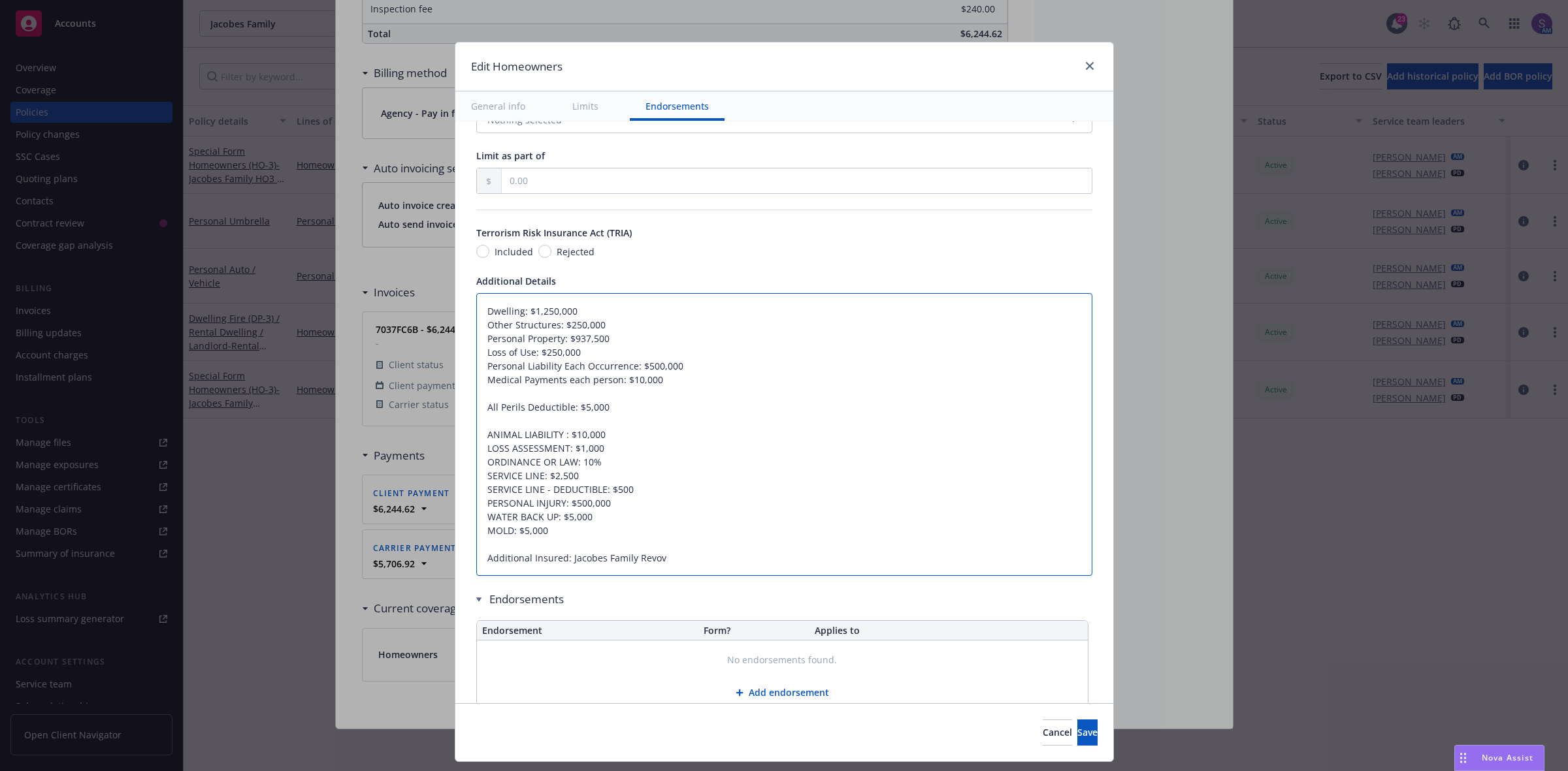
type textarea "x"
type textarea "Dwelling: $1,250,000 Other Structures: $250,000 Personal Property: $937,500 Los…"
type textarea "x"
type textarea "Dwelling: $1,250,000 Other Structures: $250,000 Personal Property: $937,500 Los…"
type textarea "x"
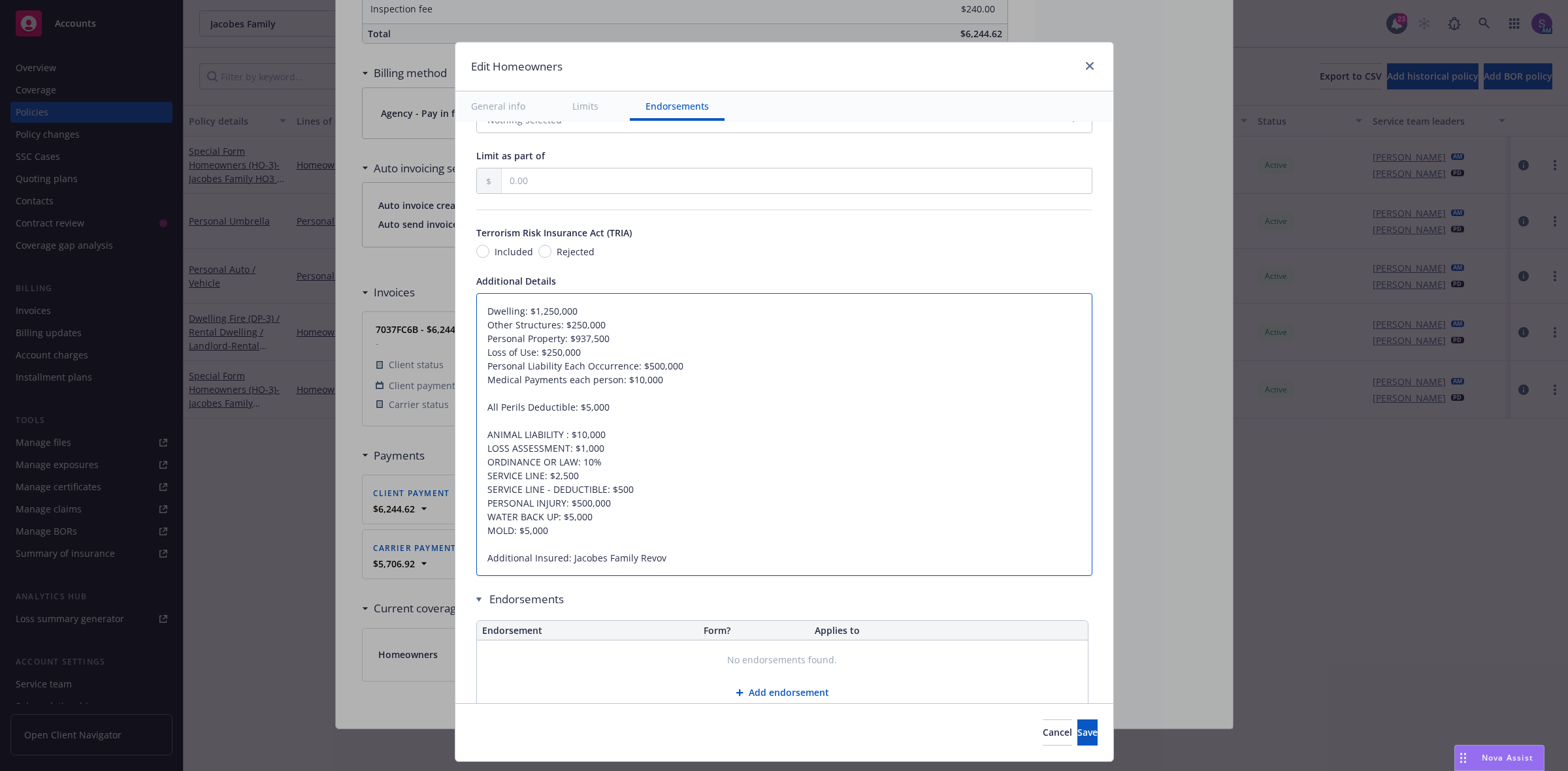
type textarea "Dwelling: $1,250,000 Other Structures: $250,000 Personal Property: $937,500 Los…"
type textarea "x"
type textarea "Dwelling: $1,250,000 Other Structures: $250,000 Personal Property: $937,500 Los…"
type textarea "x"
type textarea "Dwelling: $1,250,000 Other Structures: $250,000 Personal Property: $937,500 Los…"
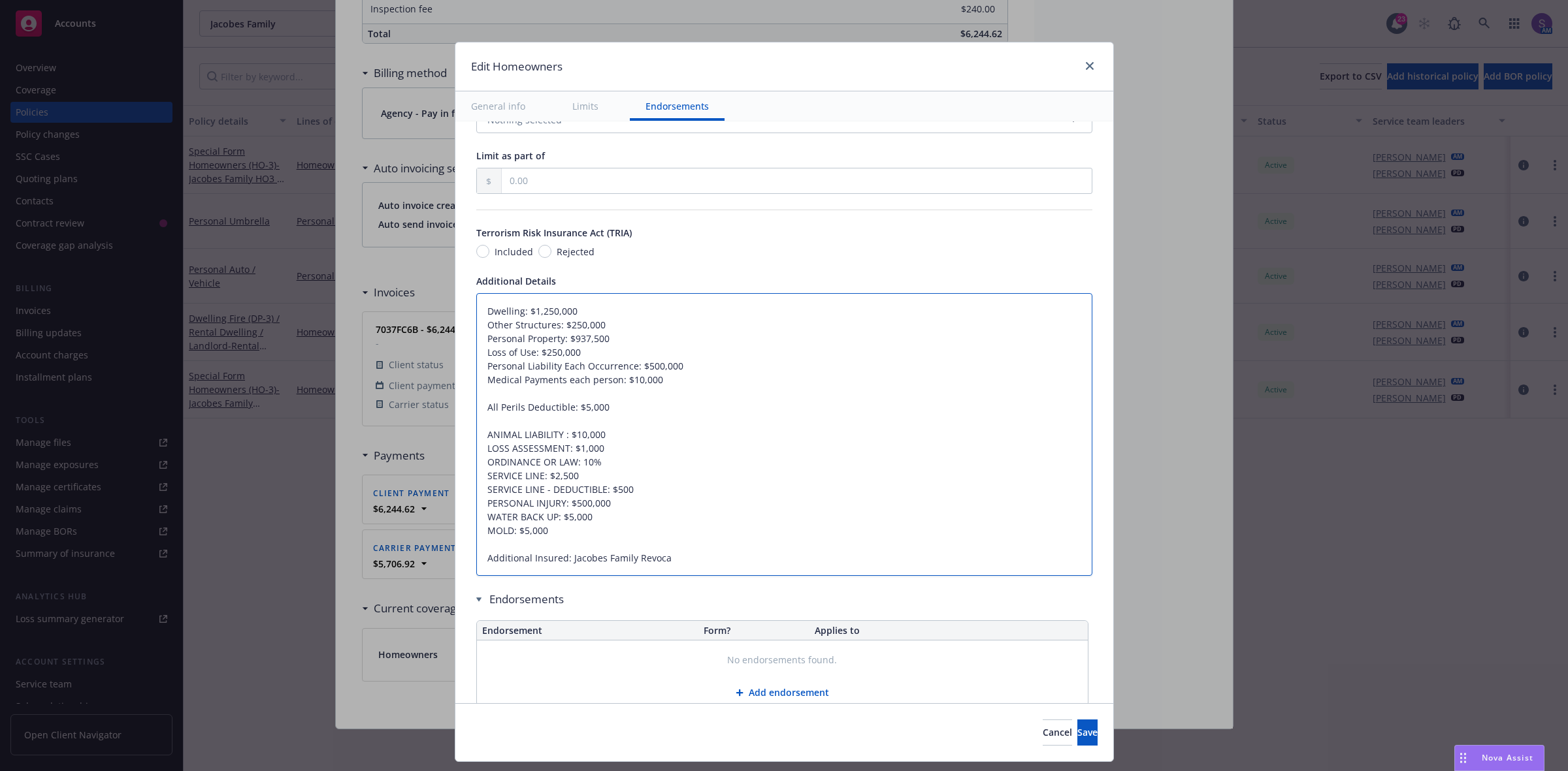
type textarea "x"
type textarea "Dwelling: $1,250,000 Other Structures: $250,000 Personal Property: $937,500 Los…"
type textarea "x"
type textarea "Dwelling: $1,250,000 Other Structures: $250,000 Personal Property: $937,500 Los…"
type textarea "x"
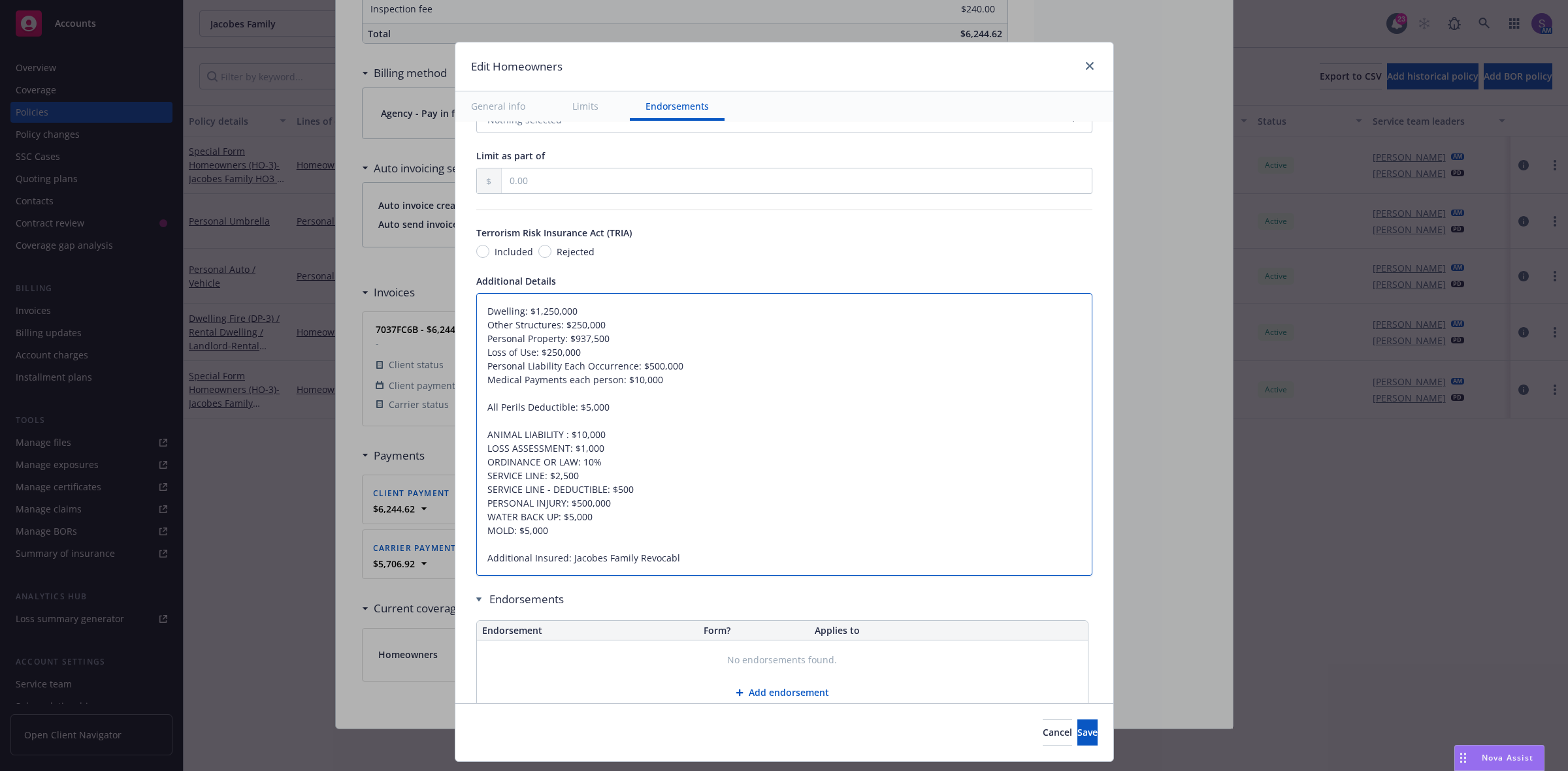
type textarea "Dwelling: $1,250,000 Other Structures: $250,000 Personal Property: $937,500 Los…"
type textarea "x"
type textarea "Dwelling: $1,250,000 Other Structures: $250,000 Personal Property: $937,500 Los…"
type textarea "x"
type textarea "Dwelling: $1,250,000 Other Structures: $250,000 Personal Property: $937,500 Los…"
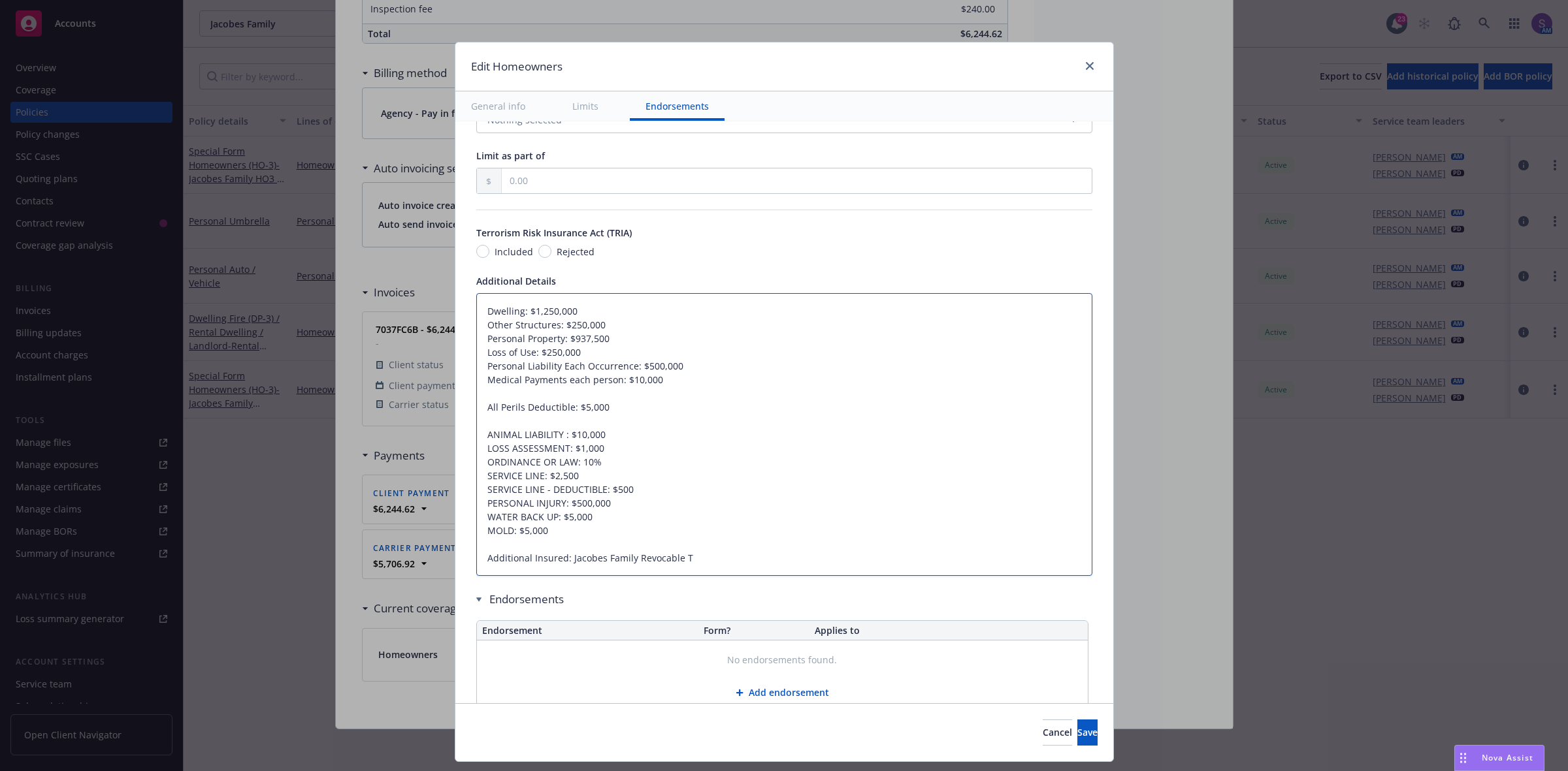
type textarea "x"
type textarea "Dwelling: $1,250,000 Other Structures: $250,000 Personal Property: $937,500 Los…"
type textarea "x"
type textarea "Dwelling: $1,250,000 Other Structures: $250,000 Personal Property: $937,500 Los…"
type textarea "x"
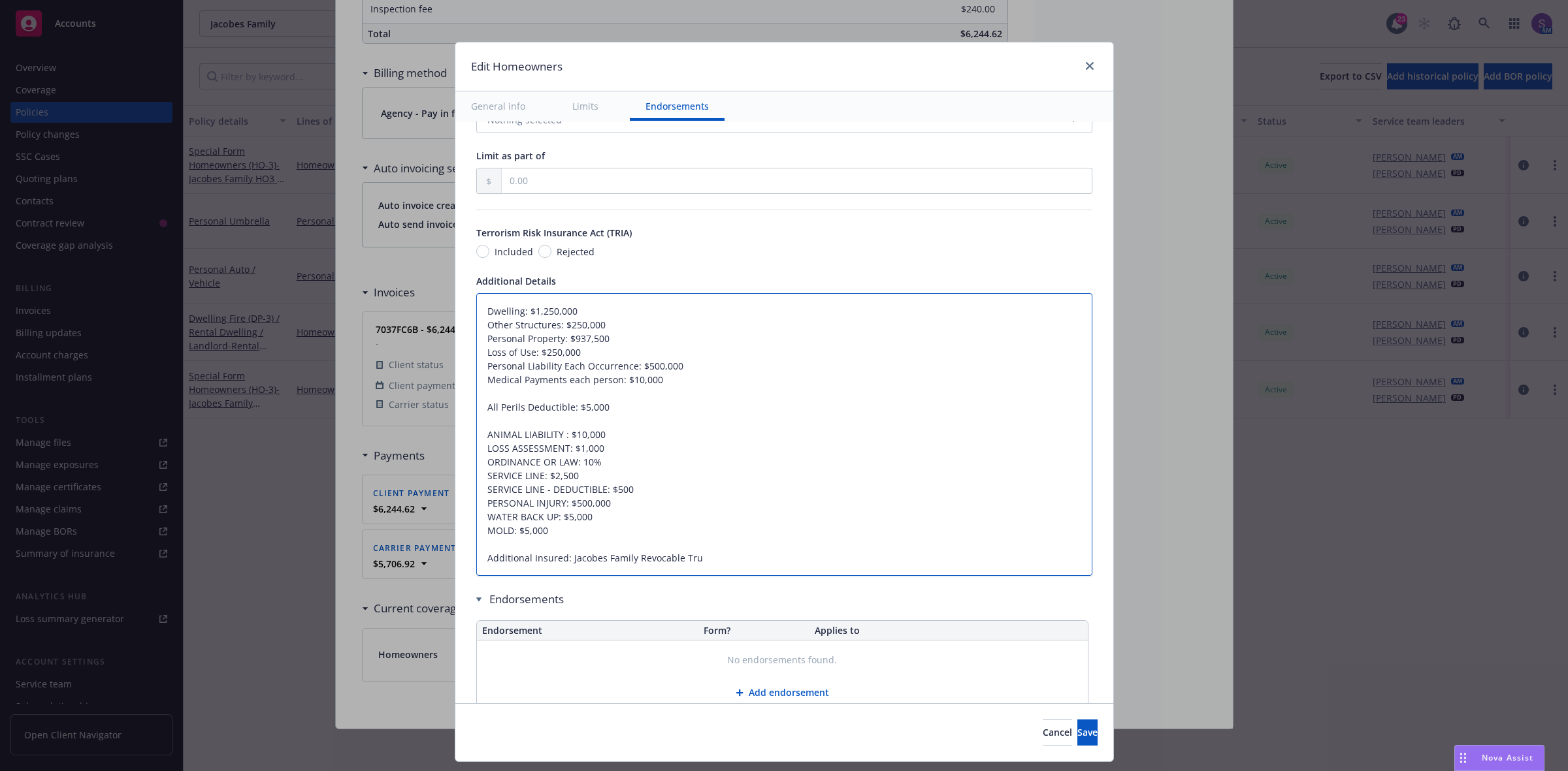
type textarea "Dwelling: $1,250,000 Other Structures: $250,000 Personal Property: $937,500 Los…"
type textarea "x"
type textarea "Dwelling: $1,250,000 Other Structures: $250,000 Personal Property: $937,500 Los…"
type textarea "x"
type textarea "Dwelling: $1,250,000 Other Structures: $250,000 Personal Property: $937,500 Los…"
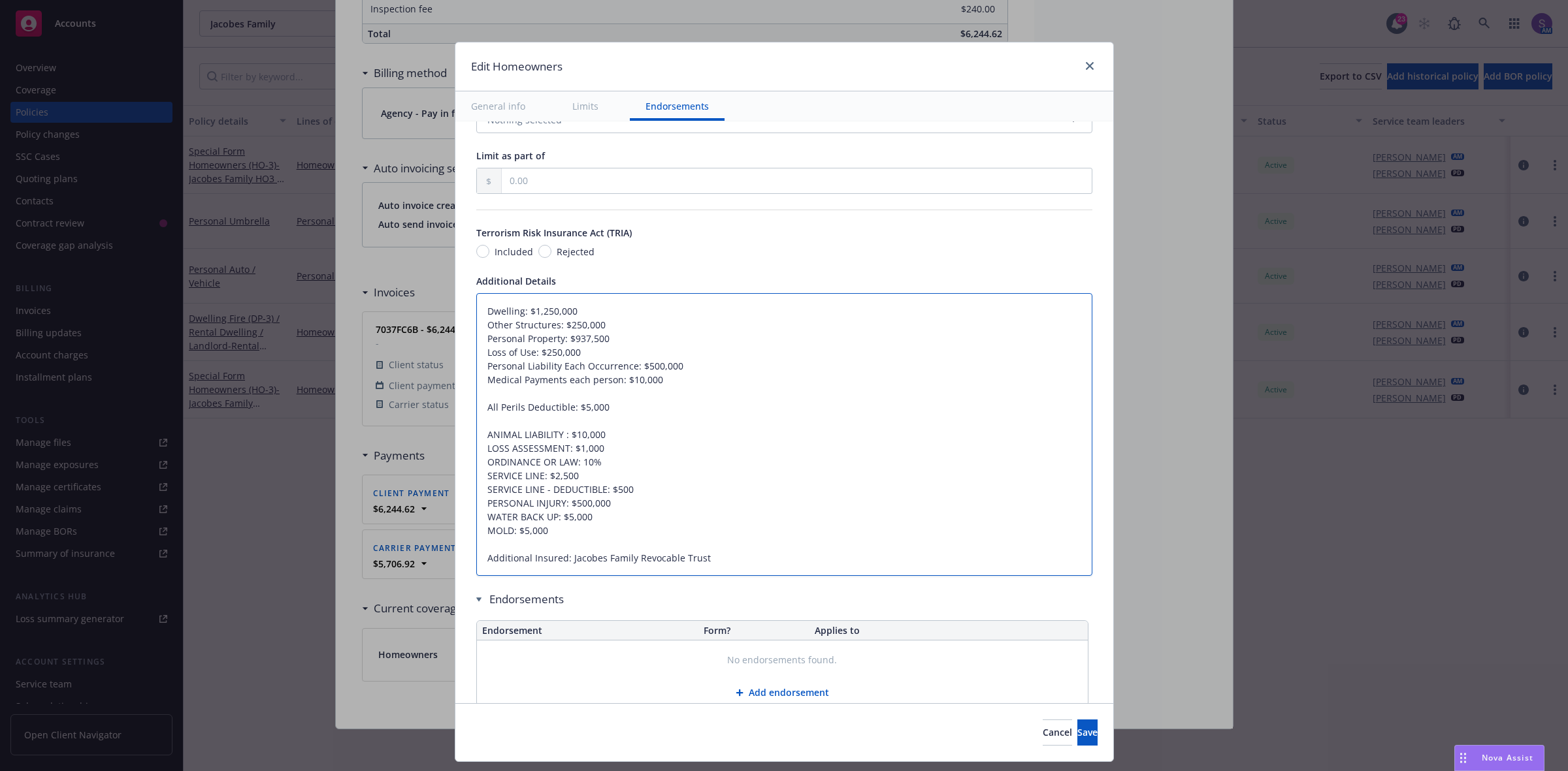
type textarea "x"
type textarea "Dwelling: $1,250,000 Other Structures: $250,000 Personal Property: $937,500 Los…"
type textarea "x"
type textarea "Dwelling: $1,250,000 Other Structures: $250,000 Personal Property: $937,500 Los…"
type textarea "x"
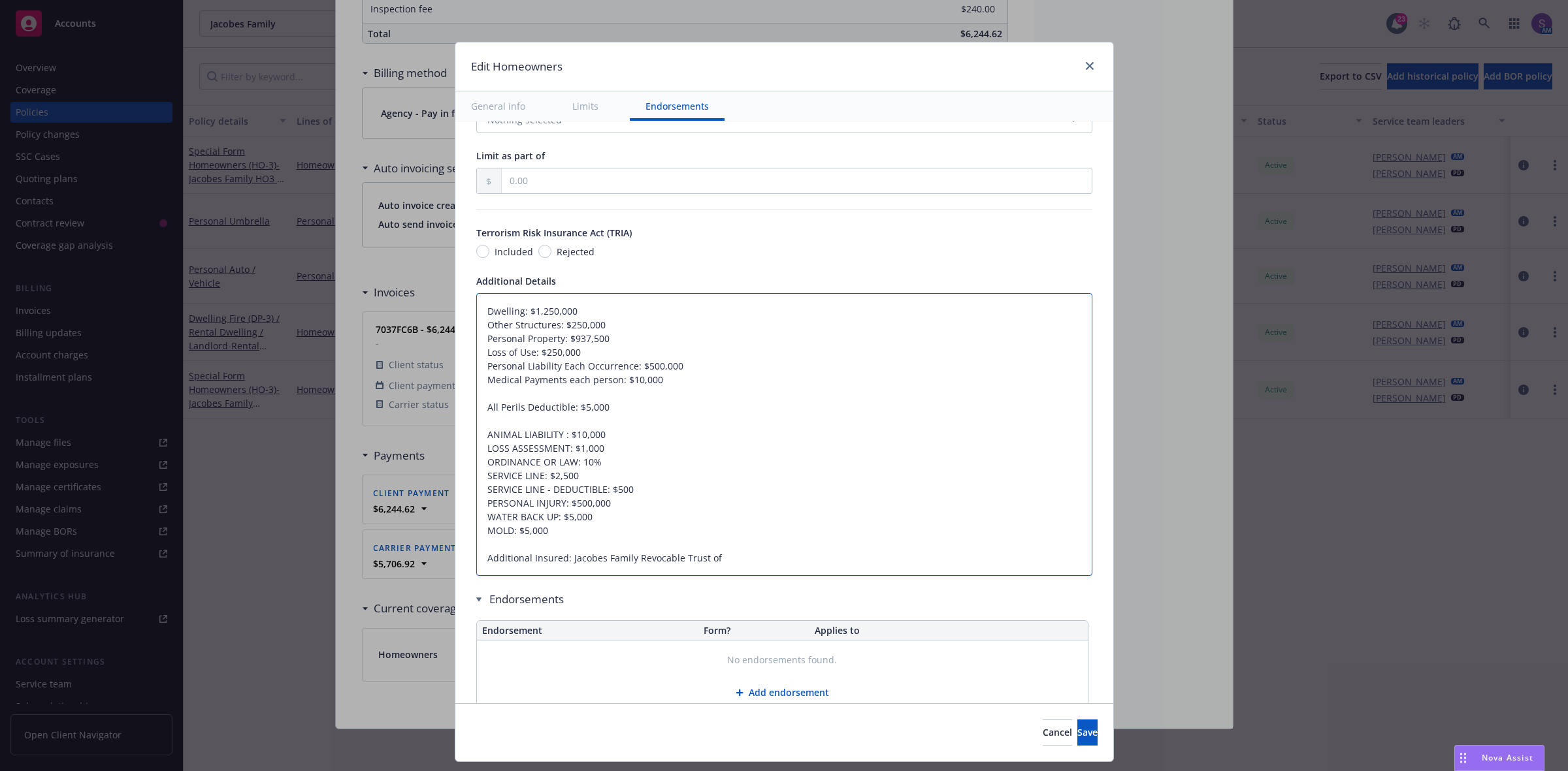
type textarea "Dwelling: $1,250,000 Other Structures: $250,000 Personal Property: $937,500 Los…"
type textarea "x"
type textarea "Dwelling: $1,250,000 Other Structures: $250,000 Personal Property: $937,500 Los…"
type textarea "x"
type textarea "Dwelling: $1,250,000 Other Structures: $250,000 Personal Property: $937,500 Los…"
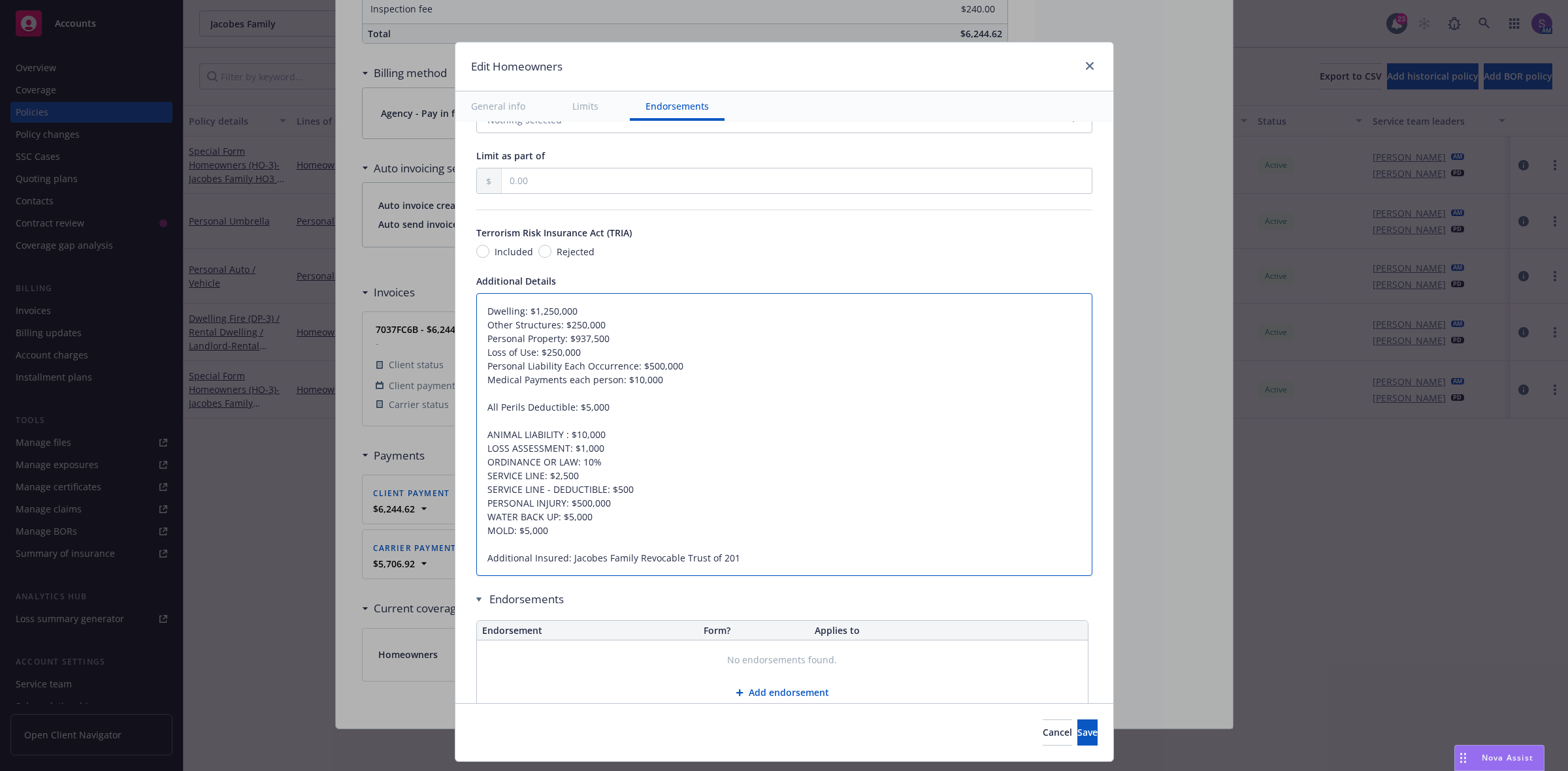
type textarea "x"
type textarea "Dwelling: $1,250,000 Other Structures: $250,000 Personal Property: $937,500 Los…"
type textarea "x"
type textarea "Dwelling: $1,250,000 Other Structures: $250,000 Personal Property: $937,500 Los…"
type textarea "x"
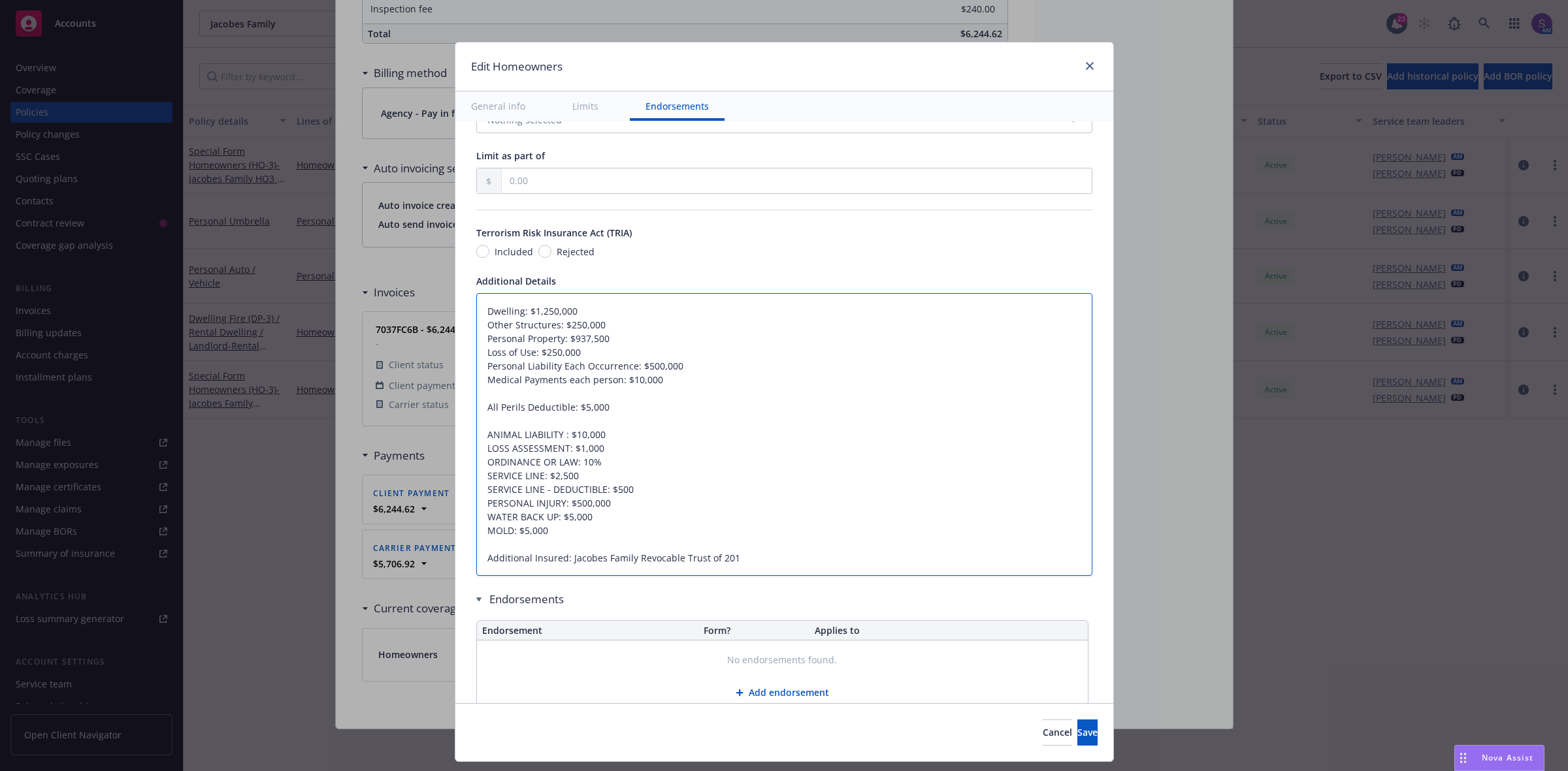
type textarea "Dwelling: $1,250,000 Other Structures: $250,000 Personal Property: $937,500 Los…"
click at [560, 565] on textarea "Dwelling: $1,250,000 Other Structures: $250,000 Personal Property: $937,500 Los…" at bounding box center [784, 434] width 616 height 283
type textarea "x"
type textarea "Dwelling: $1,250,000 Other Structures: $250,000 Personal Property: $937,500 Los…"
click at [654, 569] on textarea "Dwelling: $1,250,000 Other Structures: $250,000 Personal Property: $937,500 Los…" at bounding box center [784, 441] width 616 height 297
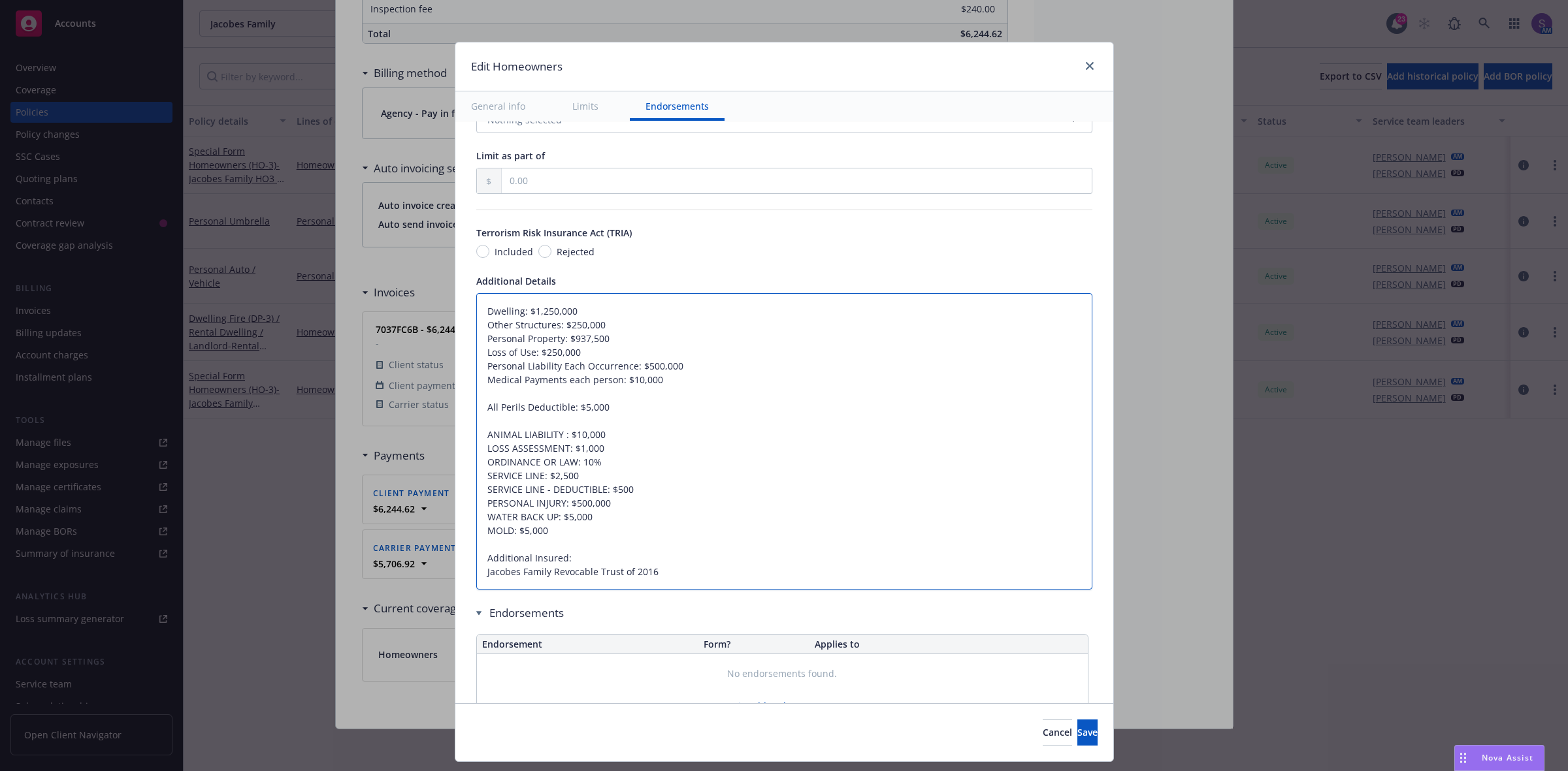
type textarea "x"
type textarea "Dwelling: $1,250,000 Other Structures: $250,000 Personal Property: $937,500 Los…"
type textarea "x"
type textarea "Dwelling: $1,250,000 Other Structures: $250,000 Personal Property: $937,500 Los…"
type textarea "x"
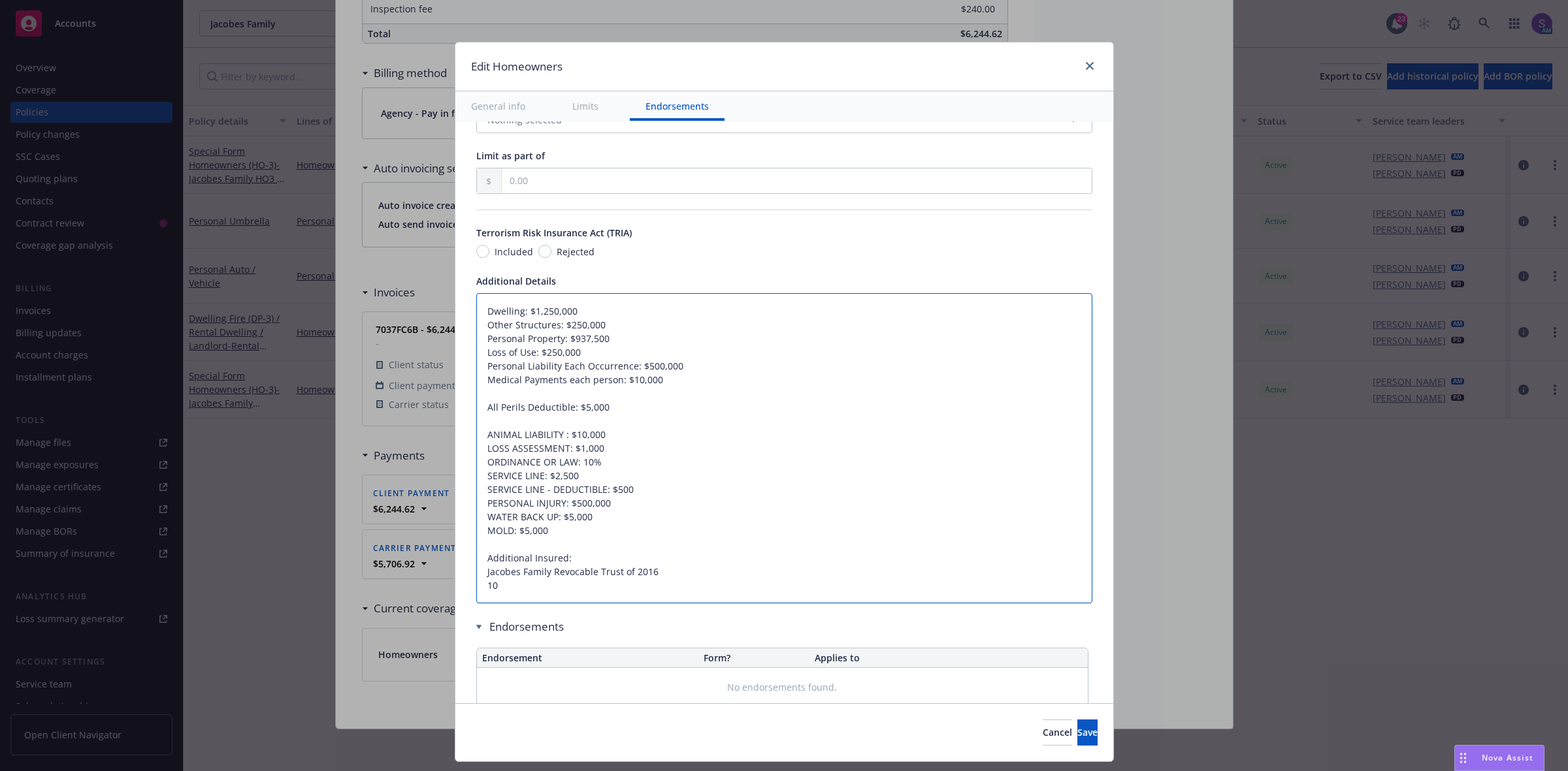
type textarea "Dwelling: $1,250,000 Other Structures: $250,000 Personal Property: $937,500 Los…"
type textarea "x"
type textarea "Dwelling: $1,250,000 Other Structures: $250,000 Personal Property: $937,500 Los…"
type textarea "x"
type textarea "Dwelling: $1,250,000 Other Structures: $250,000 Personal Property: $937,500 Los…"
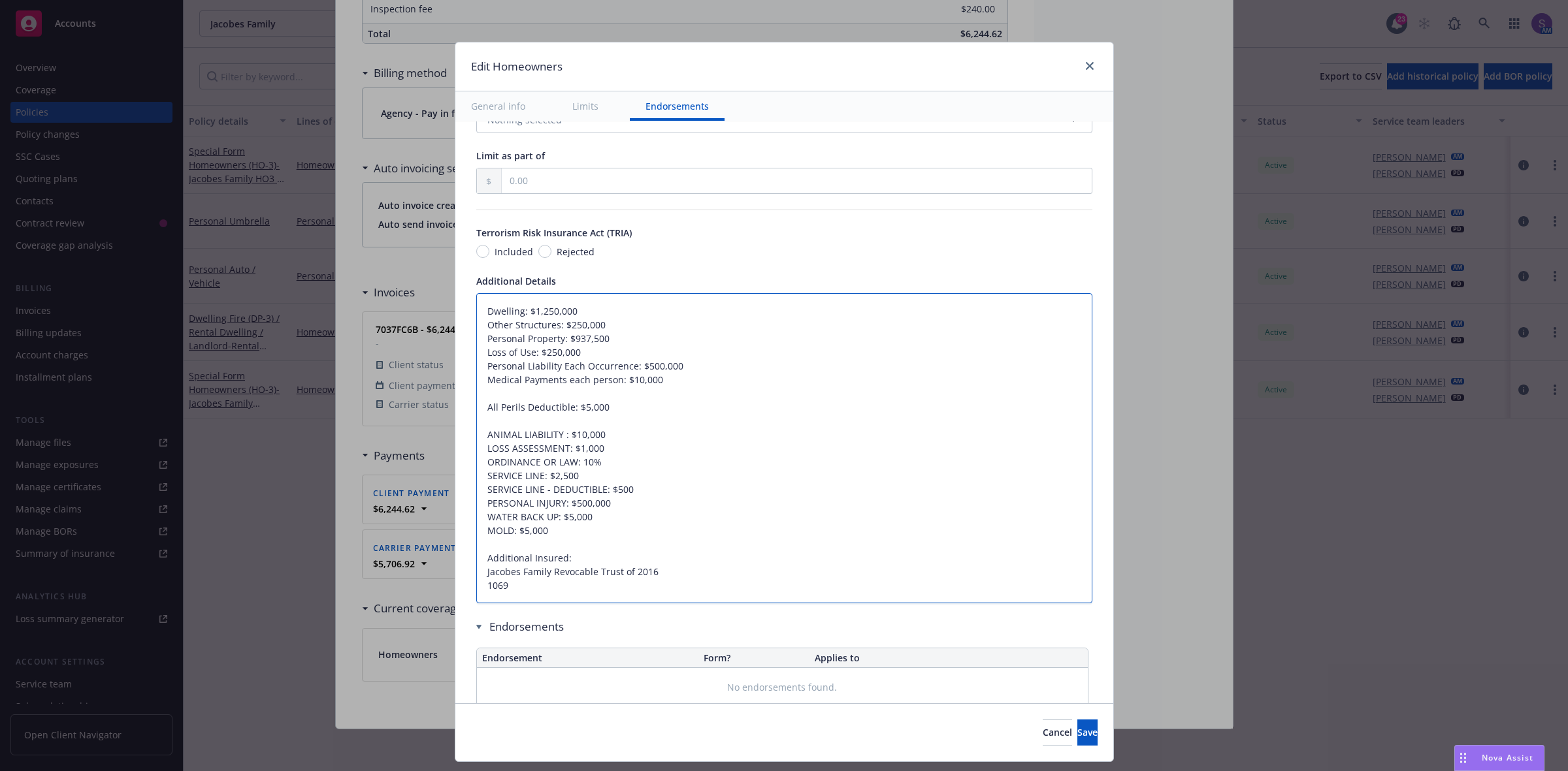
type textarea "x"
type textarea "Dwelling: $1,250,000 Other Structures: $250,000 Personal Property: $937,500 Los…"
type textarea "x"
type textarea "Dwelling: $1,250,000 Other Structures: $250,000 Personal Property: $937,500 Los…"
type textarea "x"
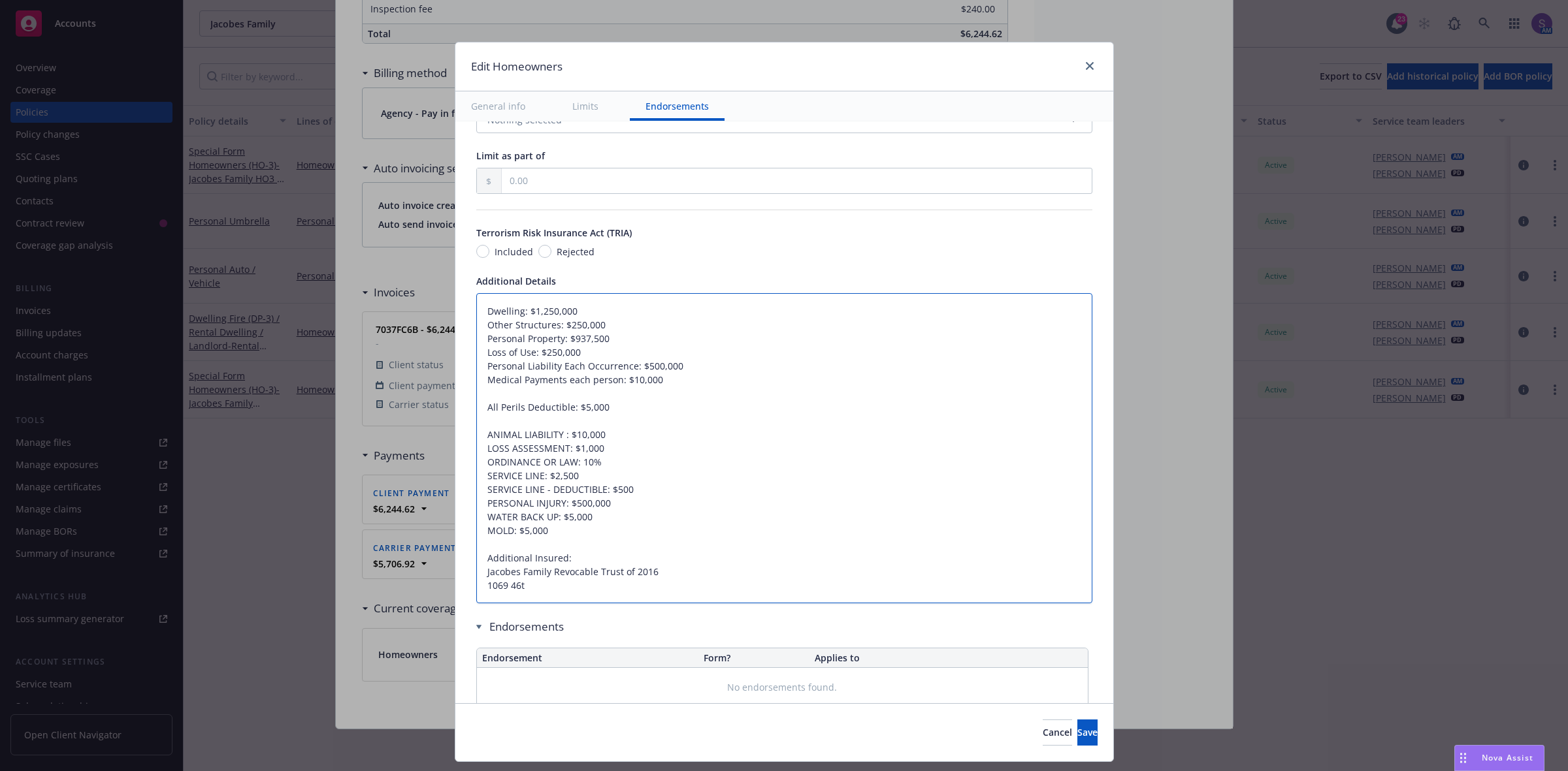
type textarea "Dwelling: $1,250,000 Other Structures: $250,000 Personal Property: $937,500 Los…"
type textarea "x"
type textarea "Dwelling: $1,250,000 Other Structures: $250,000 Personal Property: $937,500 Los…"
type textarea "x"
type textarea "Dwelling: $1,250,000 Other Structures: $250,000 Personal Property: $937,500 Los…"
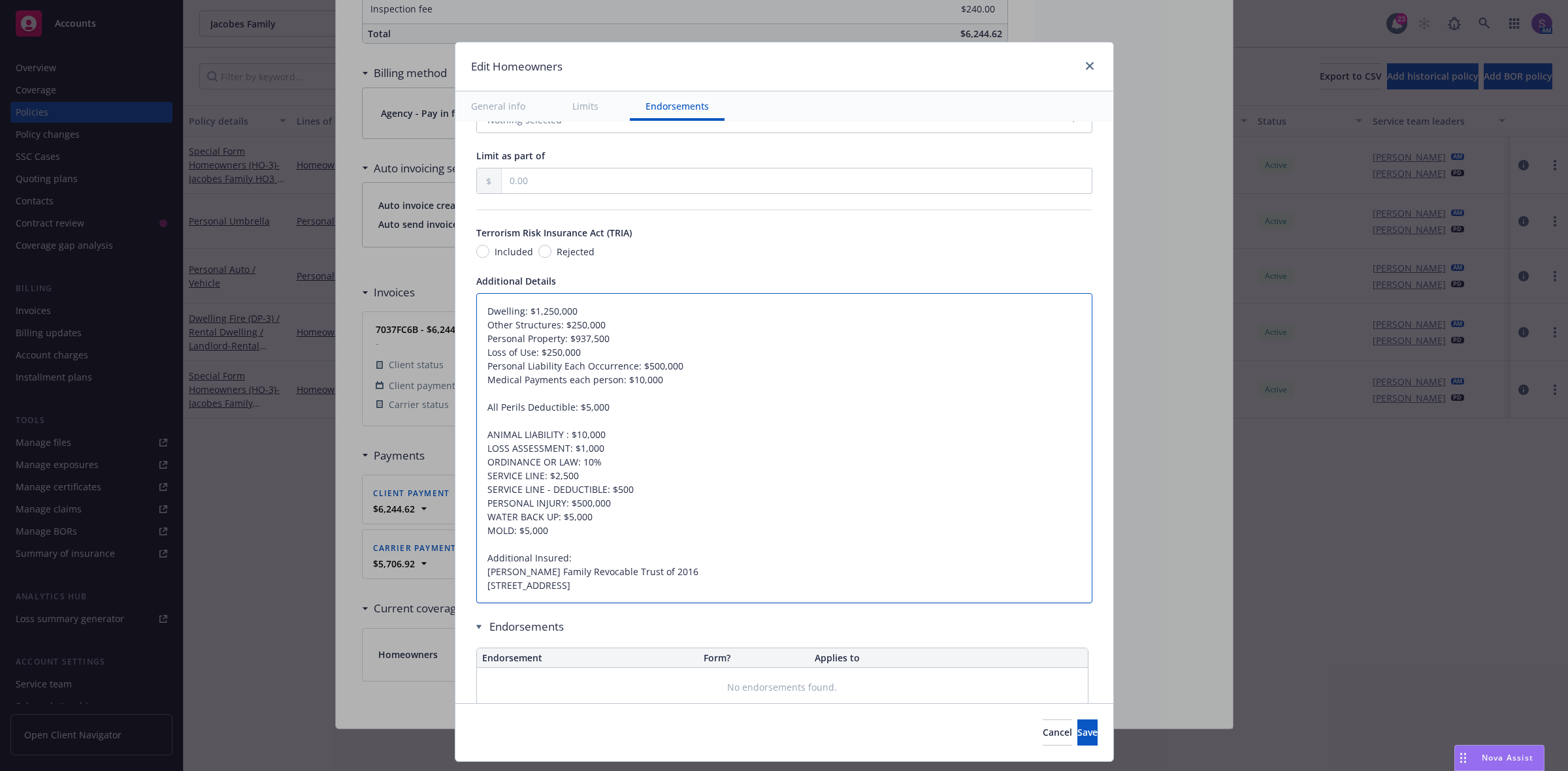
type textarea "x"
type textarea "Dwelling: $1,250,000 Other Structures: $250,000 Personal Property: $937,500 Los…"
type textarea "x"
type textarea "Dwelling: $1,250,000 Other Structures: $250,000 Personal Property: $937,500 Los…"
type textarea "x"
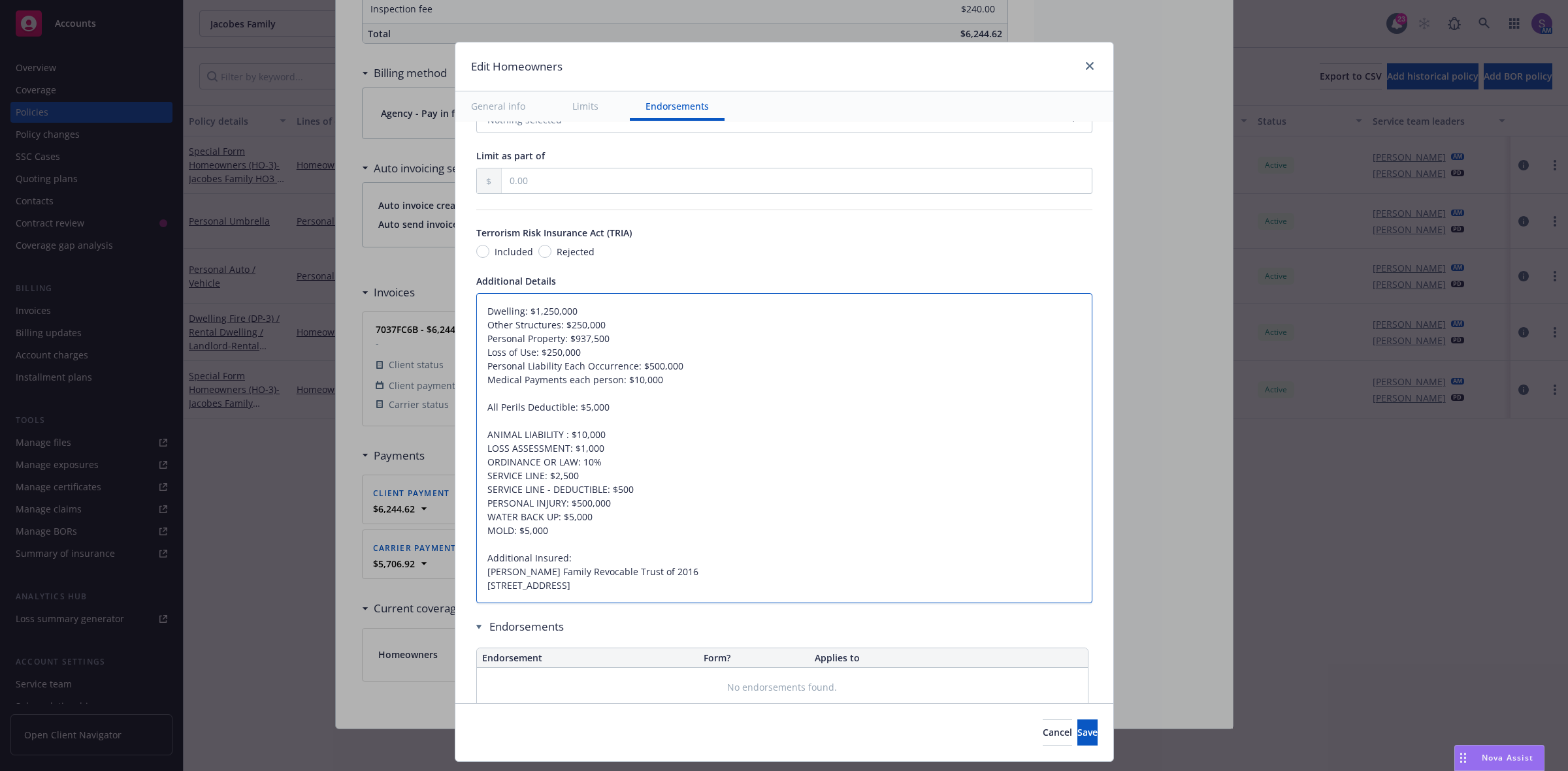
type textarea "Dwelling: $1,250,000 Other Structures: $250,000 Personal Property: $937,500 Los…"
type textarea "x"
type textarea "Dwelling: $1,250,000 Other Structures: $250,000 Personal Property: $937,500 Los…"
type textarea "x"
type textarea "Dwelling: $1,250,000 Other Structures: $250,000 Personal Property: $937,500 Los…"
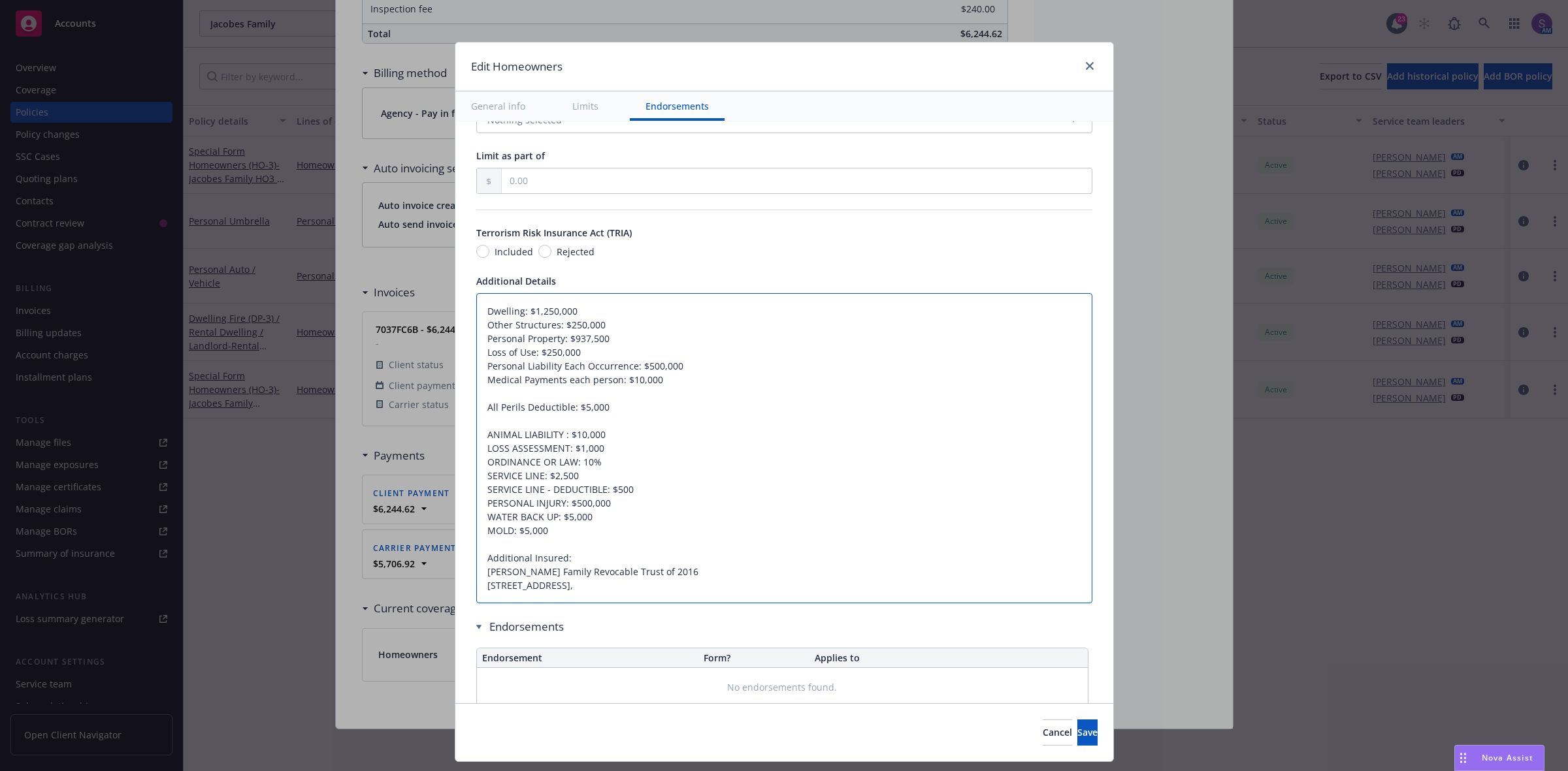
type textarea "x"
type textarea "Dwelling: $1,250,000 Other Structures: $250,000 Personal Property: $937,500 Los…"
click at [537, 592] on textarea "Dwelling: $1,250,000 Other Structures: $250,000 Personal Property: $937,500 Los…" at bounding box center [784, 448] width 616 height 310
click at [543, 591] on textarea "Dwelling: $1,250,000 Other Structures: $250,000 Personal Property: $937,500 Los…" at bounding box center [784, 448] width 616 height 310
type textarea "x"
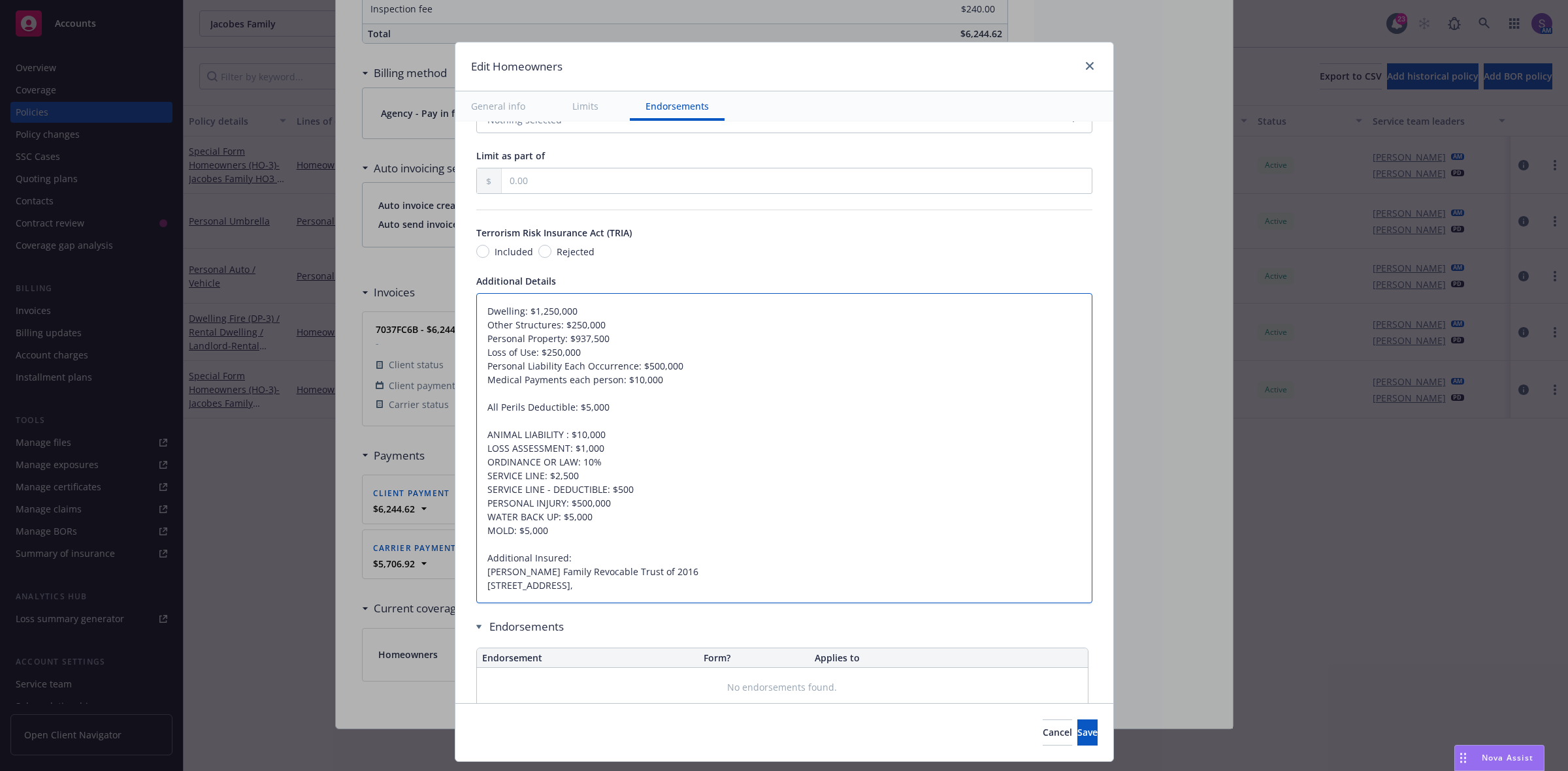
type textarea "Dwelling: $1,250,000 Other Structures: $250,000 Personal Property: $937,500 Los…"
click at [564, 591] on textarea "Dwelling: $1,250,000 Other Structures: $250,000 Personal Property: $937,500 Los…" at bounding box center [784, 448] width 616 height 310
type textarea "x"
type textarea "Dwelling: $1,250,000 Other Structures: $250,000 Personal Property: $937,500 Los…"
type textarea "x"
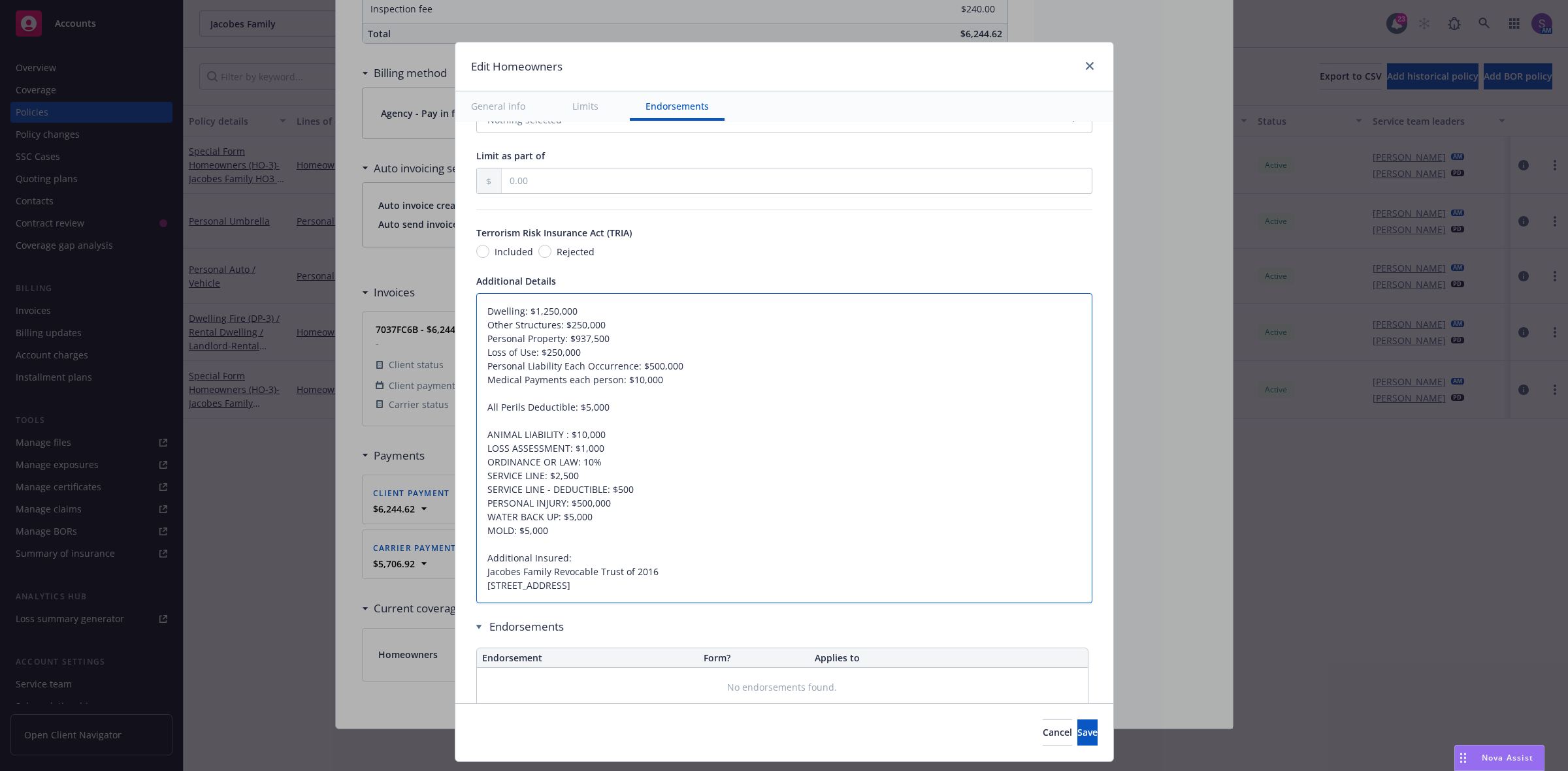
type textarea "Dwelling: $1,250,000 Other Structures: $250,000 Personal Property: $937,500 Los…"
type textarea "x"
type textarea "Dwelling: $1,250,000 Other Structures: $250,000 Personal Property: $937,500 Los…"
type textarea "x"
type textarea "Dwelling: $1,250,000 Other Structures: $250,000 Personal Property: $937,500 Los…"
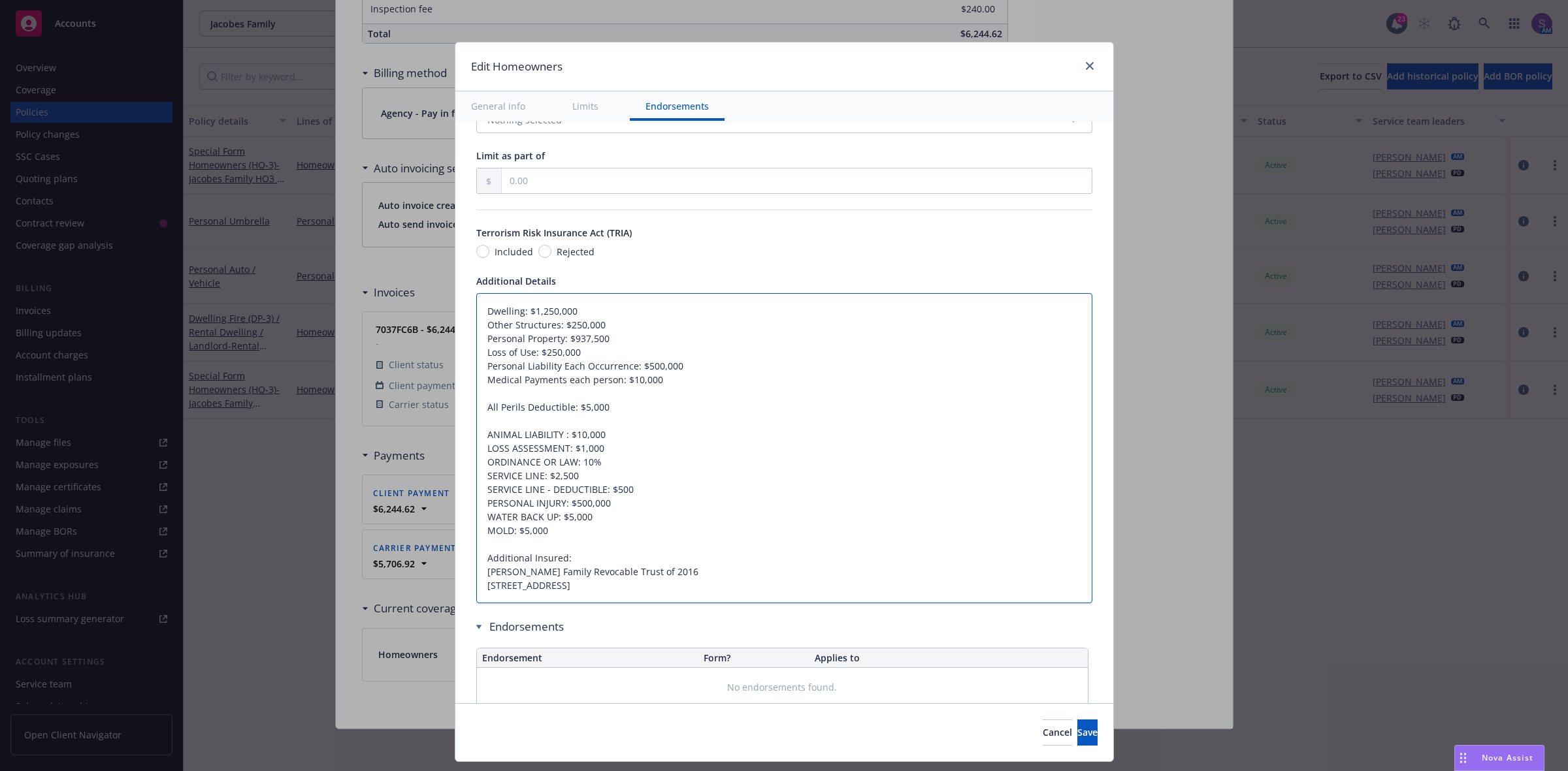
type textarea "x"
type textarea "Dwelling: $1,250,000 Other Structures: $250,000 Personal Property: $937,500 Los…"
type textarea "x"
type textarea "Dwelling: $1,250,000 Other Structures: $250,000 Personal Property: $937,500 Los…"
type textarea "x"
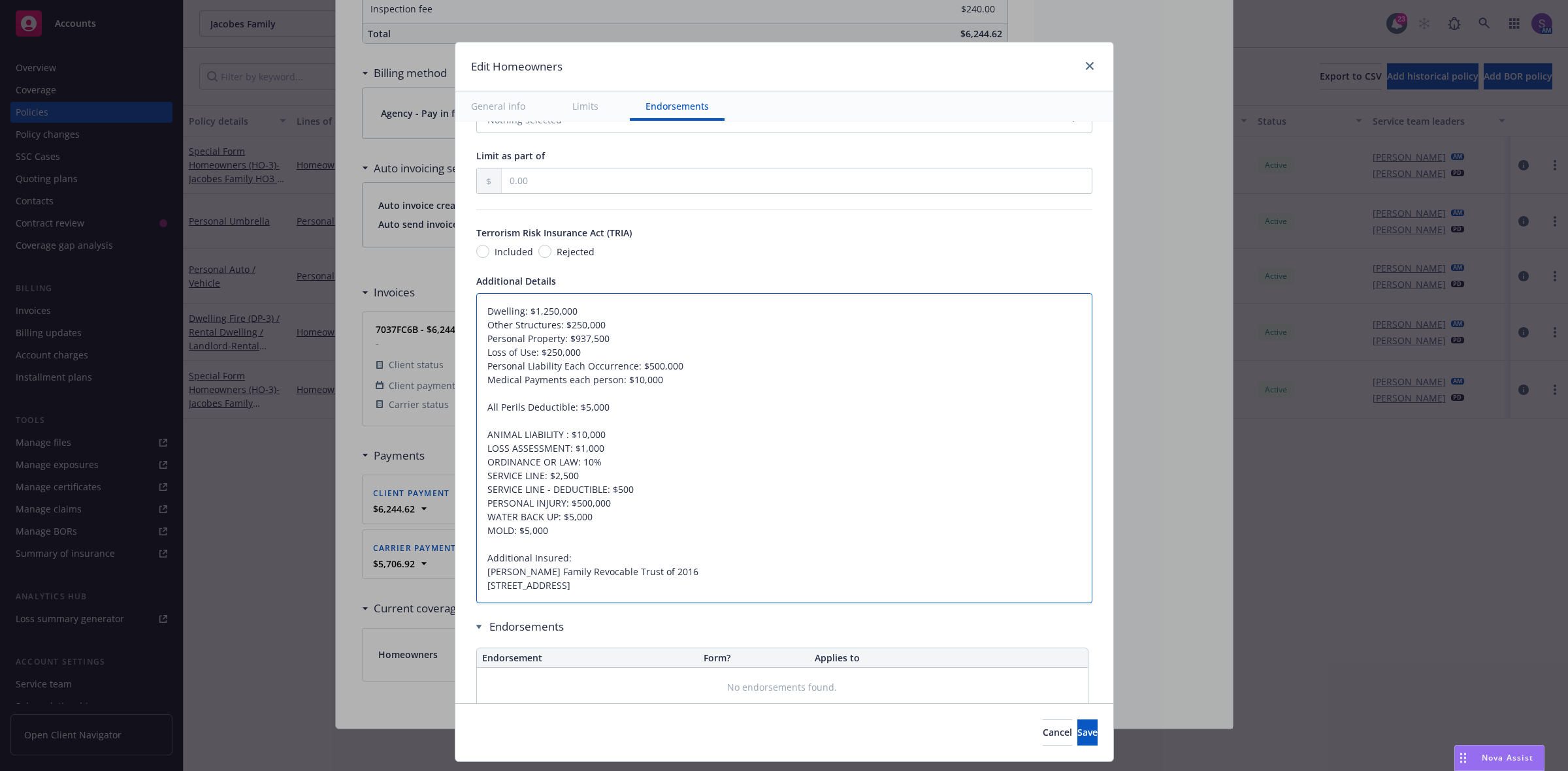
type textarea "Dwelling: $1,250,000 Other Structures: $250,000 Personal Property: $937,500 Los…"
type textarea "x"
type textarea "Dwelling: $1,250,000 Other Structures: $250,000 Personal Property: $937,500 Los…"
type textarea "x"
type textarea "Dwelling: $1,250,000 Other Structures: $250,000 Personal Property: $937,500 Los…"
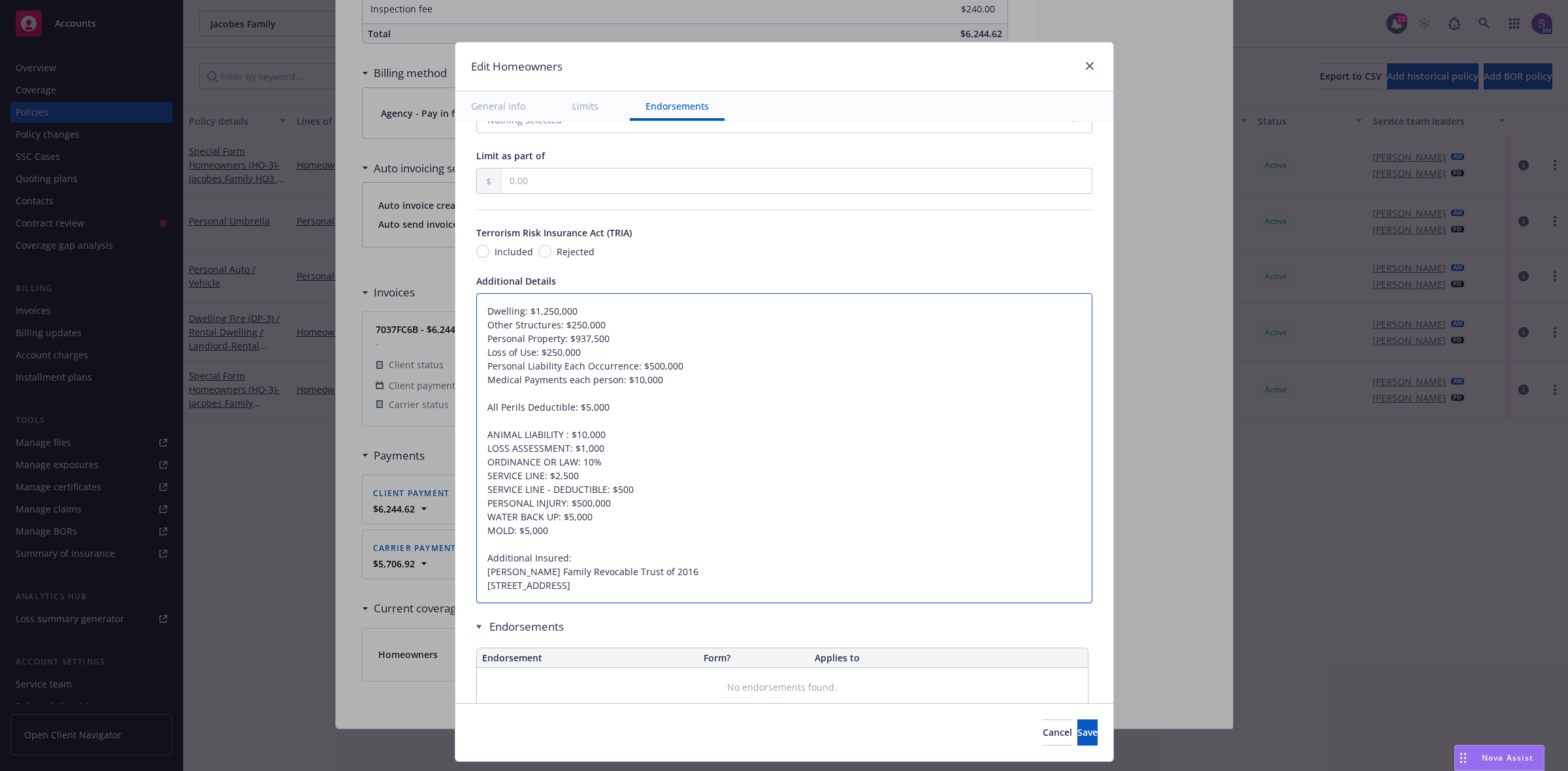
type textarea "x"
type textarea "Dwelling: $1,250,000 Other Structures: $250,000 Personal Property: $937,500 Los…"
type textarea "x"
type textarea "Dwelling: $1,250,000 Other Structures: $250,000 Personal Property: $937,500 Los…"
type textarea "x"
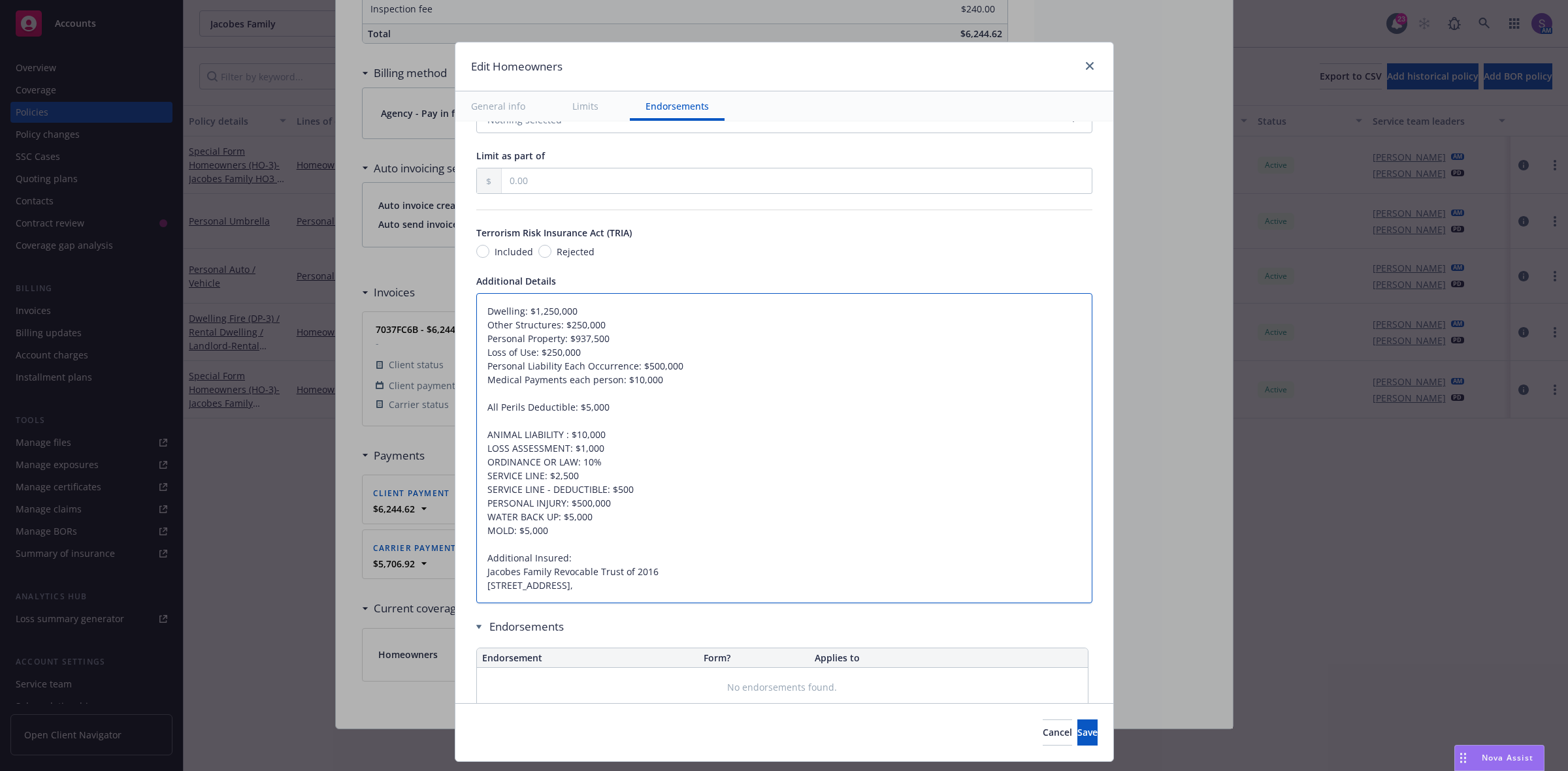
type textarea "Dwelling: $1,250,000 Other Structures: $250,000 Personal Property: $937,500 Los…"
type textarea "x"
type textarea "Dwelling: $1,250,000 Other Structures: $250,000 Personal Property: $937,500 Los…"
type textarea "x"
type textarea "Dwelling: $1,250,000 Other Structures: $250,000 Personal Property: $937,500 Los…"
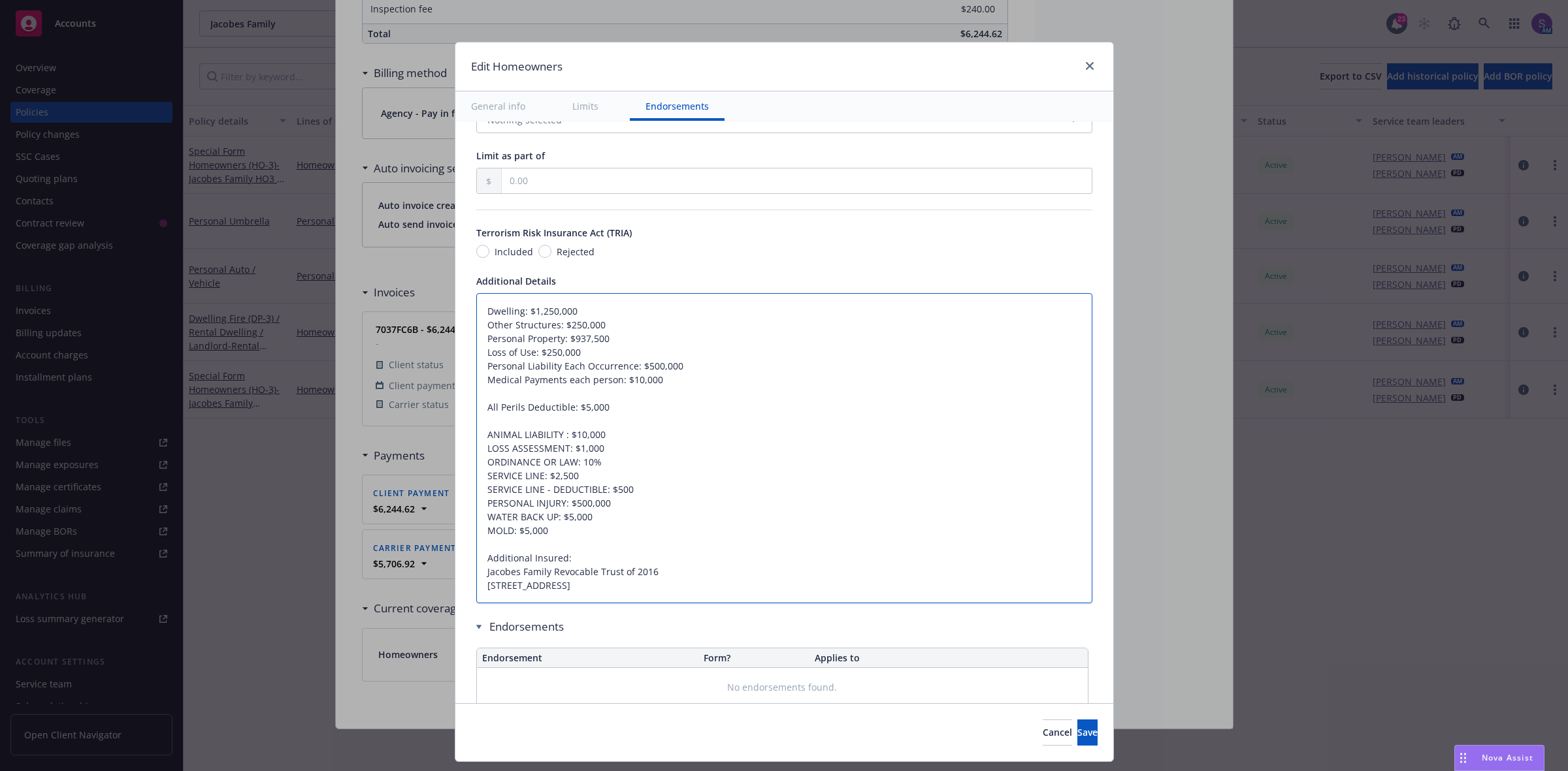
type textarea "x"
type textarea "Dwelling: $1,250,000 Other Structures: $250,000 Personal Property: $937,500 Los…"
type textarea "x"
click at [1077, 732] on span "Save" at bounding box center [1087, 732] width 21 height 13
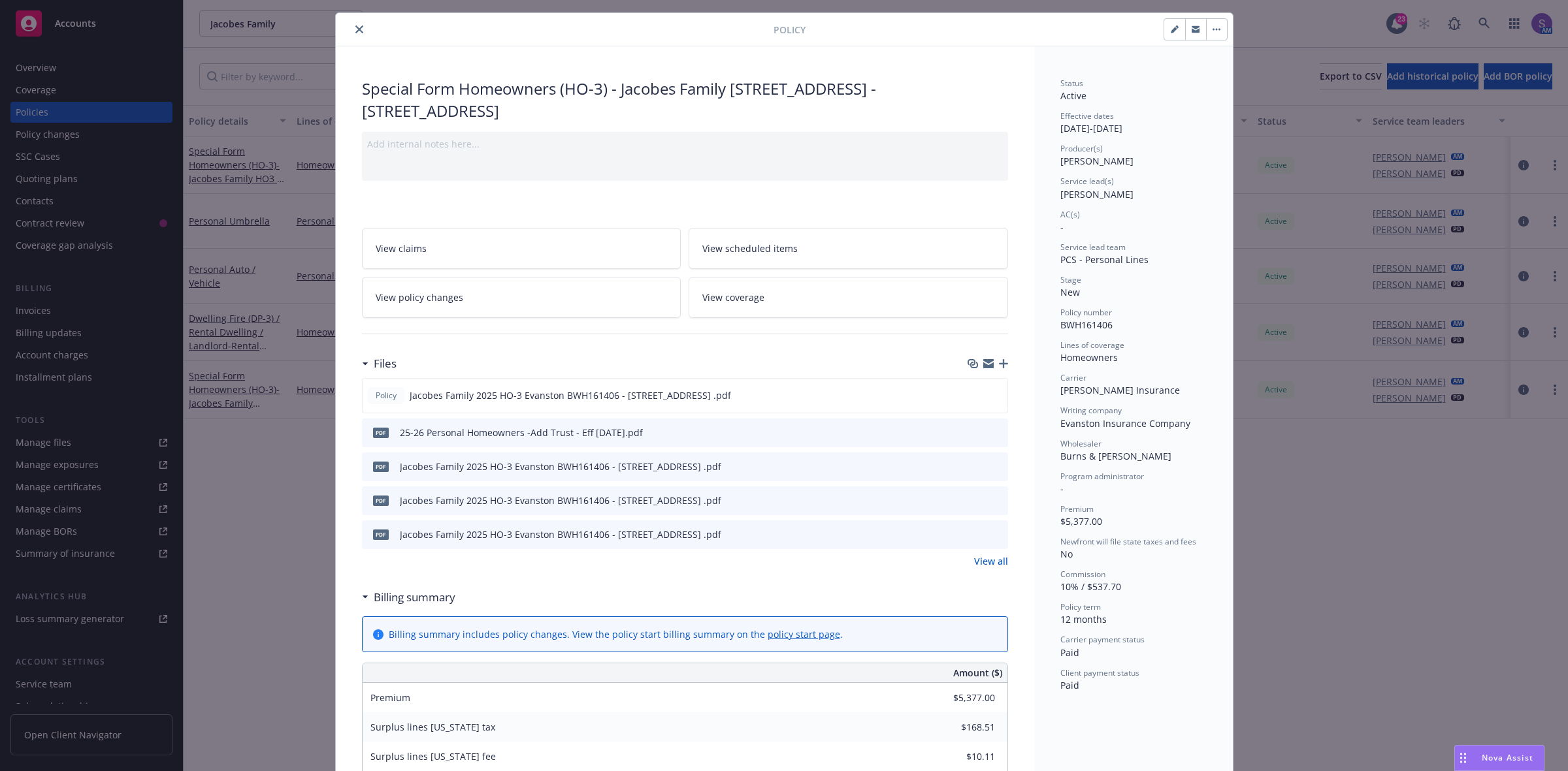
scroll to position [0, 0]
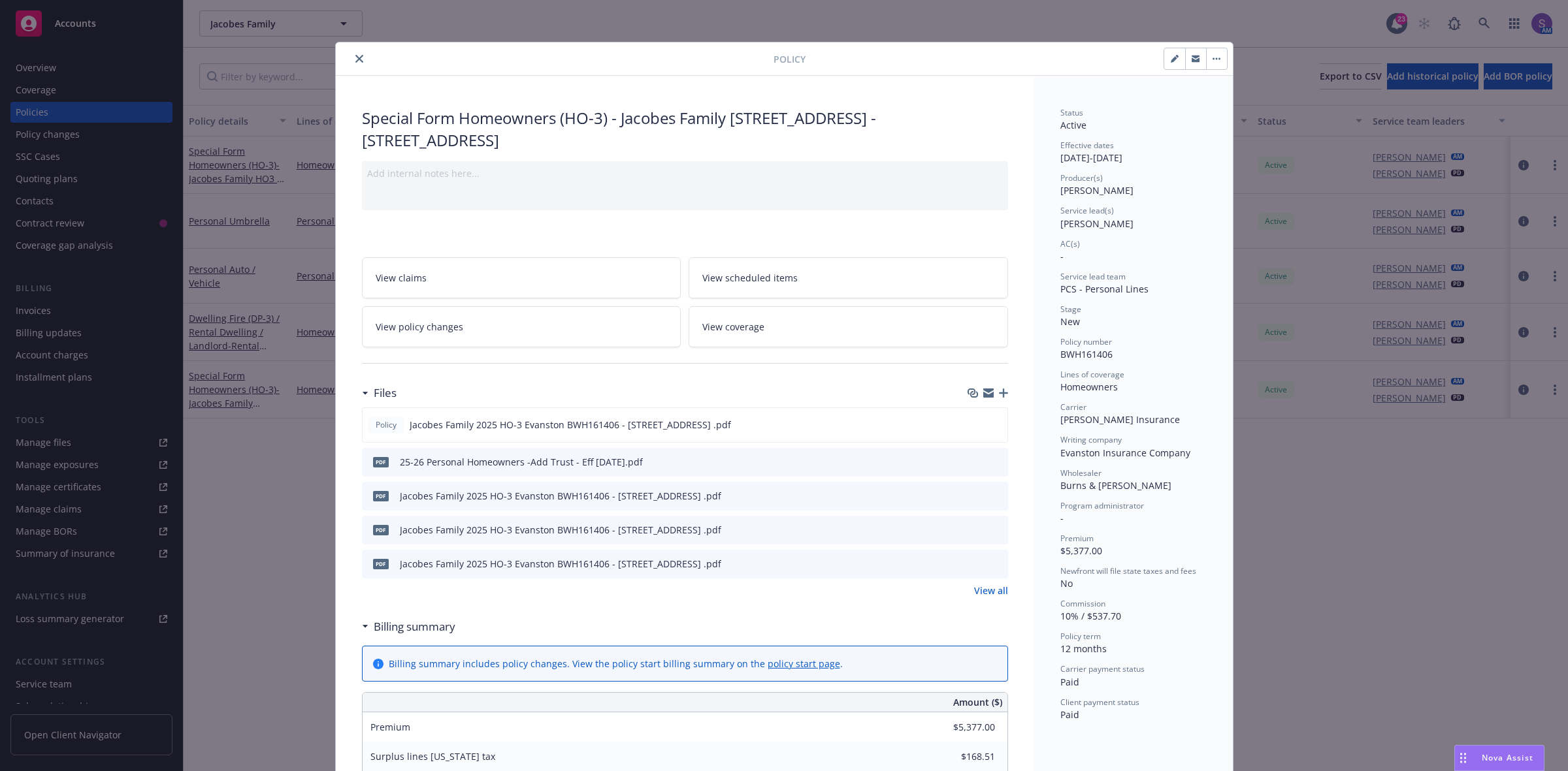
click at [351, 57] on button "close" at bounding box center [359, 58] width 15 height 15
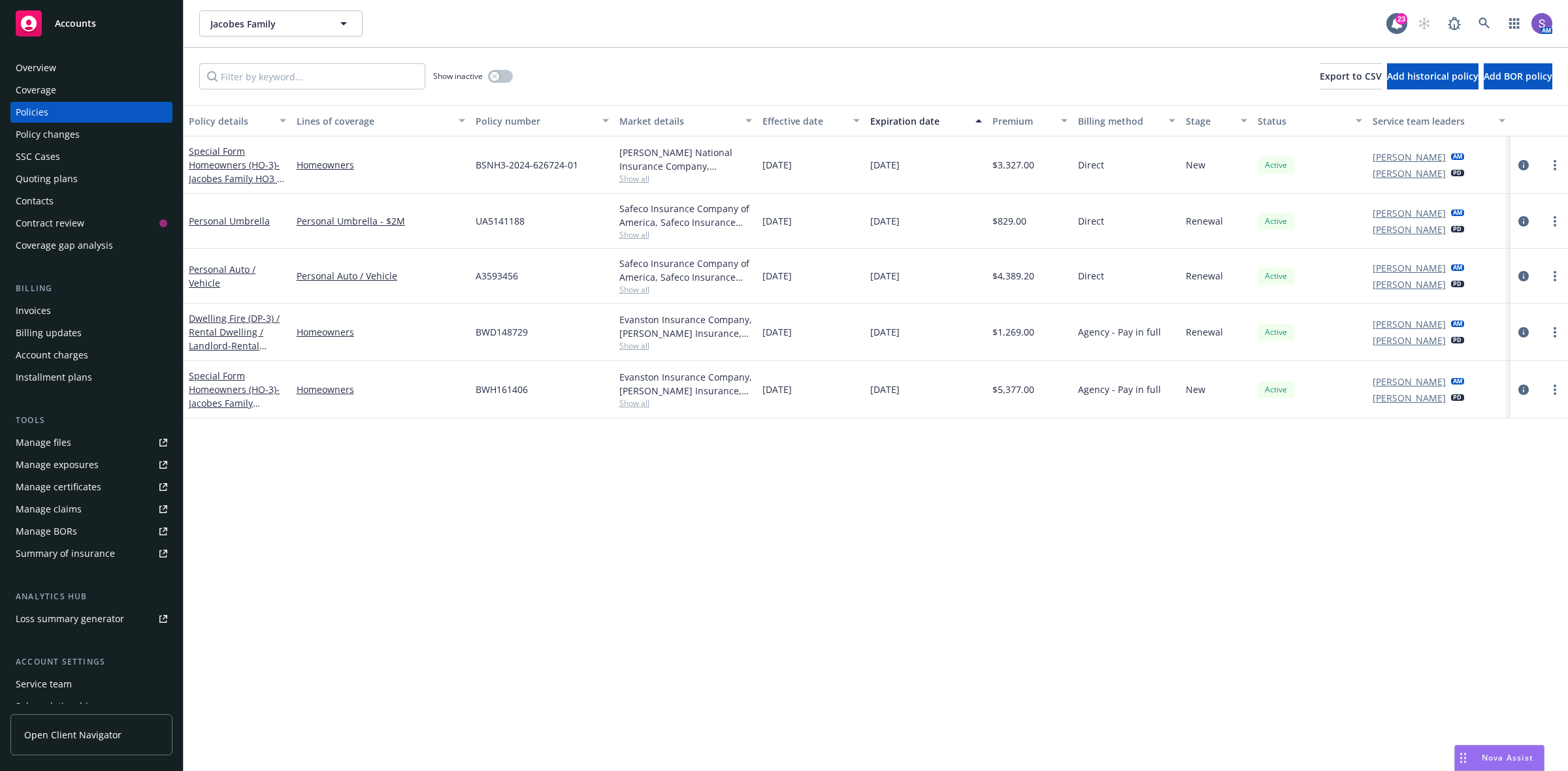
click at [355, 60] on div "Show inactive Export to CSV Add historical policy Add BOR policy" at bounding box center [875, 77] width 1385 height 57
